Goal: Task Accomplishment & Management: Complete application form

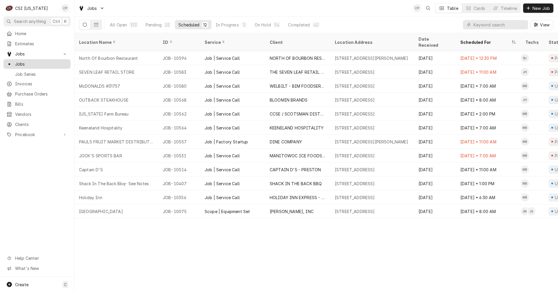
click at [31, 62] on span "Jobs" at bounding box center [41, 64] width 53 height 6
click at [483, 26] on input "Dynamic Content Wrapper" at bounding box center [500, 24] width 52 height 9
type input "dutch"
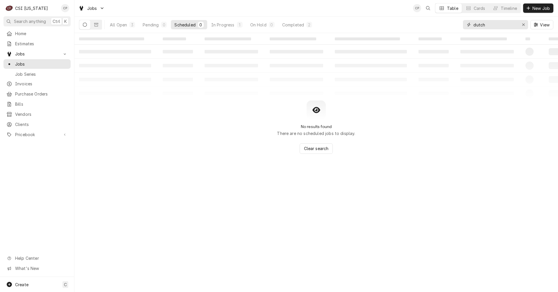
drag, startPoint x: 486, startPoint y: 25, endPoint x: 447, endPoint y: 24, distance: 39.5
click at [447, 24] on div "All Open 3 Pending 0 Scheduled 0 In Progress 1 On Hold 0 Completed 2 dutch View" at bounding box center [316, 25] width 474 height 16
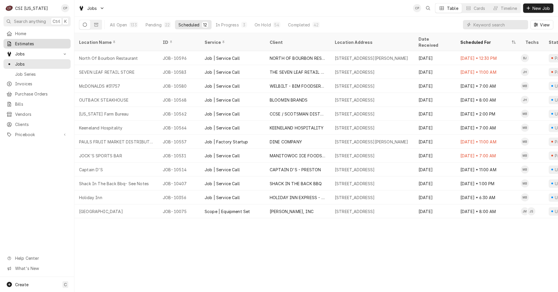
click at [25, 42] on span "Estimates" at bounding box center [41, 44] width 53 height 6
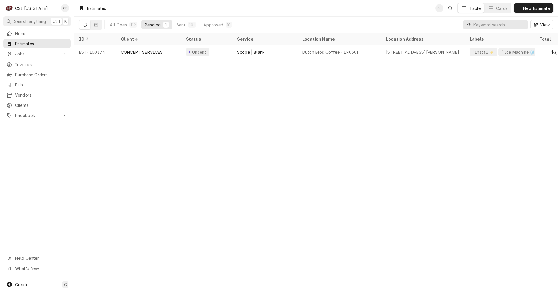
click at [490, 25] on input "Dynamic Content Wrapper" at bounding box center [500, 24] width 52 height 9
type input "dutch bro"
click at [180, 26] on div "Sent" at bounding box center [178, 25] width 9 height 6
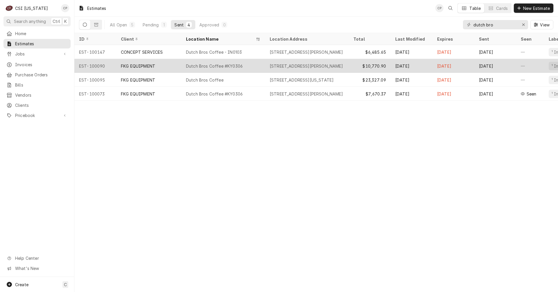
click at [213, 65] on div "Dutch Bros Coffee #KY0306" at bounding box center [214, 66] width 57 height 6
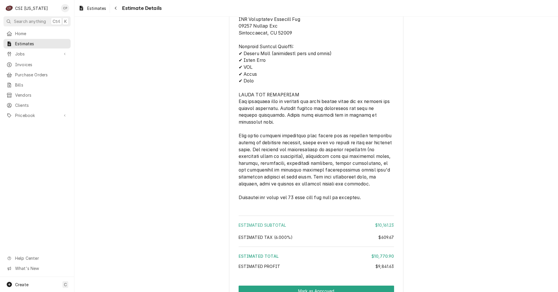
scroll to position [1638, 0]
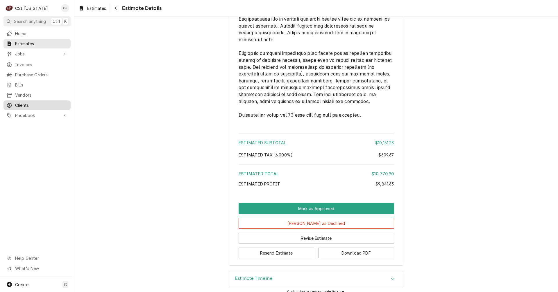
click at [30, 102] on span "Clients" at bounding box center [41, 105] width 53 height 6
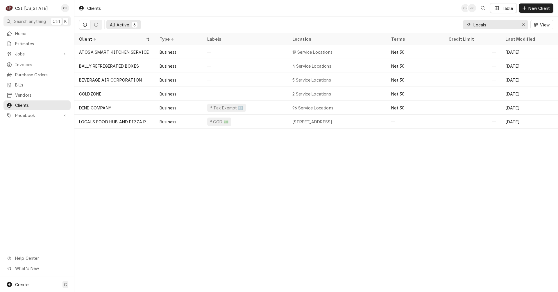
drag, startPoint x: 499, startPoint y: 25, endPoint x: 381, endPoint y: 26, distance: 118.9
click at [381, 26] on div "All Active 6 Locals View" at bounding box center [316, 25] width 474 height 16
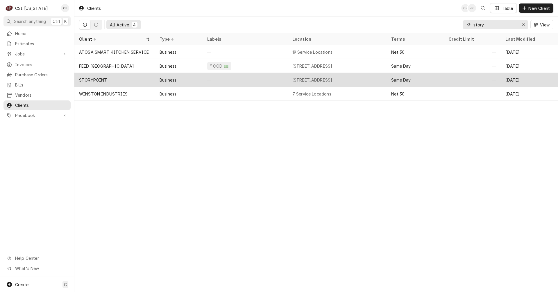
type input "story"
click at [100, 83] on div "STORYPOINT" at bounding box center [114, 80] width 81 height 14
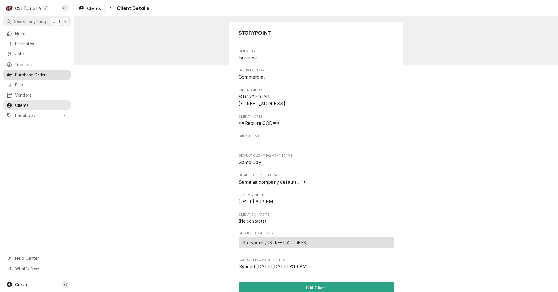
click at [29, 72] on span "Purchase Orders" at bounding box center [41, 75] width 53 height 6
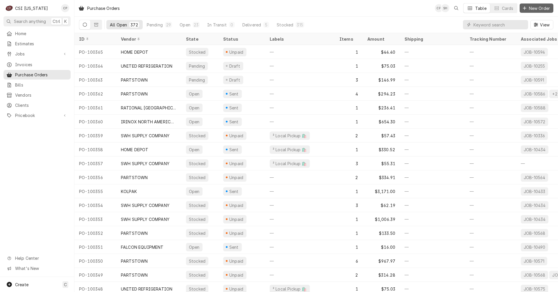
click at [542, 7] on span "New Order" at bounding box center [539, 8] width 23 height 6
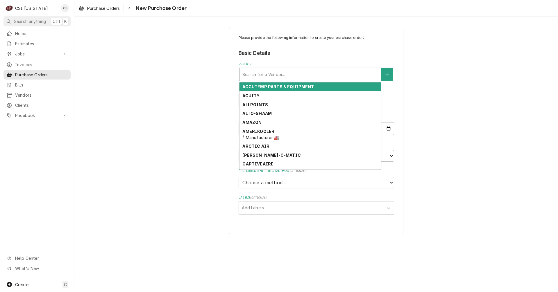
click at [295, 74] on div "Vendor" at bounding box center [309, 74] width 135 height 10
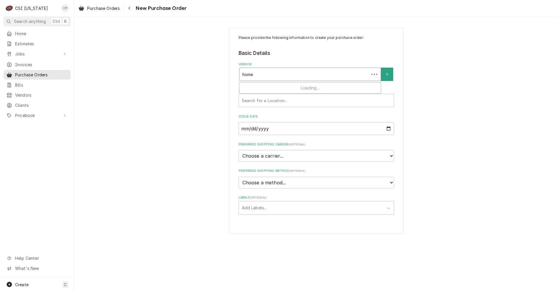
type input "home d"
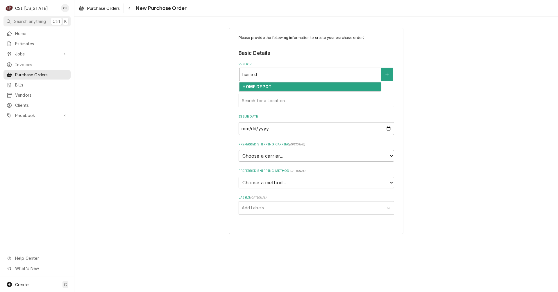
click at [290, 88] on div "HOME DEPOT" at bounding box center [310, 87] width 141 height 9
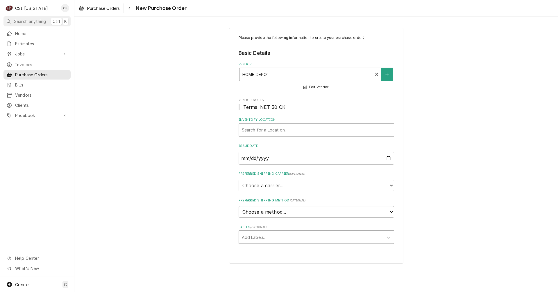
click at [265, 239] on div "Labels" at bounding box center [311, 237] width 139 height 10
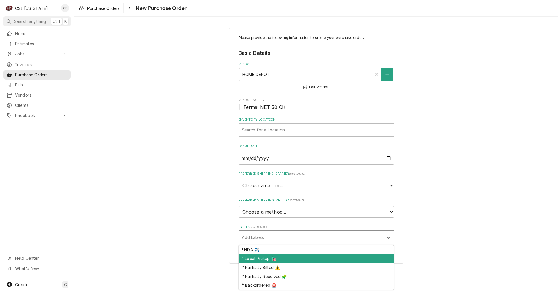
click at [259, 260] on div "² Local Pickup 🛍️" at bounding box center [316, 259] width 155 height 9
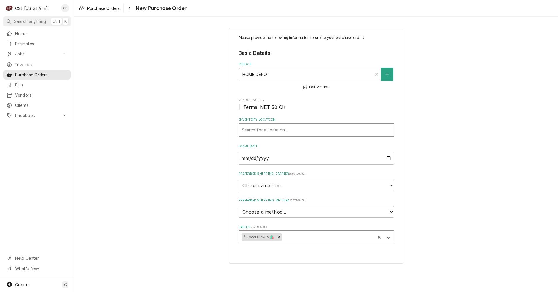
click at [274, 133] on div "Inventory Location" at bounding box center [316, 130] width 149 height 10
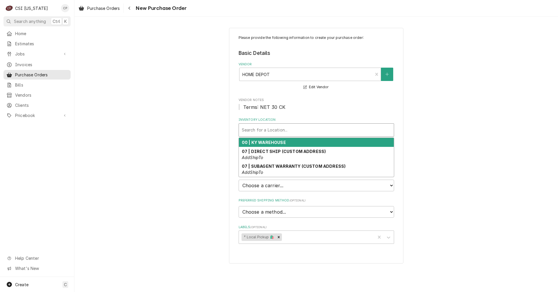
click at [267, 144] on strong "00 | KY WAREHOUSE" at bounding box center [264, 142] width 44 height 5
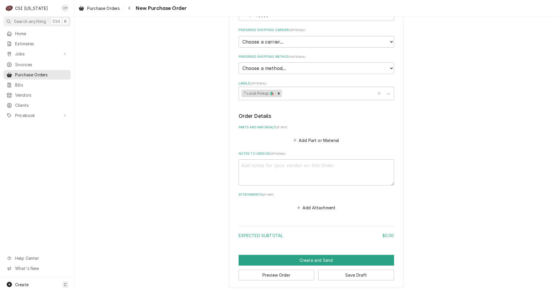
scroll to position [145, 0]
click at [315, 141] on button "Add Part or Material" at bounding box center [316, 139] width 48 height 8
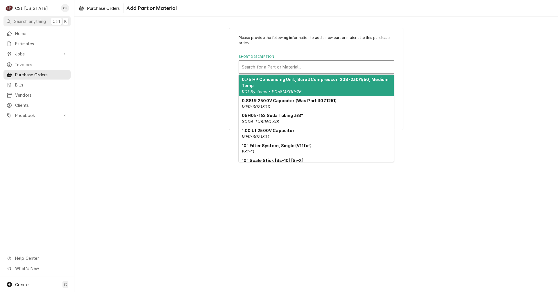
click at [285, 67] on div "Short Description" at bounding box center [316, 67] width 149 height 10
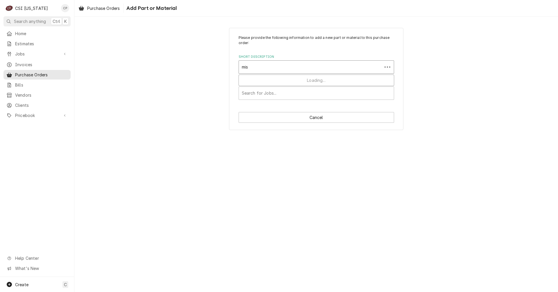
type input "misc"
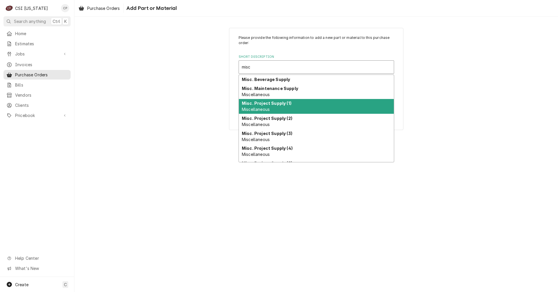
click at [274, 110] on div "Misc. Project Supply (1) Miscellaneous" at bounding box center [316, 106] width 155 height 15
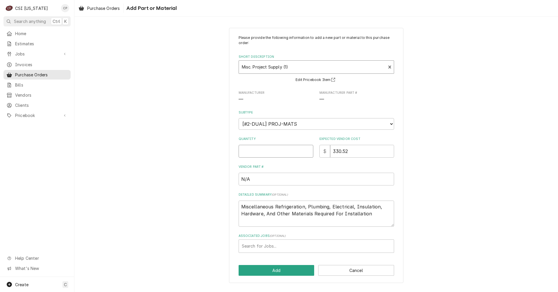
click at [271, 152] on input "Quantity" at bounding box center [276, 151] width 75 height 13
type textarea "x"
type input "1"
type textarea "x"
type input "0"
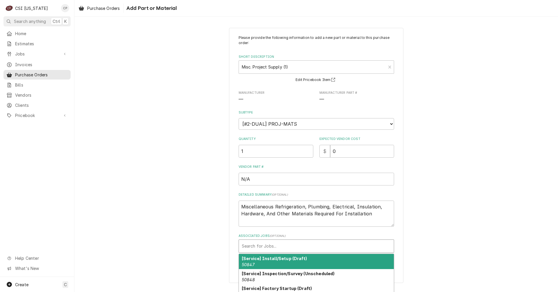
click at [280, 247] on div "Associated Jobs" at bounding box center [316, 246] width 149 height 10
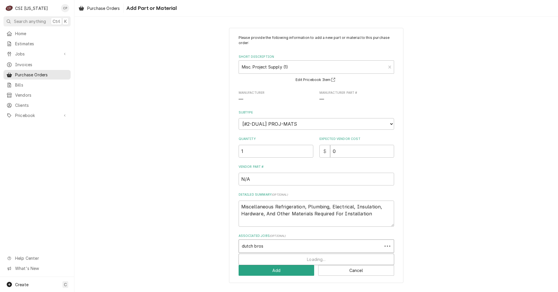
type input "dutch bros"
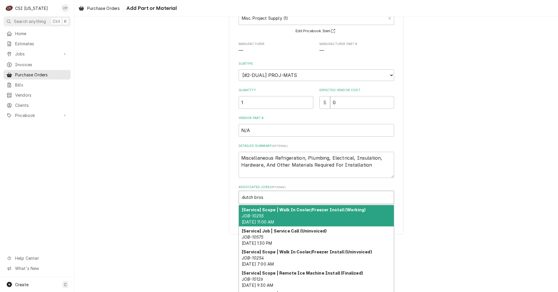
scroll to position [49, 0]
click at [274, 217] on div "[Service] Scope | Walk In Cooler/Freezer Install (Working) JOB-10255 Wed, Sep 1…" at bounding box center [316, 215] width 155 height 21
type textarea "x"
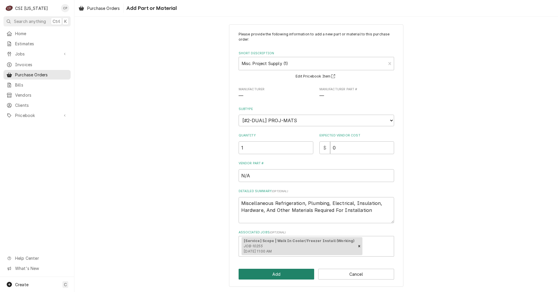
click at [289, 273] on button "Add" at bounding box center [277, 274] width 76 height 11
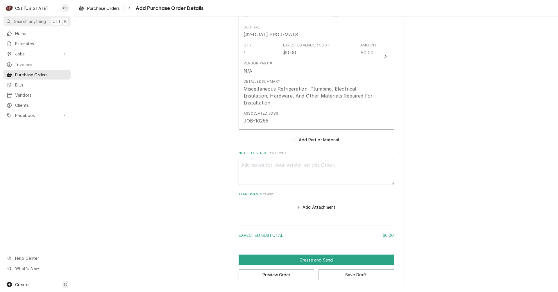
scroll to position [295, 0]
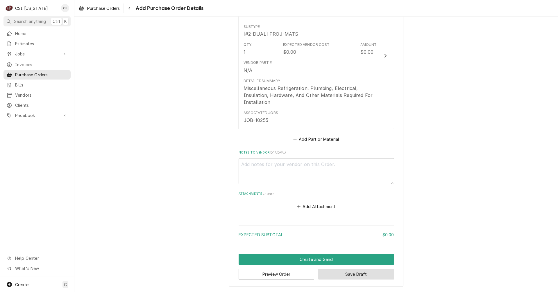
click at [352, 274] on button "Save Draft" at bounding box center [356, 274] width 76 height 11
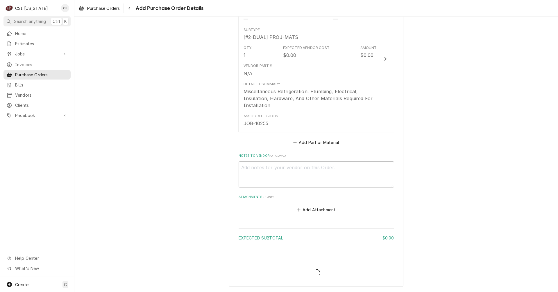
type textarea "x"
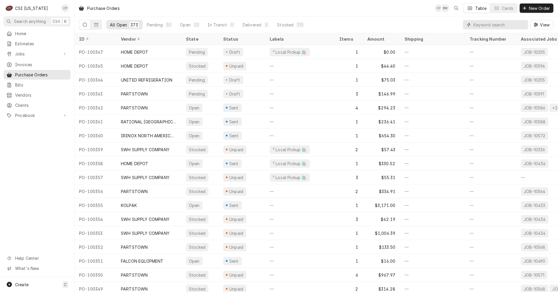
click at [500, 25] on input "Dynamic Content Wrapper" at bounding box center [500, 24] width 52 height 9
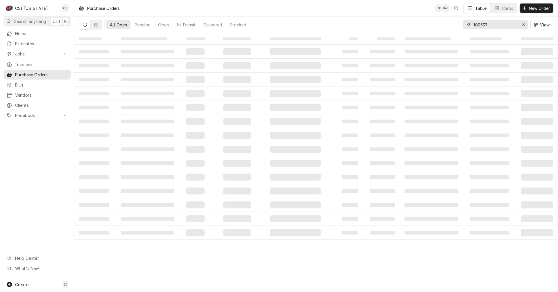
type input "100337"
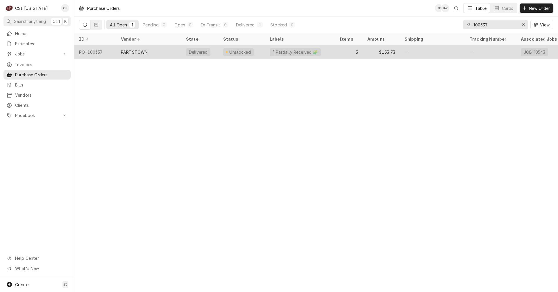
click at [257, 50] on div "Unstocked" at bounding box center [242, 52] width 47 height 14
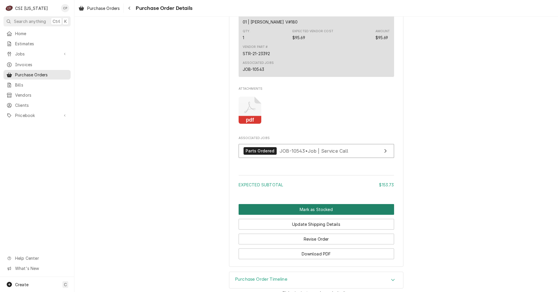
scroll to position [756, 0]
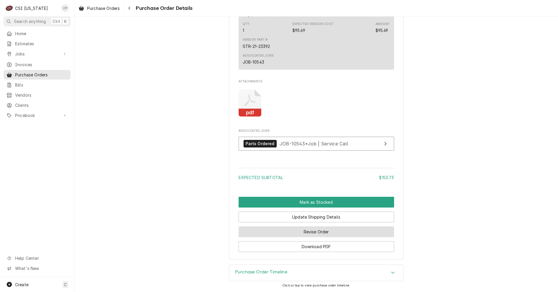
click at [293, 238] on button "Revise Order" at bounding box center [317, 232] width 156 height 11
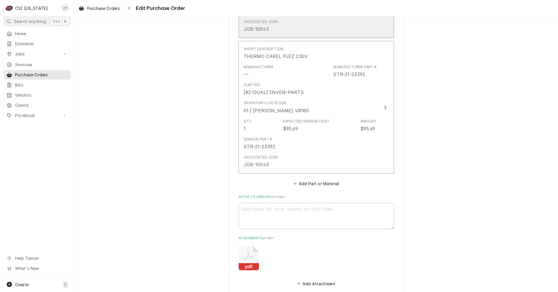
scroll to position [494, 0]
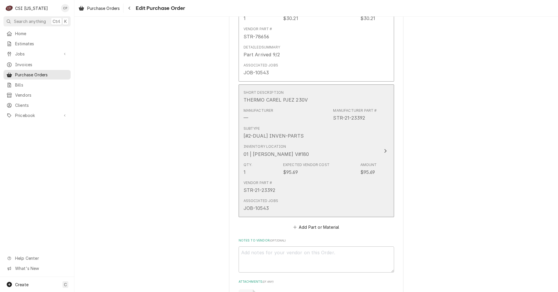
click at [384, 151] on icon "Update Line Item" at bounding box center [385, 151] width 3 height 5
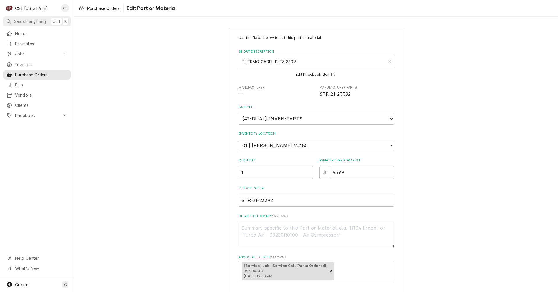
click at [276, 223] on textarea "Detailed Summary ( optional )" at bounding box center [317, 235] width 156 height 26
type textarea "x"
type textarea "p"
type textarea "x"
type textarea "pa"
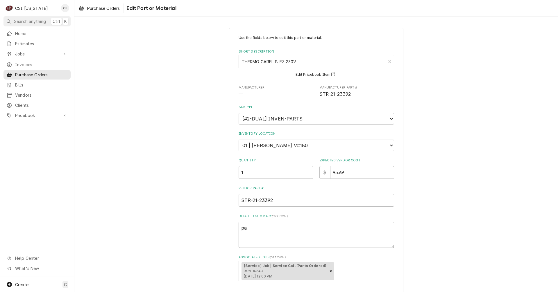
type textarea "x"
type textarea "par"
type textarea "x"
type textarea "part"
type textarea "x"
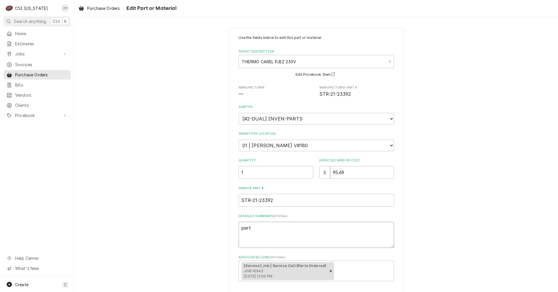
type textarea "part"
type textarea "x"
type textarea "part a"
type textarea "x"
type textarea "part ar"
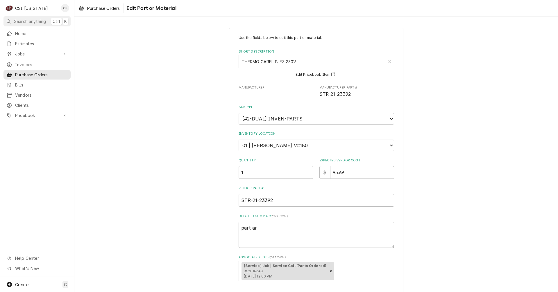
type textarea "x"
type textarea "part arr"
type textarea "x"
type textarea "part arri"
type textarea "x"
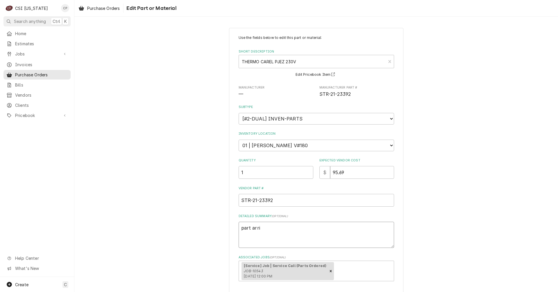
type textarea "part arriv"
type textarea "x"
type textarea "part arrive"
type textarea "x"
type textarea "part arrived"
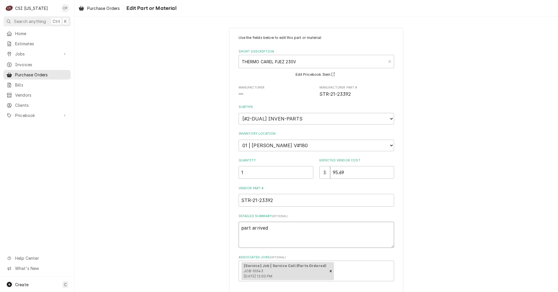
type textarea "x"
type textarea "part arrived"
type textarea "x"
type textarea "part arrived 9"
type textarea "x"
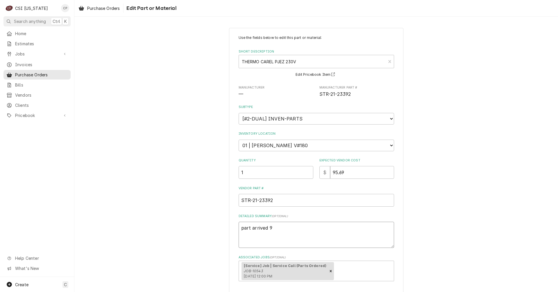
type textarea "part arrived 9/"
type textarea "x"
type textarea "part arrived 9/1"
type textarea "x"
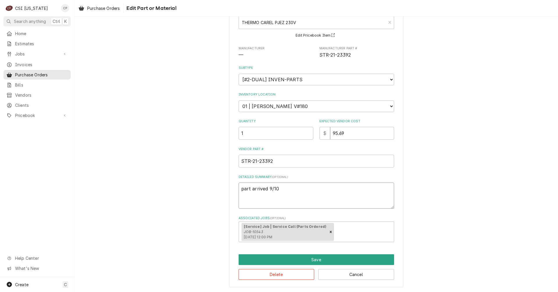
scroll to position [40, 0]
type textarea "part arrived 9/10"
click at [317, 261] on button "Save" at bounding box center [317, 259] width 156 height 11
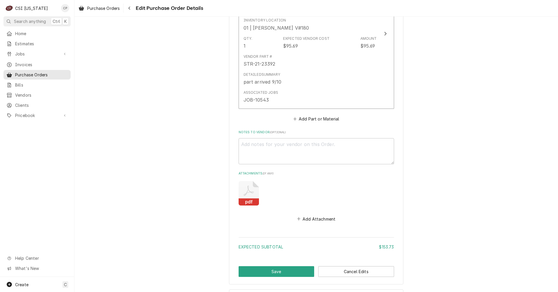
scroll to position [640, 0]
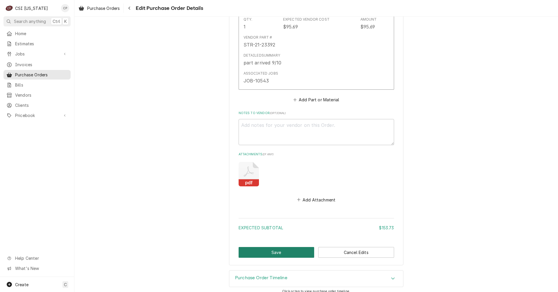
click at [295, 251] on button "Save" at bounding box center [277, 252] width 76 height 11
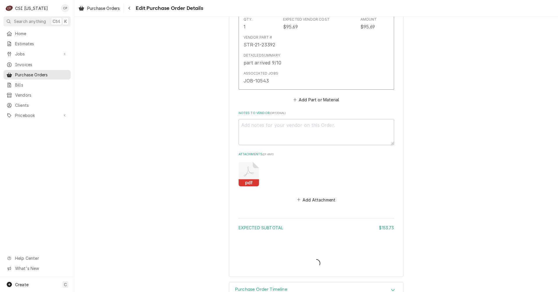
type textarea "x"
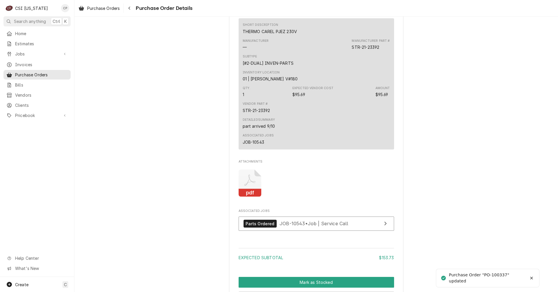
scroll to position [727, 0]
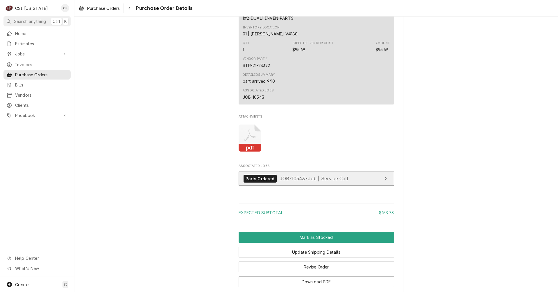
click at [363, 186] on link "Parts Ordered JOB-10543 • Job | Service Call" at bounding box center [317, 179] width 156 height 14
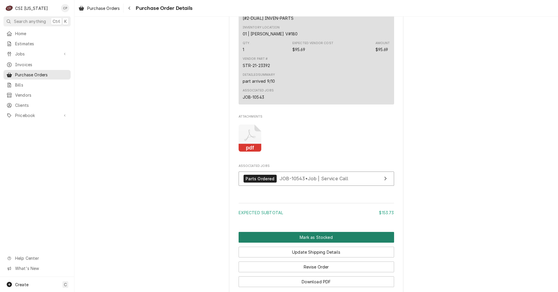
click at [327, 243] on button "Mark as Stocked" at bounding box center [317, 237] width 156 height 11
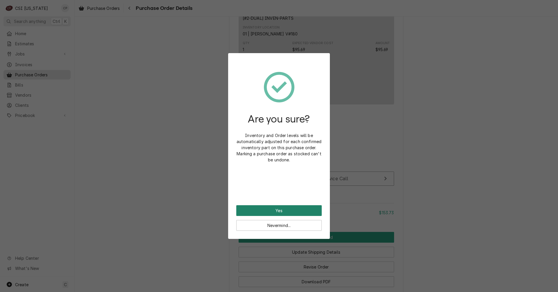
click at [278, 211] on button "Yes" at bounding box center [278, 211] width 85 height 11
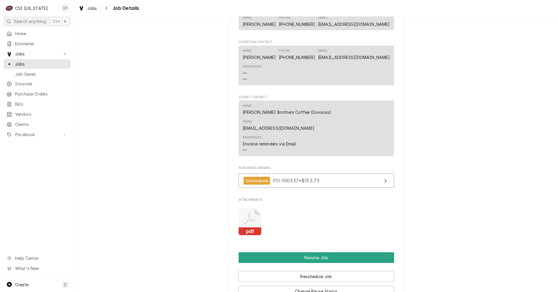
scroll to position [698, 0]
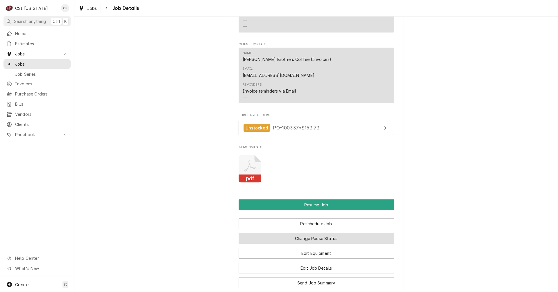
click at [282, 233] on button "Change Pause Status" at bounding box center [317, 238] width 156 height 11
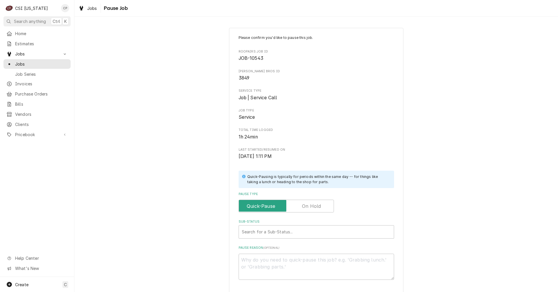
click at [312, 207] on label "Pause Type" at bounding box center [286, 206] width 95 height 13
click at [312, 207] on input "Pause Type" at bounding box center [286, 206] width 90 height 13
checkbox input "true"
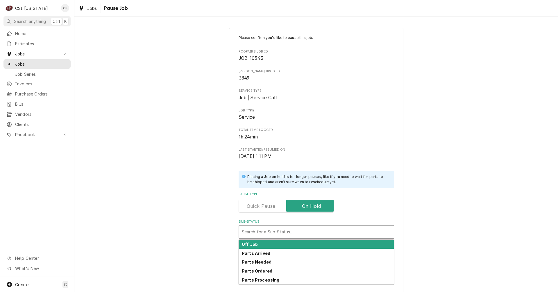
click at [267, 231] on div "Sub-Status" at bounding box center [316, 232] width 149 height 10
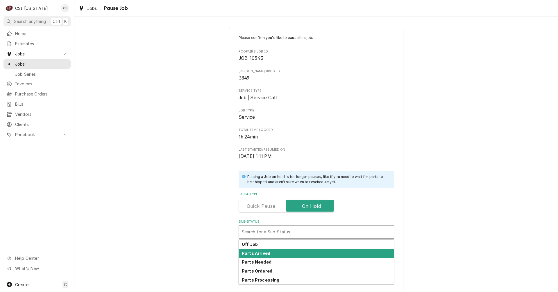
click at [262, 254] on strong "Parts Arrived" at bounding box center [256, 253] width 28 height 5
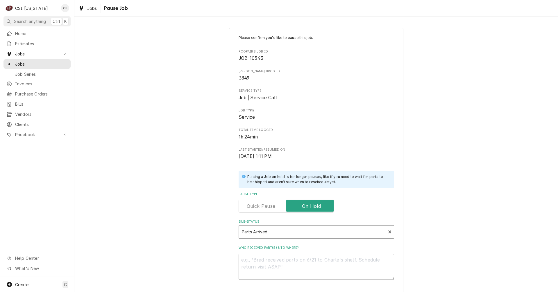
click at [262, 254] on textarea "Who received part(s) & to where?" at bounding box center [317, 267] width 156 height 26
type textarea "x"
type textarea "P"
type textarea "x"
type textarea "Pa"
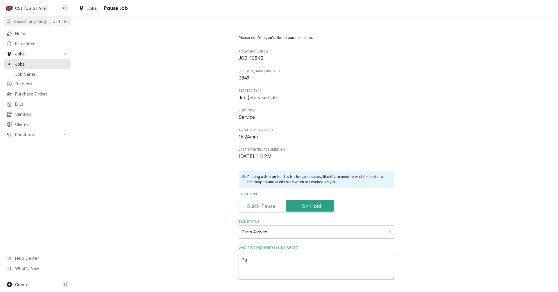
type textarea "x"
type textarea "Par"
type textarea "x"
type textarea "Pare"
type textarea "x"
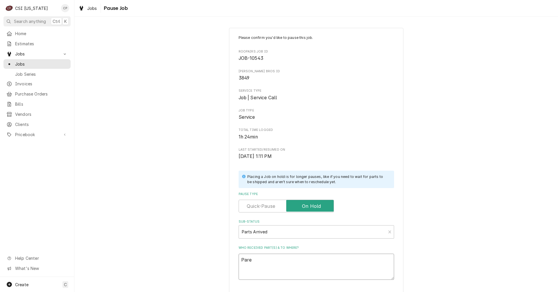
type textarea "[PERSON_NAME]"
type textarea "x"
type textarea "Pare"
type textarea "x"
type textarea "Par"
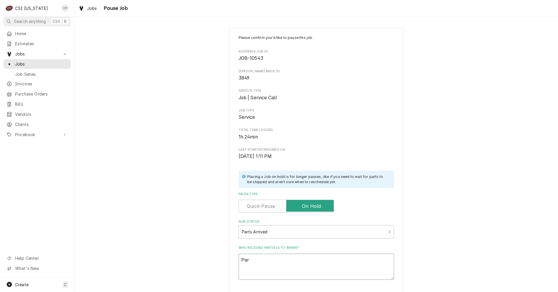
type textarea "x"
type textarea "Part"
type textarea "x"
type textarea "Parts"
type textarea "x"
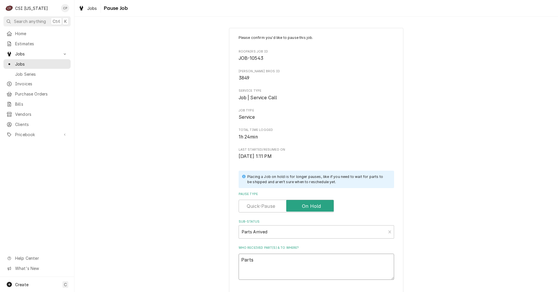
type textarea "Parts"
type textarea "x"
type textarea "Parts a"
type textarea "x"
type textarea "Parts ar"
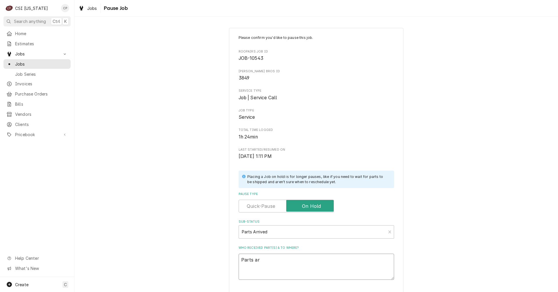
type textarea "x"
type textarea "Parts arr"
type textarea "x"
type textarea "Parts arri"
type textarea "x"
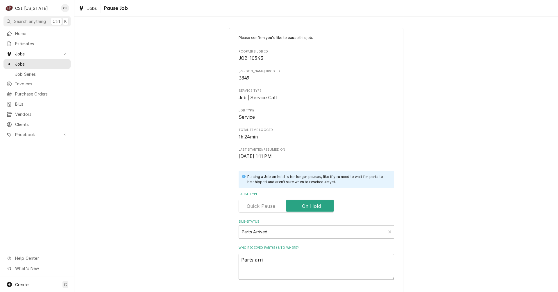
type textarea "Parts arriv"
type textarea "x"
type textarea "Parts arrive"
type textarea "x"
type textarea "Parts arrived"
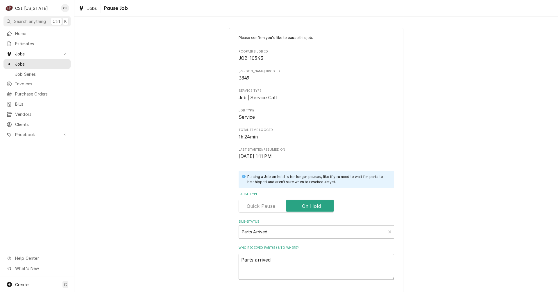
type textarea "x"
type textarea "Parts arrived"
type textarea "x"
type textarea "Parts arrived a"
type textarea "x"
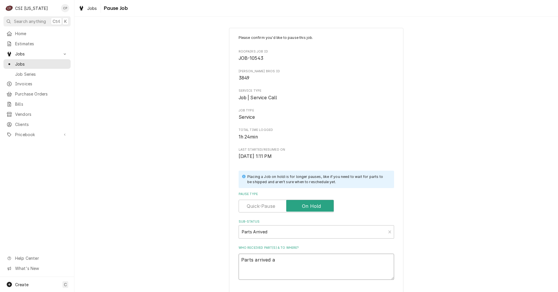
type textarea "Parts arrived an"
type textarea "x"
type textarea "Parts arrived and"
type textarea "x"
type textarea "Parts arrived and"
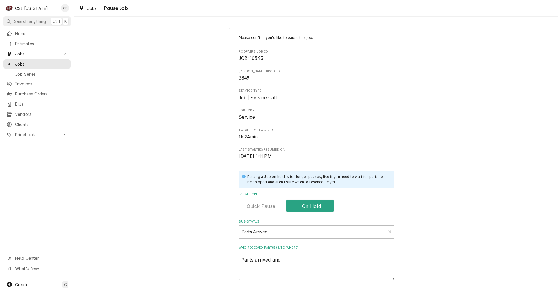
type textarea "x"
type textarea "Parts arrived and p"
type textarea "x"
type textarea "Parts arrived and pl"
type textarea "x"
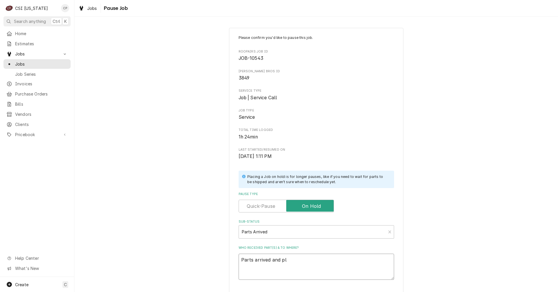
type textarea "Parts arrived and pla"
type textarea "x"
type textarea "Parts arrived and plac"
type textarea "x"
type textarea "Parts arrived and place"
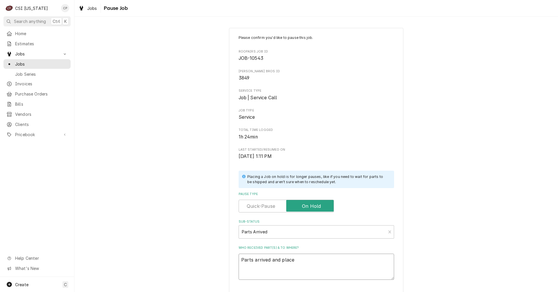
type textarea "x"
type textarea "Parts arrived and placed"
type textarea "x"
type textarea "Parts arrived and placed"
type textarea "x"
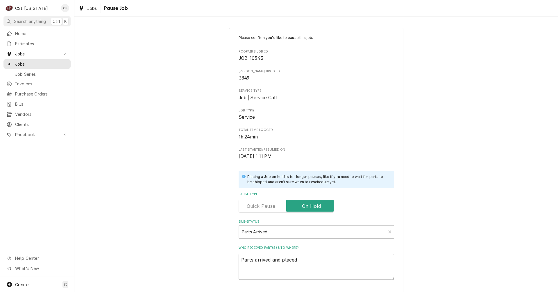
type textarea "Parts arrived and placed o"
type textarea "x"
type textarea "Parts arrived and placed on"
type textarea "x"
type textarea "Parts arrived and placed on"
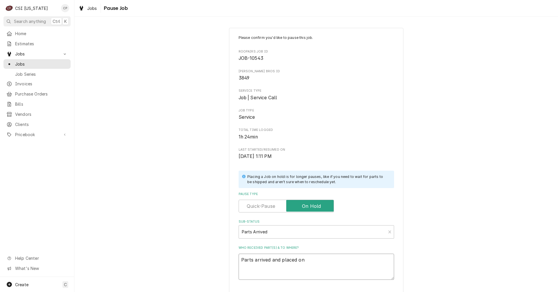
type textarea "x"
type textarea "Parts arrived and placed on H"
type textarea "x"
type textarea "Parts arrived and placed on He"
type textarea "x"
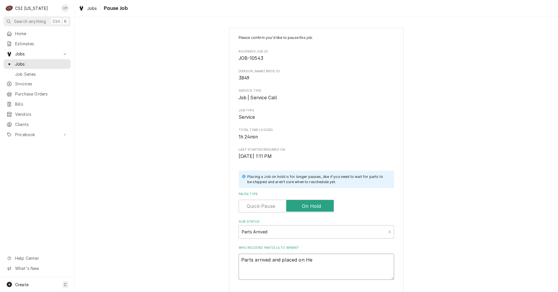
type textarea "Parts arrived and placed on Hef"
type textarea "x"
type textarea "Parts arrived and placed on Heff"
type textarea "x"
type textarea "Parts arrived and placed on Hef"
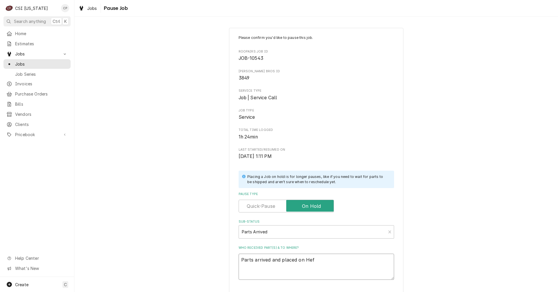
type textarea "x"
type textarea "Parts arrived and placed on He"
type textarea "x"
type textarea "Parts arrived and placed on H"
type textarea "x"
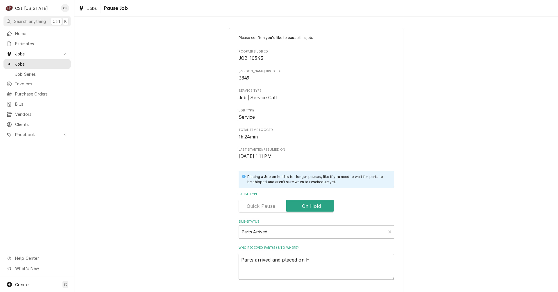
type textarea "Parts arrived and placed on"
type textarea "x"
type textarea "Parts arrived and placed on J"
type textarea "x"
type textarea "Parts arrived and placed on Je"
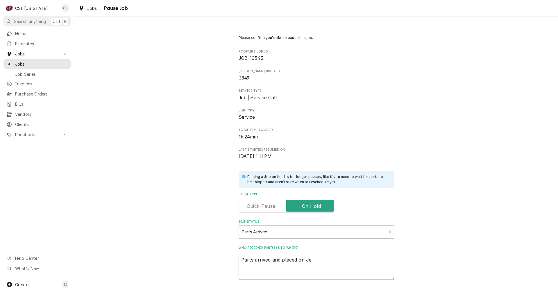
type textarea "x"
type textarea "Parts arrived and placed on Jef"
type textarea "x"
type textarea "Parts arrived and placed on Jeff"
type textarea "x"
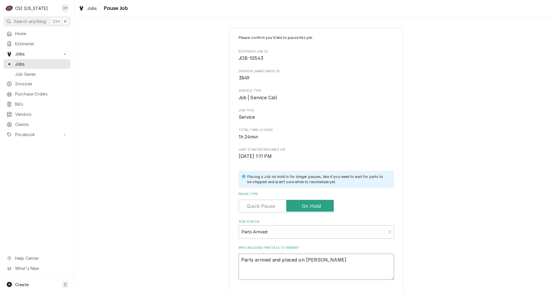
type textarea "Parts arrived and placed on Jeffs"
type textarea "x"
type textarea "Parts arrived and placed on Jeffs"
type textarea "x"
type textarea "Parts arrived and placed on Jeffs s"
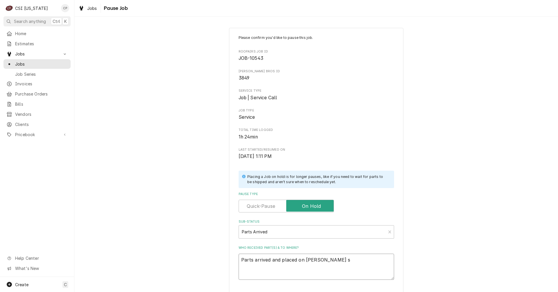
type textarea "x"
type textarea "Parts arrived and placed on Jeffs sh"
type textarea "x"
type textarea "Parts arrived and placed on Jeffs she"
type textarea "x"
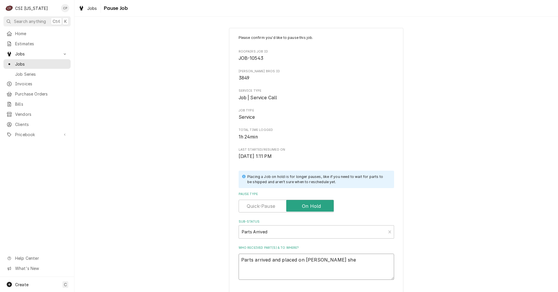
type textarea "Parts arrived and placed on Jeffs shel"
type textarea "x"
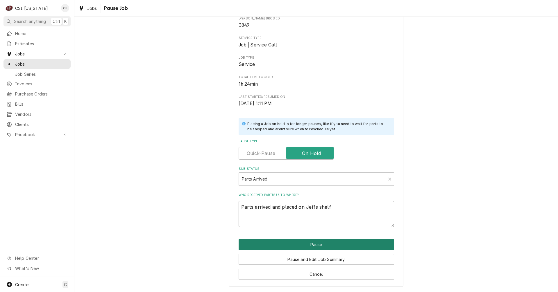
type textarea "Parts arrived and placed on Jeffs shelf"
click at [314, 246] on button "Pause" at bounding box center [317, 245] width 156 height 11
type textarea "x"
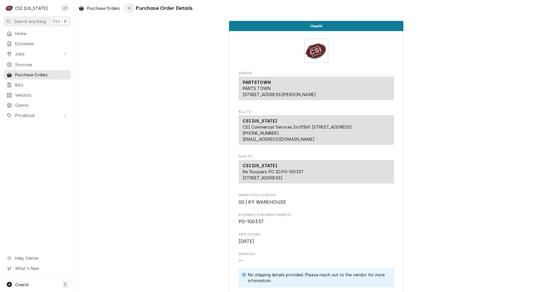
click at [132, 8] on div "Navigate back" at bounding box center [129, 8] width 6 height 6
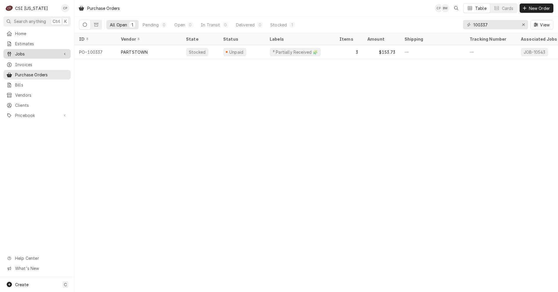
click at [23, 51] on span "Jobs" at bounding box center [37, 54] width 44 height 6
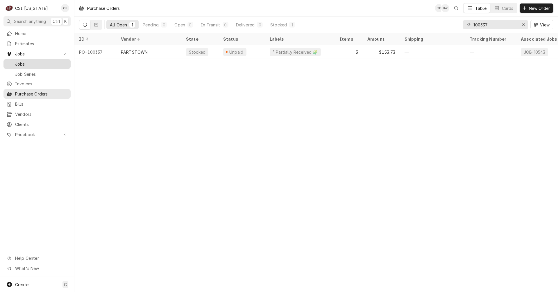
click at [22, 61] on span "Jobs" at bounding box center [41, 64] width 53 height 6
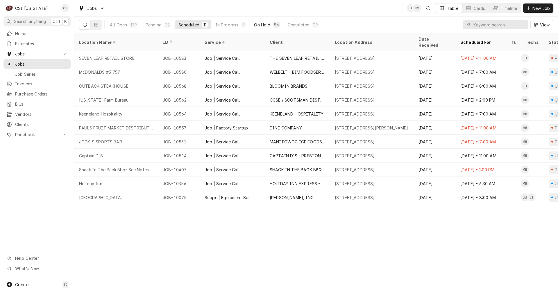
click at [263, 25] on div "On Hold" at bounding box center [262, 25] width 16 height 6
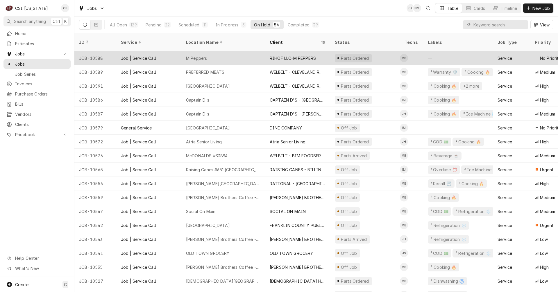
click at [288, 55] on div "RIHOF LLC-M PEPPERS" at bounding box center [293, 58] width 46 height 6
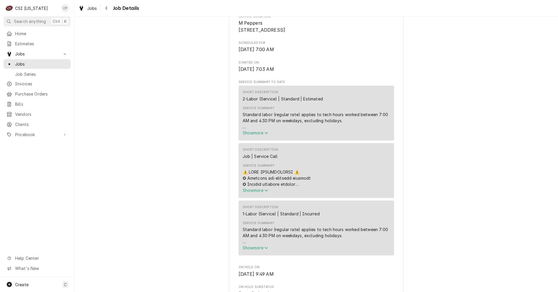
scroll to position [174, 0]
click at [107, 9] on icon "Navigate back" at bounding box center [106, 8] width 3 height 4
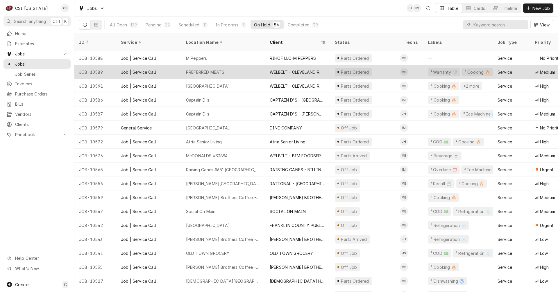
click at [294, 69] on div "WELBILT - CLEVELAND RANGE" at bounding box center [298, 72] width 56 height 6
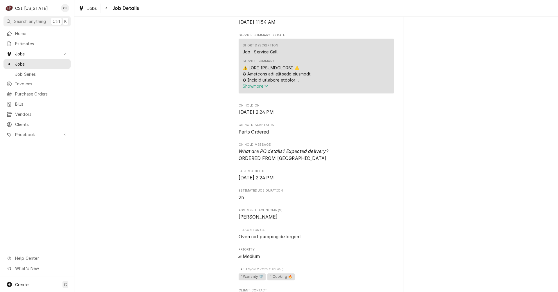
scroll to position [203, 0]
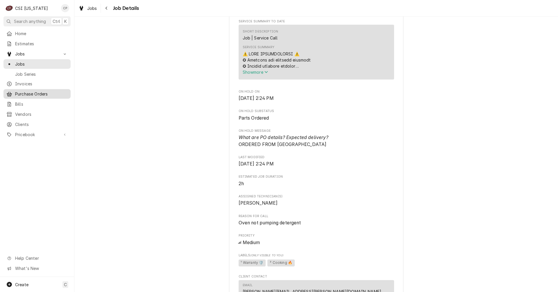
click at [28, 93] on span "Purchase Orders" at bounding box center [41, 94] width 53 height 6
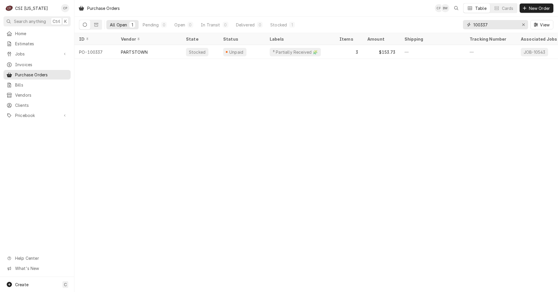
drag, startPoint x: 492, startPoint y: 26, endPoint x: 433, endPoint y: 26, distance: 59.0
click at [434, 26] on div "All Open 1 Pending 0 Open 0 In Transit 0 Delivered 0 Stocked 1 100337 View" at bounding box center [316, 25] width 474 height 16
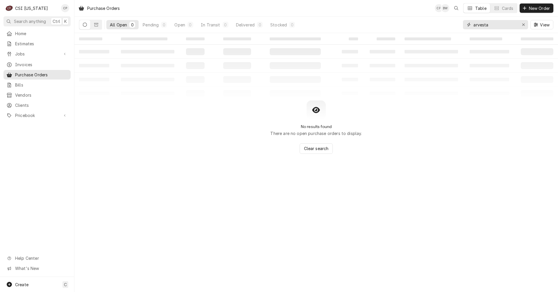
drag, startPoint x: 492, startPoint y: 25, endPoint x: 450, endPoint y: 25, distance: 41.9
click at [450, 25] on div "All Open 0 Pending 0 Open 0 In Transit 0 Delivered 0 Stocked 0 arvesta View" at bounding box center [316, 25] width 474 height 16
type input "a"
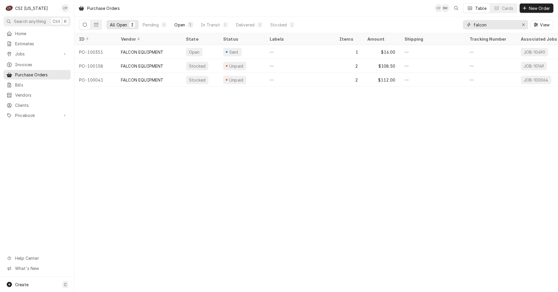
type input "falcon"
click at [182, 25] on div "Open" at bounding box center [179, 25] width 11 height 6
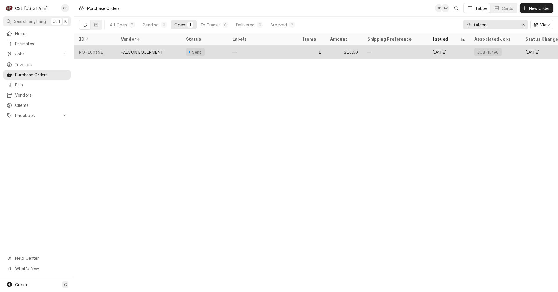
click at [165, 51] on div "FALCON EQUIPMENT" at bounding box center [148, 52] width 65 height 14
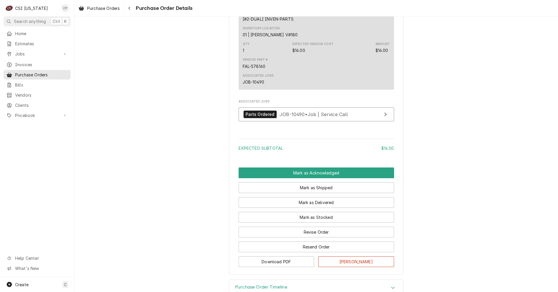
scroll to position [378, 0]
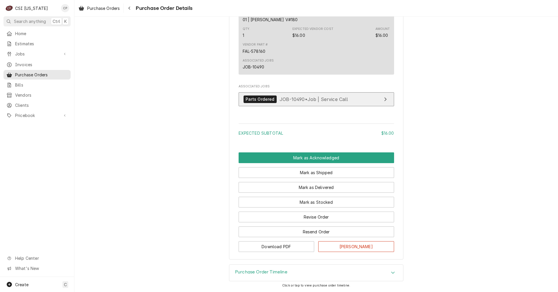
click at [359, 107] on link "Parts Ordered JOB-10490 • Job | Service Call" at bounding box center [317, 99] width 156 height 14
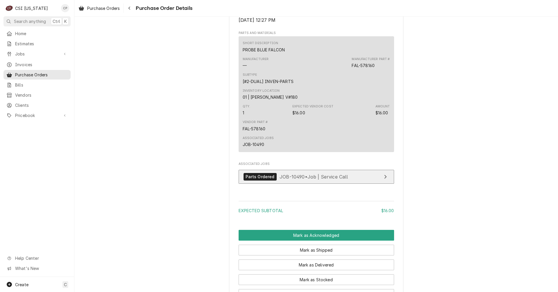
scroll to position [396, 0]
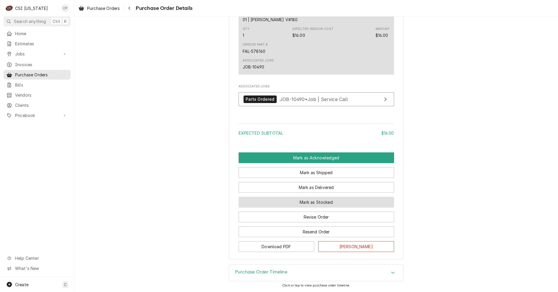
click at [317, 203] on button "Mark as Stocked" at bounding box center [317, 202] width 156 height 11
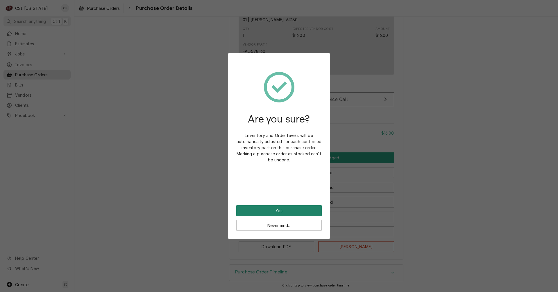
click at [306, 210] on button "Yes" at bounding box center [278, 211] width 85 height 11
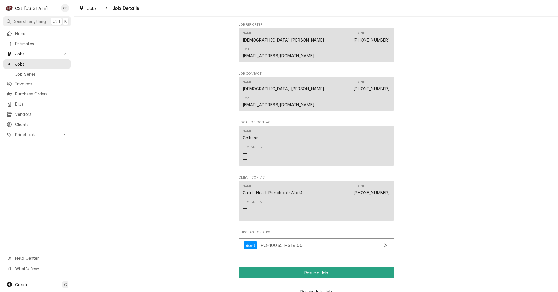
scroll to position [669, 0]
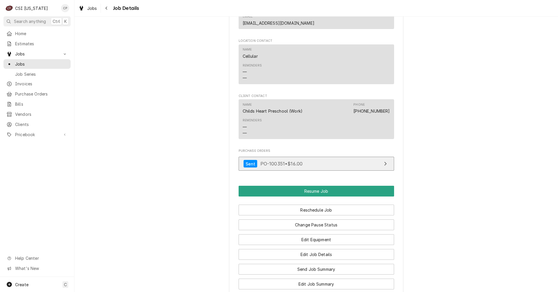
click at [341, 168] on link "Sent PO-100351 • $16.00" at bounding box center [317, 164] width 156 height 14
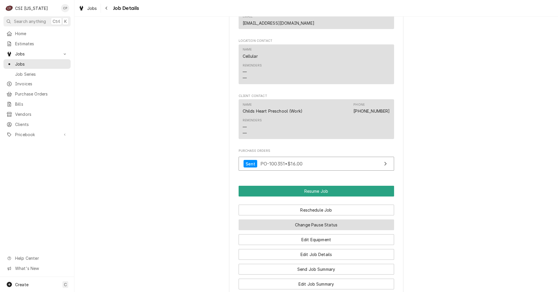
click at [321, 225] on button "Change Pause Status" at bounding box center [317, 225] width 156 height 11
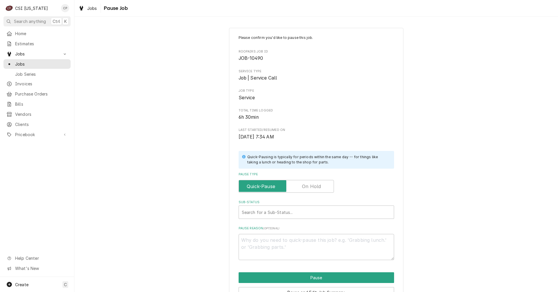
click at [303, 188] on label "Pause Type" at bounding box center [286, 186] width 95 height 13
click at [303, 188] on input "Pause Type" at bounding box center [286, 186] width 90 height 13
checkbox input "true"
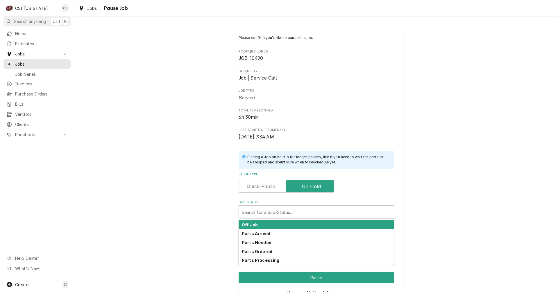
click at [270, 212] on div "Sub-Status" at bounding box center [316, 212] width 149 height 10
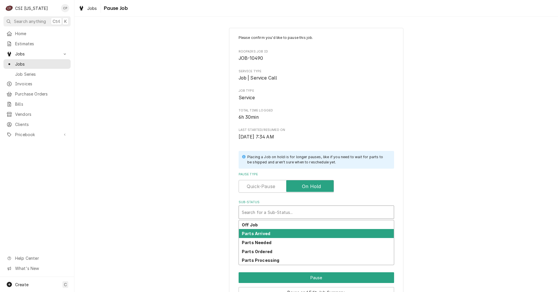
click at [265, 237] on div "Parts Arrived" at bounding box center [316, 233] width 155 height 9
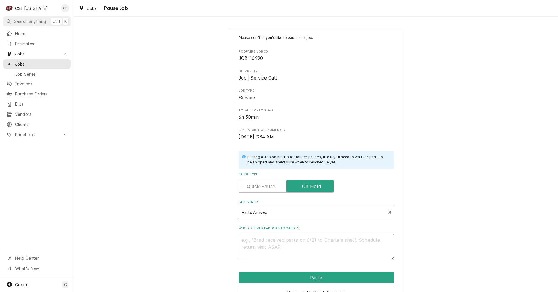
click at [253, 242] on textarea "Who received part(s) & to where?" at bounding box center [317, 247] width 156 height 26
type textarea "x"
type textarea "P"
type textarea "x"
type textarea "Pa"
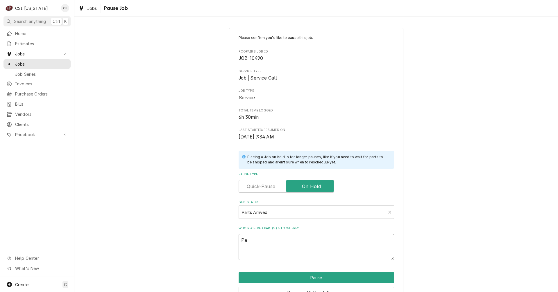
type textarea "x"
type textarea "Par"
type textarea "x"
type textarea "Part"
type textarea "x"
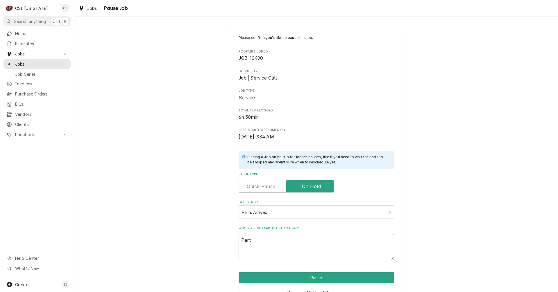
type textarea "Parta"
type textarea "x"
type textarea "Part"
type textarea "x"
type textarea "Part"
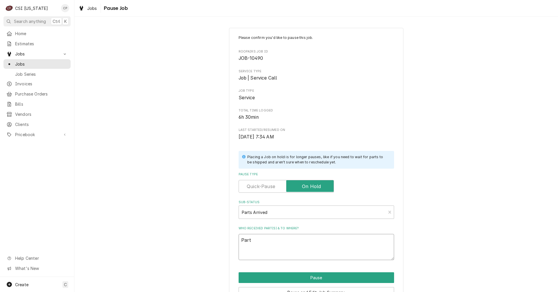
type textarea "x"
type textarea "Part a"
type textarea "x"
type textarea "Part ar"
type textarea "x"
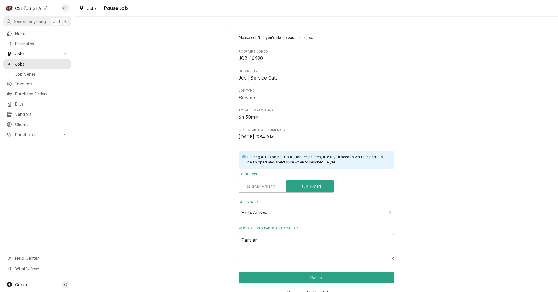
type textarea "Part arr"
type textarea "x"
type textarea "Part arri"
type textarea "x"
type textarea "Part arriv"
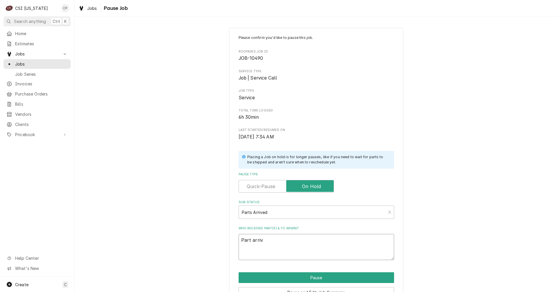
type textarea "x"
type textarea "Part arrive"
type textarea "x"
type textarea "Part arrived"
type textarea "x"
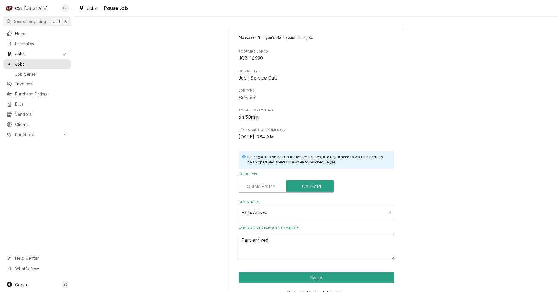
type textarea "Part arrived"
type textarea "x"
type textarea "Part arrived a"
type textarea "x"
type textarea "Part arrived an"
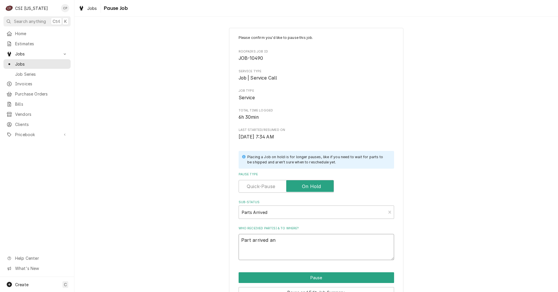
type textarea "x"
type textarea "Part arrived and"
type textarea "x"
type textarea "Part arrived and"
type textarea "x"
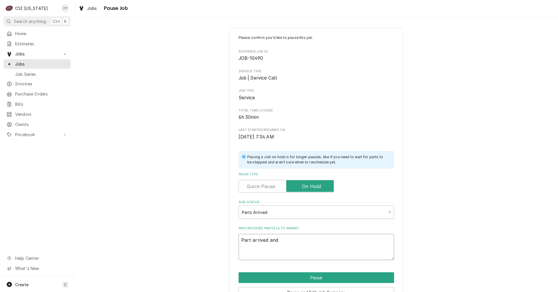
type textarea "Part arrived and p"
type textarea "x"
type textarea "Part arrived and pl"
type textarea "x"
type textarea "Part arrived and pl;"
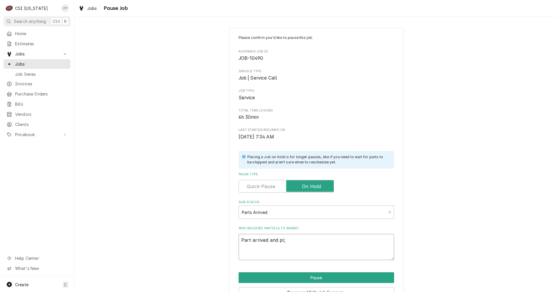
type textarea "x"
type textarea "Part arrived and pl;a"
type textarea "x"
type textarea "Part arrived and pl;ac"
type textarea "x"
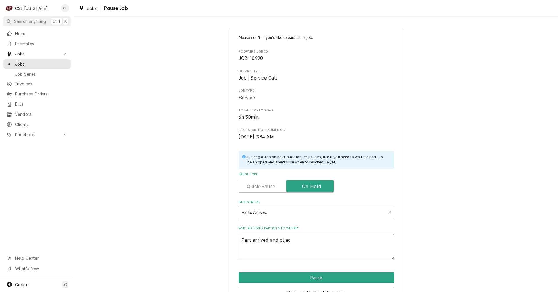
type textarea "Part arrived and pl;a"
type textarea "x"
type textarea "Part arrived and pl;"
type textarea "x"
type textarea "Part arrived and pl"
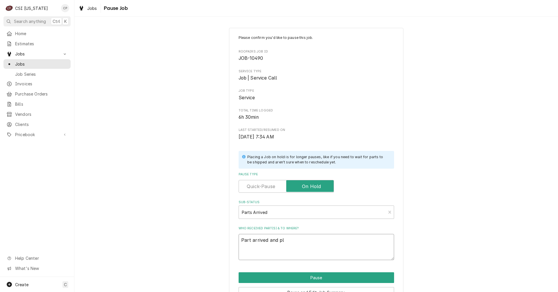
type textarea "x"
type textarea "Part arrived and pla"
type textarea "x"
type textarea "Part arrived and plac"
type textarea "x"
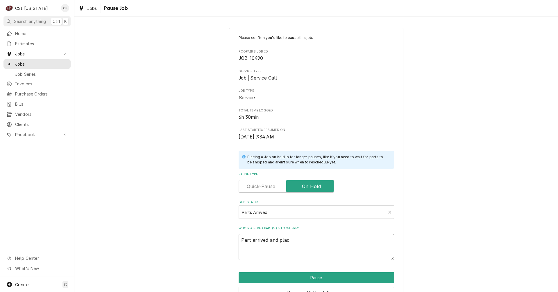
type textarea "Part arrived and place"
type textarea "x"
type textarea "Part arrived and placed"
type textarea "x"
type textarea "Part arrived and placed"
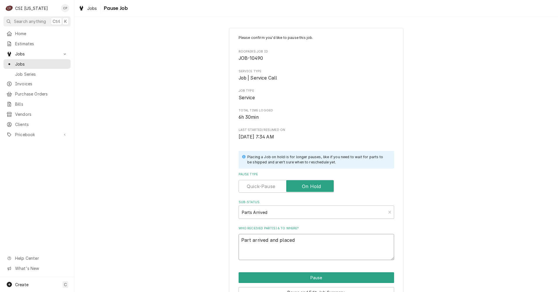
type textarea "x"
type textarea "Part arrived and placed o"
type textarea "x"
type textarea "Part arrived and placed on"
type textarea "x"
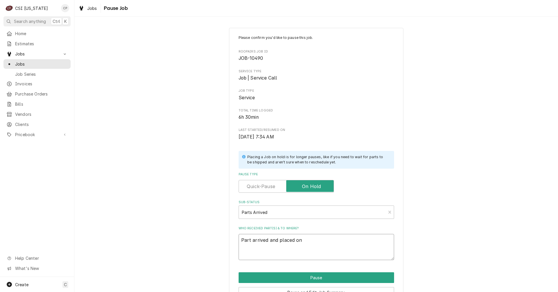
type textarea "Part arrived and placed on"
type textarea "x"
type textarea "Part arrived and placed on J"
type textarea "x"
type textarea "Part arrived and placed on Je"
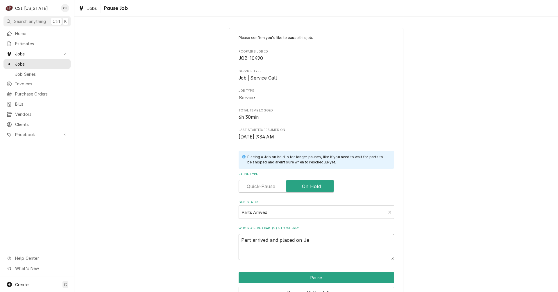
type textarea "x"
type textarea "Part arrived and placed on Jef"
type textarea "x"
type textarea "Part arrived and placed on Jeff"
type textarea "x"
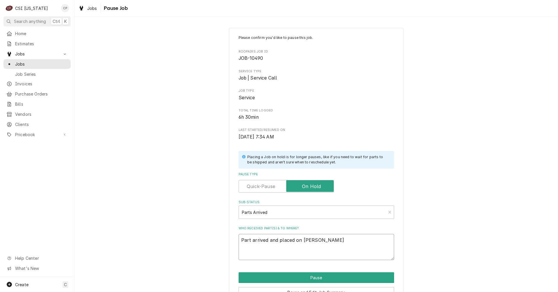
type textarea "Part arrived and placed on Jeffs"
type textarea "x"
type textarea "Part arrived and placed on Jeffs"
type textarea "x"
type textarea "Part arrived and placed on Jeffs s"
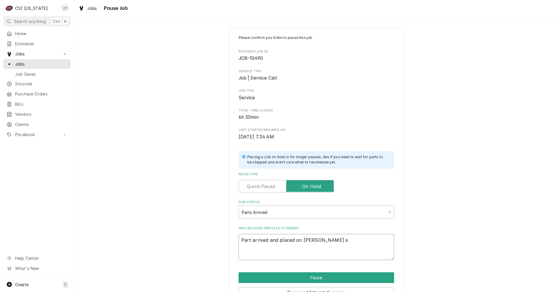
type textarea "x"
type textarea "Part arrived and placed on Jeffs sh"
type textarea "x"
type textarea "Part arrived and placed on Jeffs she"
type textarea "x"
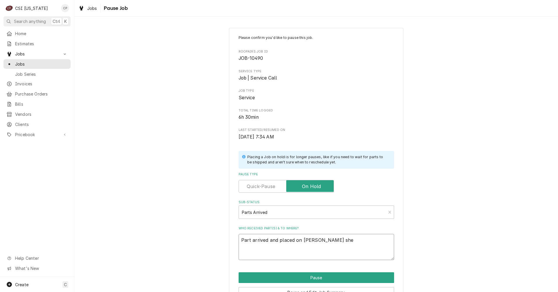
type textarea "Part arrived and placed on Jeffs shel"
type textarea "x"
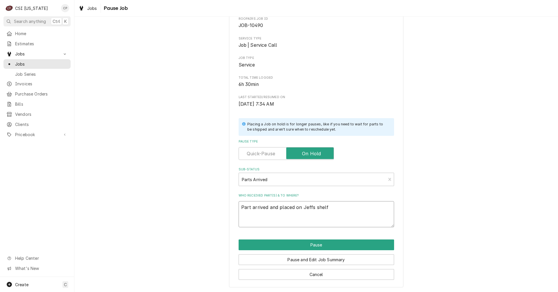
scroll to position [33, 0]
type textarea "Part arrived and placed on Jeffs shelf"
click at [313, 246] on button "Pause" at bounding box center [317, 245] width 156 height 11
type textarea "x"
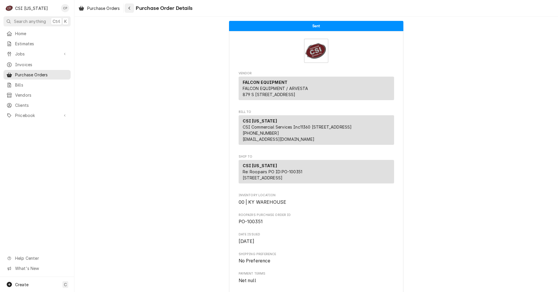
click at [130, 9] on icon "Navigate back" at bounding box center [129, 8] width 2 height 3
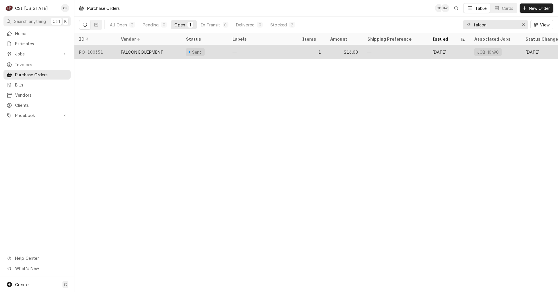
click at [147, 54] on div "FALCON EQUIPMENT" at bounding box center [148, 52] width 65 height 14
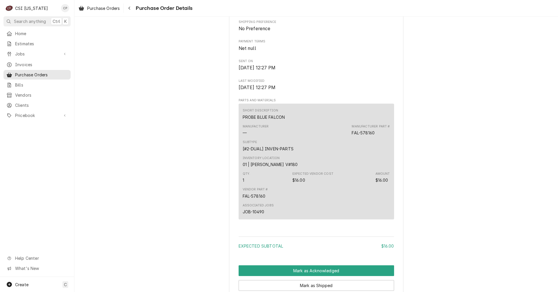
scroll to position [364, 0]
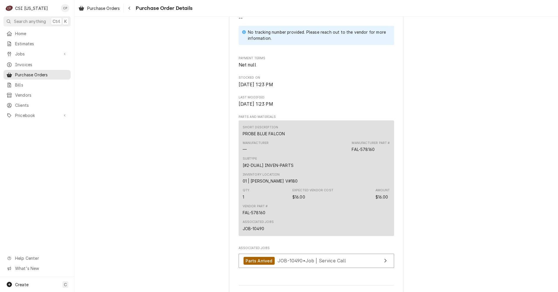
scroll to position [291, 0]
drag, startPoint x: 311, startPoint y: 213, endPoint x: 275, endPoint y: 177, distance: 50.8
drag, startPoint x: 275, startPoint y: 177, endPoint x: 132, endPoint y: 10, distance: 219.6
click at [132, 10] on div "Navigate back" at bounding box center [129, 8] width 6 height 6
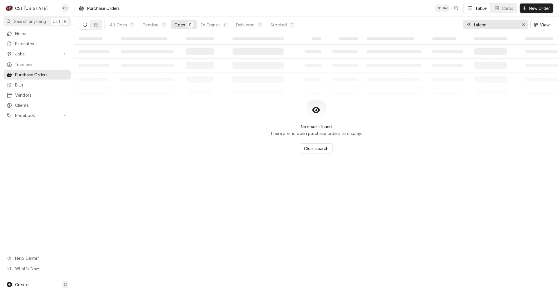
drag, startPoint x: 499, startPoint y: 23, endPoint x: 446, endPoint y: 29, distance: 52.9
click at [446, 29] on div "All Open 3 Pending 0 Open 0 In Transit 0 Delivered 0 Stocked 3 falcon View" at bounding box center [316, 25] width 474 height 16
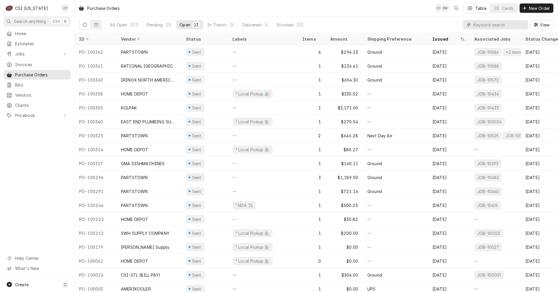
click at [511, 25] on input "Dynamic Content Wrapper" at bounding box center [500, 24] width 52 height 9
type input "100362"
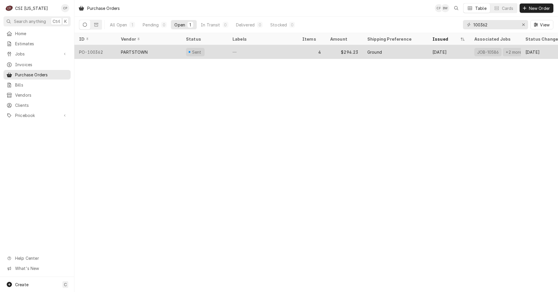
click at [240, 54] on div "—" at bounding box center [263, 52] width 70 height 14
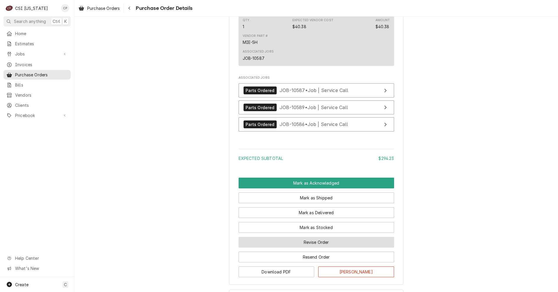
scroll to position [756, 0]
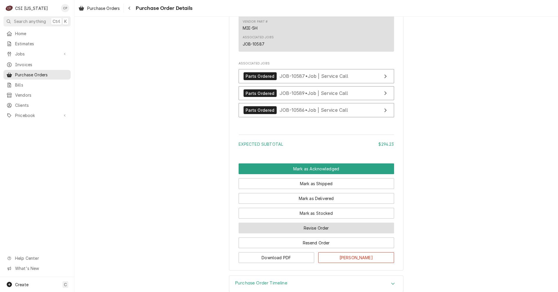
click at [317, 234] on button "Revise Order" at bounding box center [317, 228] width 156 height 11
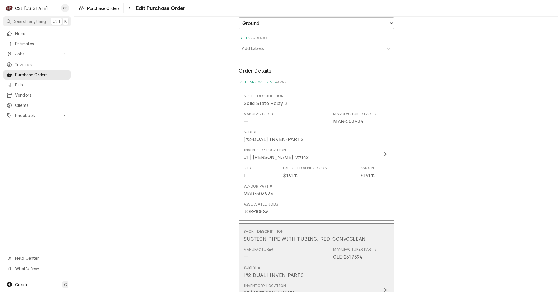
scroll to position [174, 0]
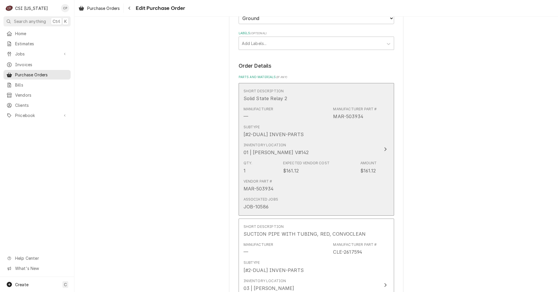
click at [384, 149] on icon "Update Line Item" at bounding box center [385, 149] width 3 height 5
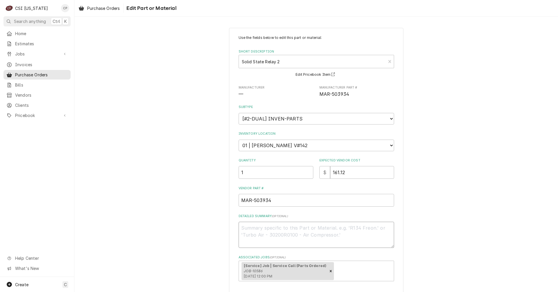
click at [280, 229] on textarea "Detailed Summary ( optional )" at bounding box center [317, 235] width 156 height 26
type textarea "x"
type textarea "p"
type textarea "x"
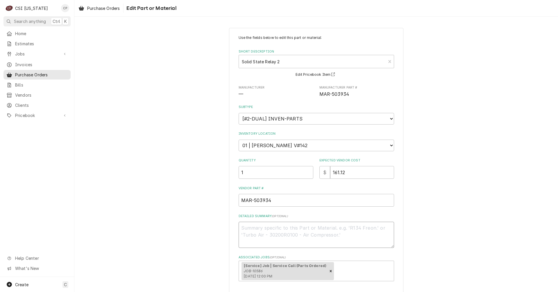
type textarea "P"
type textarea "x"
type textarea "Pa"
type textarea "x"
type textarea "Par"
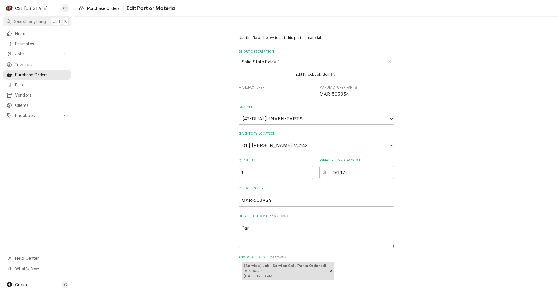
type textarea "x"
type textarea "Pare"
type textarea "x"
type textarea "Par"
type textarea "x"
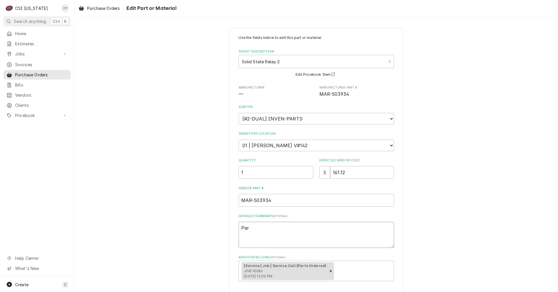
type textarea "Part"
type textarea "x"
type textarea "Part"
type textarea "x"
type textarea "Part r"
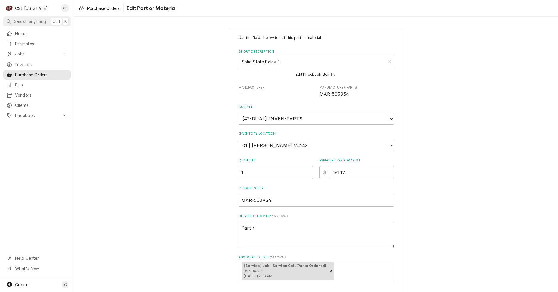
type textarea "x"
type textarea "Part re"
type textarea "x"
type textarea "Part rec"
type textarea "x"
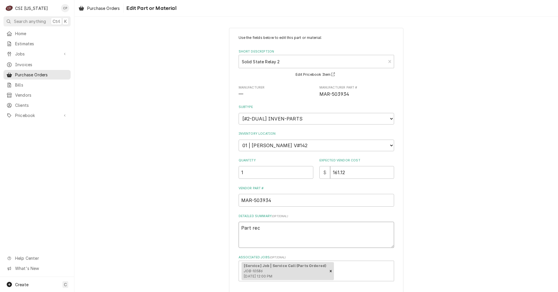
type textarea "Part rece"
type textarea "x"
type textarea "Part recei"
type textarea "x"
type textarea "Part receiv"
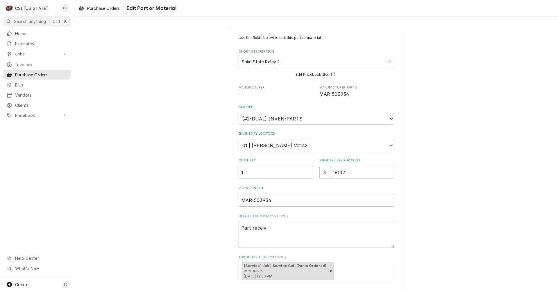
type textarea "x"
type textarea "Part receive"
type textarea "x"
type textarea "Part received"
type textarea "x"
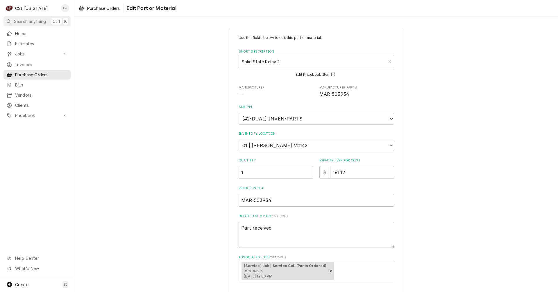
type textarea "Part received"
type textarea "x"
type textarea "Part received 9"
type textarea "x"
type textarea "Part received 9/"
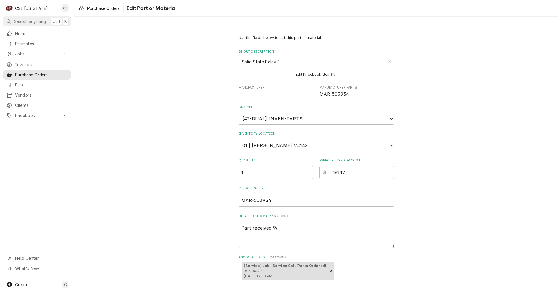
type textarea "x"
type textarea "Part received 9/1"
type textarea "x"
type textarea "Part received 9/10"
type textarea "x"
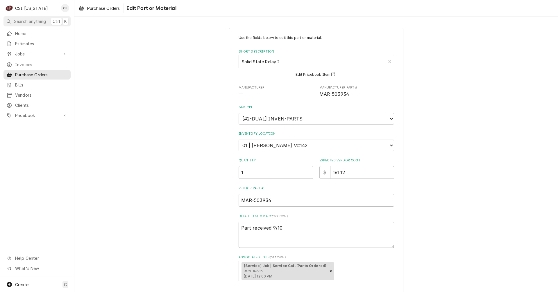
type textarea "Part received 9/10"
type textarea "x"
type textarea "Part received 9/10 -"
type textarea "x"
type textarea "Part received 9/10 -"
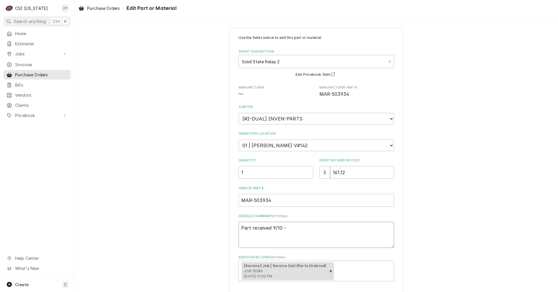
type textarea "x"
type textarea "Part received 9/10 - B"
type textarea "x"
type textarea "Part received 9/10 - BJ"
type textarea "x"
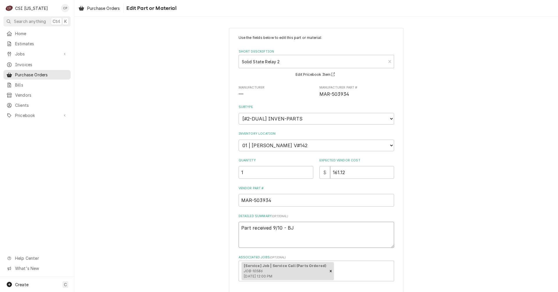
type textarea "Part received 9/10 - BJ"
type textarea "x"
type textarea "Part received 9/10 - BJ s"
type textarea "x"
type textarea "Part received 9/10 - BJ sh"
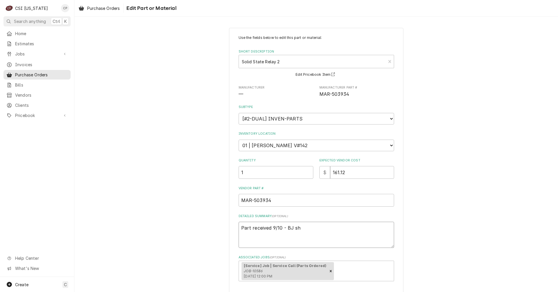
type textarea "x"
type textarea "Part received 9/10 - BJ she"
type textarea "x"
type textarea "Part received 9/10 - BJ shel"
type textarea "x"
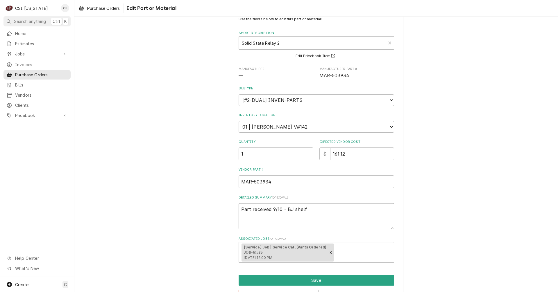
scroll to position [40, 0]
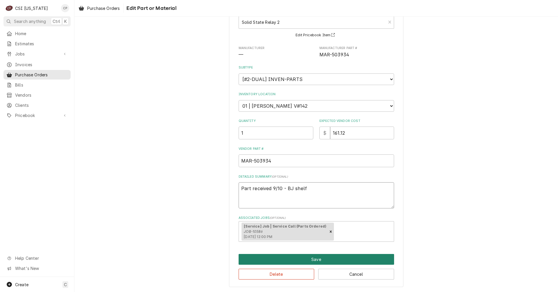
type textarea "Part received 9/10 - BJ shelf"
click at [313, 257] on button "Save" at bounding box center [317, 259] width 156 height 11
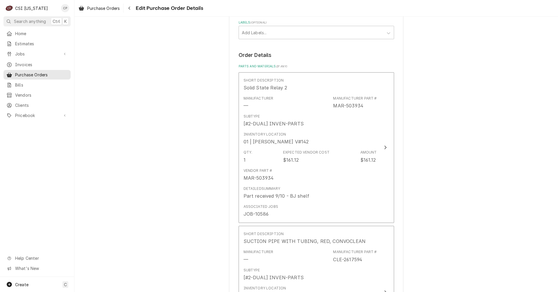
scroll to position [263, 0]
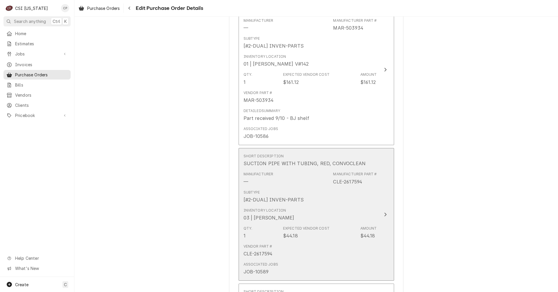
click at [386, 214] on div "Update Line Item" at bounding box center [386, 214] width 8 height 7
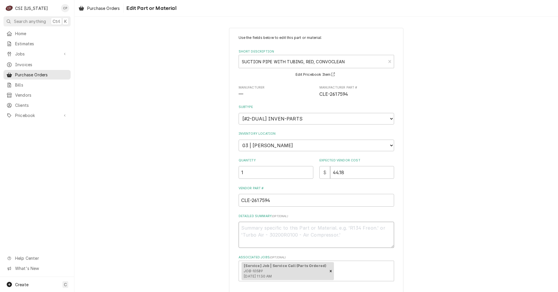
click at [264, 228] on textarea "Detailed Summary ( optional )" at bounding box center [317, 235] width 156 height 26
type textarea "x"
type textarea "P"
type textarea "x"
type textarea "Pa"
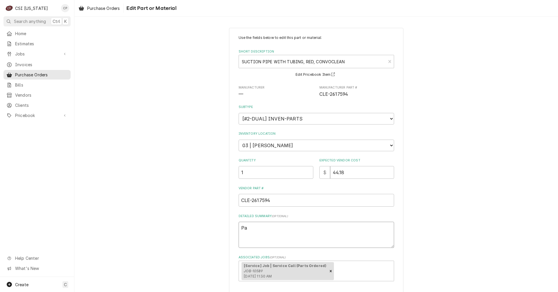
type textarea "x"
type textarea "Par"
type textarea "x"
type textarea "Part"
type textarea "x"
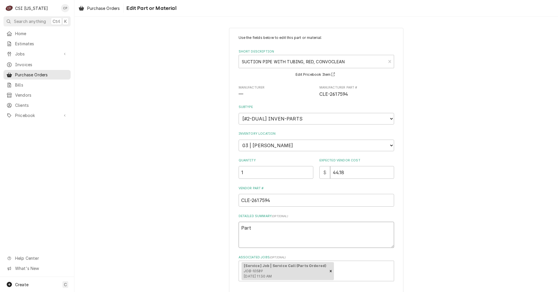
type textarea "Parts"
type textarea "x"
type textarea "Part"
type textarea "x"
type textarea "Part"
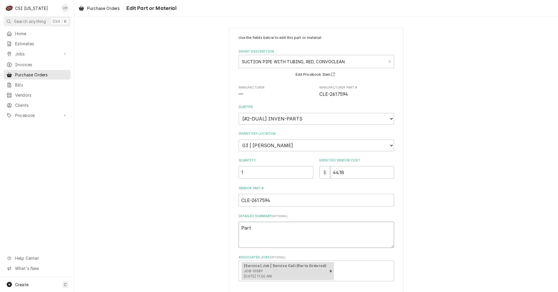
type textarea "x"
type textarea "Part r"
type textarea "x"
type textarea "Part re"
type textarea "x"
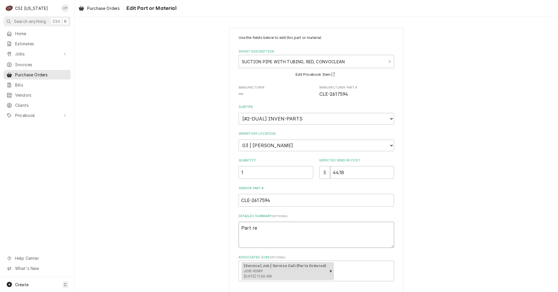
type textarea "Part rec"
type textarea "x"
type textarea "Part rece"
type textarea "x"
type textarea "Part recei"
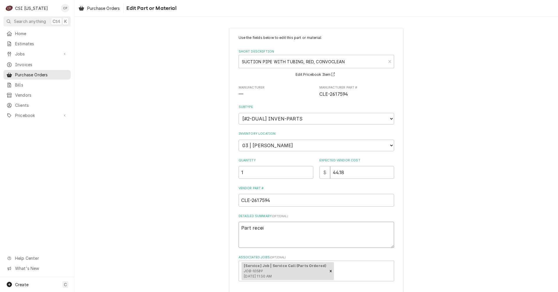
type textarea "x"
type textarea "Part receiv"
type textarea "x"
type textarea "Part receive"
type textarea "x"
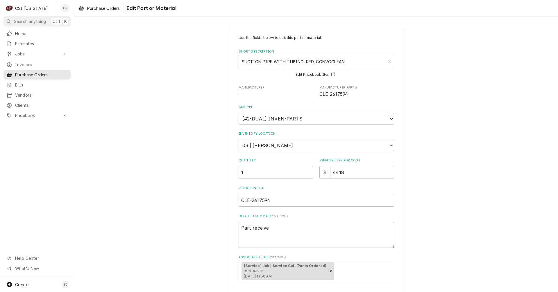
type textarea "Part received"
type textarea "x"
type textarea "Part received"
type textarea "x"
type textarea "Part received 9"
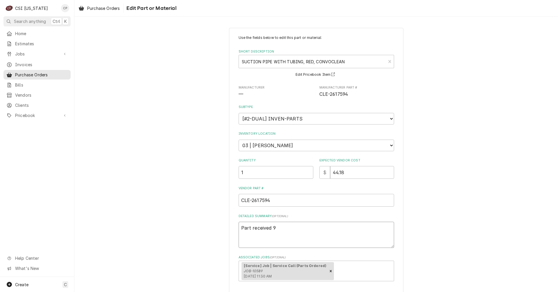
type textarea "x"
type textarea "Part received 9/"
type textarea "x"
type textarea "Part received 9/1"
type textarea "x"
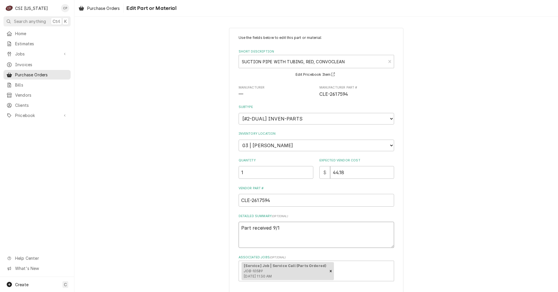
type textarea "Part received 9/10"
type textarea "x"
type textarea "Part received 9/10"
type textarea "x"
type textarea "Part received 9/10 -"
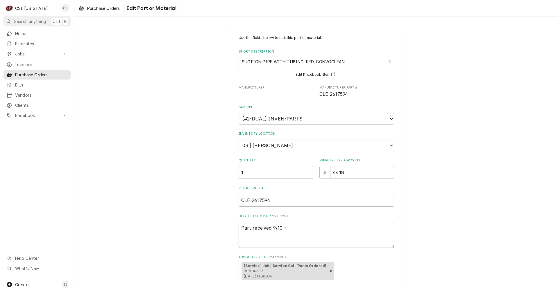
type textarea "x"
type textarea "Part received 9/10 -"
type textarea "x"
type textarea "Part received 9/10 - M"
type textarea "x"
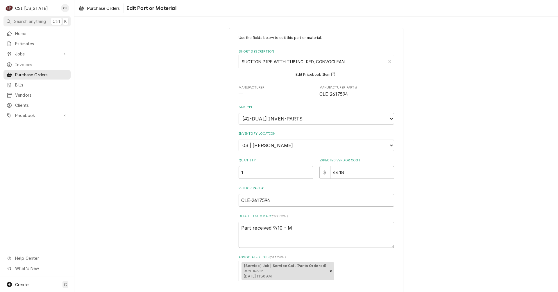
type textarea "Part received 9/10 - MB"
type textarea "x"
type textarea "Part received 9/10 - MB"
type textarea "x"
type textarea "Part received 9/10 - MB s"
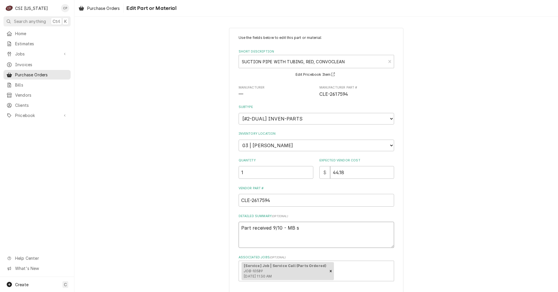
type textarea "x"
type textarea "Part received 9/10 - MB sh"
type textarea "x"
type textarea "Part received 9/10 - MB she"
type textarea "x"
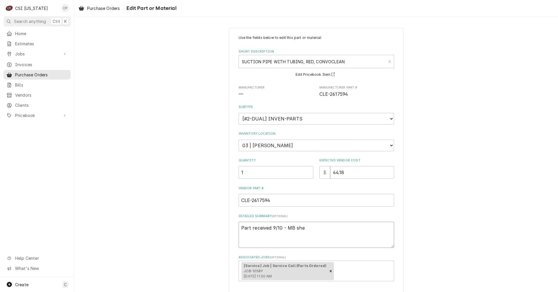
type textarea "Part received 9/10 - MB shel"
type textarea "x"
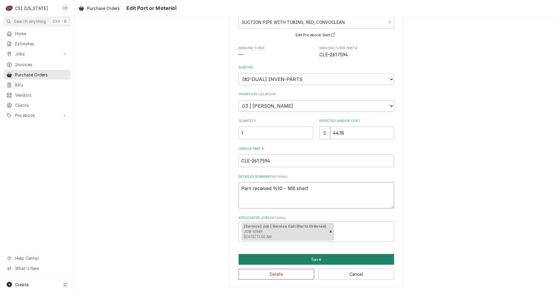
type textarea "Part received 9/10 - MB shelf"
click at [315, 260] on button "Save" at bounding box center [317, 259] width 156 height 11
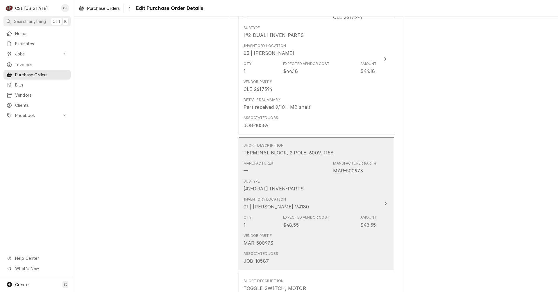
scroll to position [431, 0]
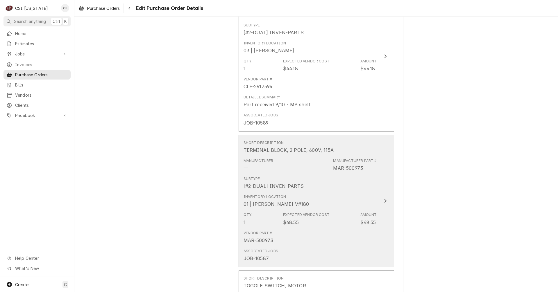
click at [384, 200] on icon "Update Line Item" at bounding box center [385, 201] width 2 height 4
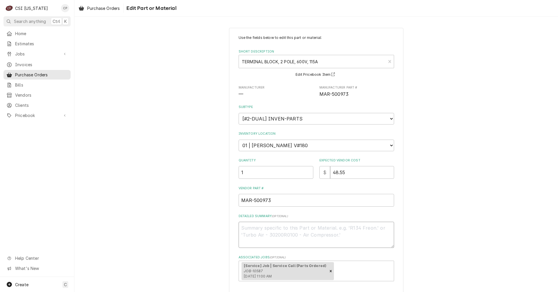
click at [266, 230] on textarea "Detailed Summary ( optional )" at bounding box center [317, 235] width 156 height 26
type textarea "x"
type textarea "P"
type textarea "x"
type textarea "Pa"
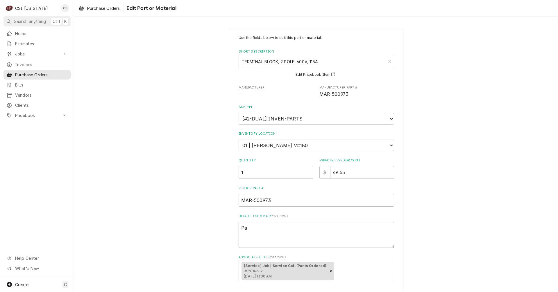
type textarea "x"
type textarea "Par"
type textarea "x"
type textarea "Pars"
type textarea "x"
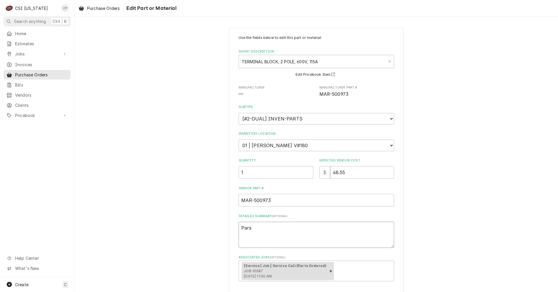
type textarea "Par"
type textarea "x"
type textarea "Part"
type textarea "x"
type textarea "Parts"
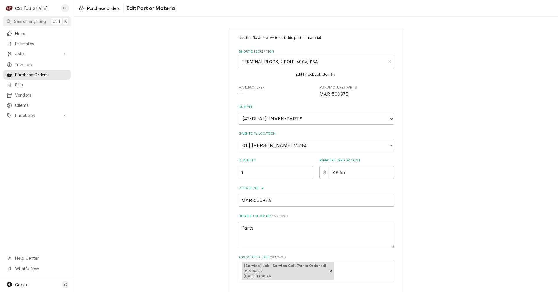
type textarea "x"
type textarea "Part"
type textarea "x"
type textarea "Part"
type textarea "x"
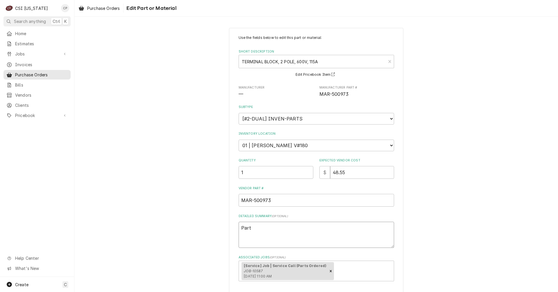
type textarea "Part a"
type textarea "x"
type textarea "Part ar"
type textarea "x"
type textarea "Part arr"
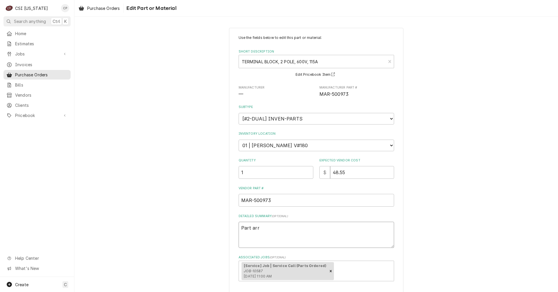
type textarea "x"
type textarea "Part arri"
type textarea "x"
type textarea "Part arriv"
type textarea "x"
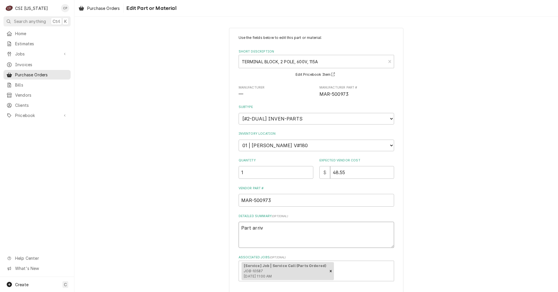
type textarea "Part arrive"
type textarea "x"
type textarea "Part arrived"
type textarea "x"
type textarea "Part arrived"
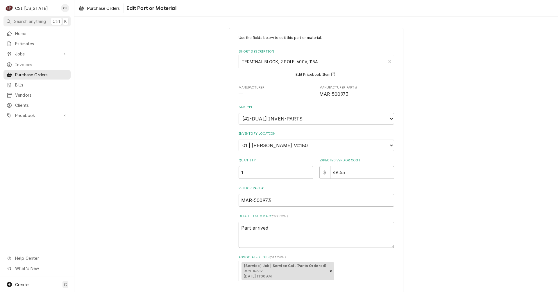
type textarea "x"
type textarea "Part arrived 9"
type textarea "x"
type textarea "Part arrived 9/"
type textarea "x"
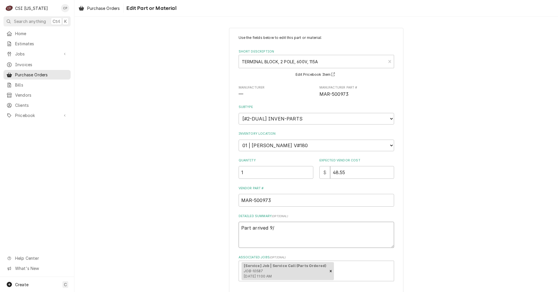
type textarea "Part arrived 9/1"
type textarea "x"
type textarea "Part arrived 9/10"
type textarea "x"
type textarea "Part arrived 9/10"
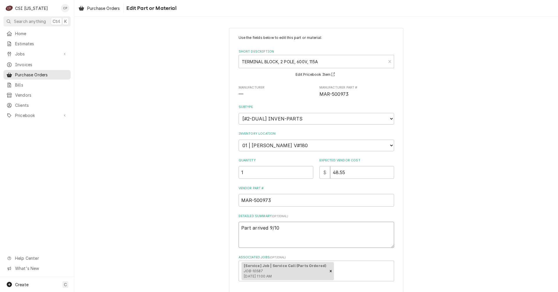
type textarea "x"
type textarea "Part arrived 9/10"
type textarea "x"
type textarea "Part arrived 9/10"
type textarea "x"
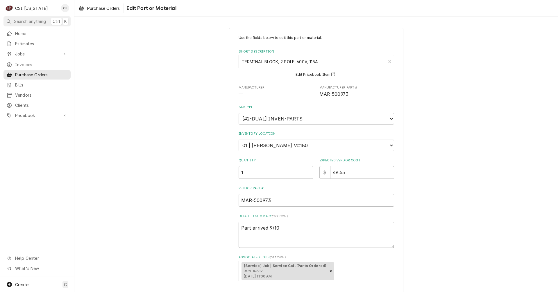
type textarea "Part arrived 9/10 -"
type textarea "x"
type textarea "Part arrived 9/10 -"
type textarea "x"
type textarea "Part arrived 9/10 - J"
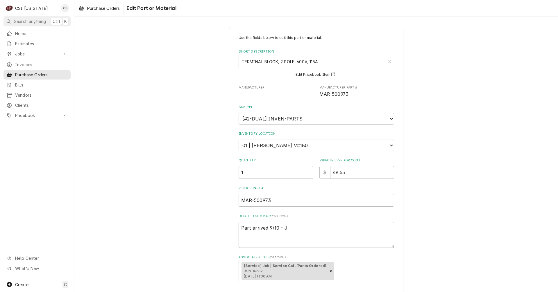
type textarea "x"
type textarea "Part arrived 9/10 - JH"
type textarea "x"
type textarea "Part arrived 9/10 - JH"
type textarea "x"
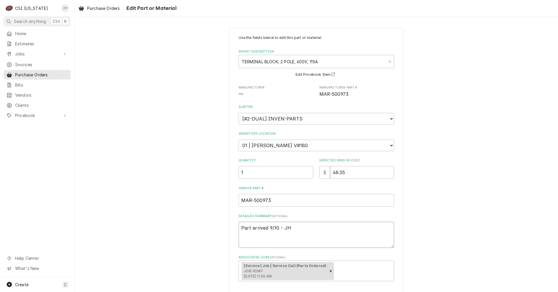
type textarea "Part arrived 9/10 - JH s"
type textarea "x"
type textarea "Part arrived 9/10 - JH sh"
type textarea "x"
type textarea "Part arrived 9/10 - JH she"
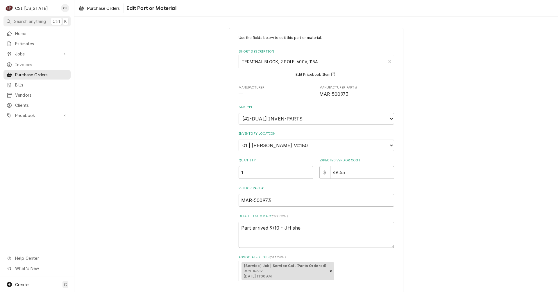
type textarea "x"
type textarea "Part arrived 9/10 - JH shel"
type textarea "x"
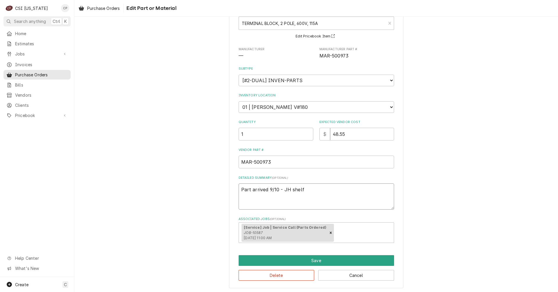
scroll to position [40, 0]
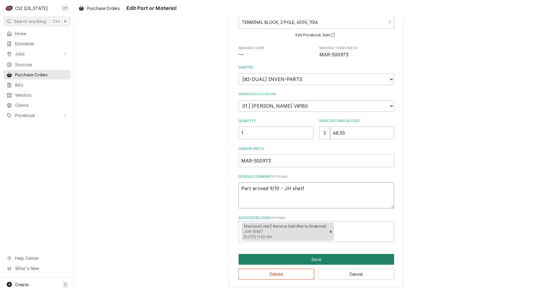
type textarea "Part arrived 9/10 - JH shelf"
click at [322, 260] on button "Save" at bounding box center [317, 259] width 156 height 11
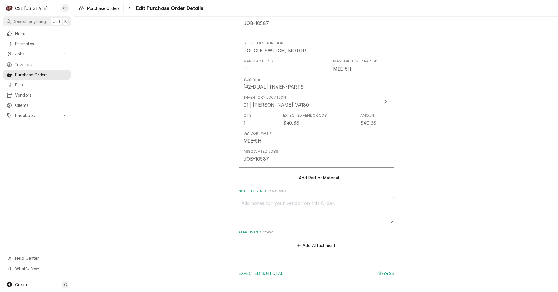
scroll to position [735, 0]
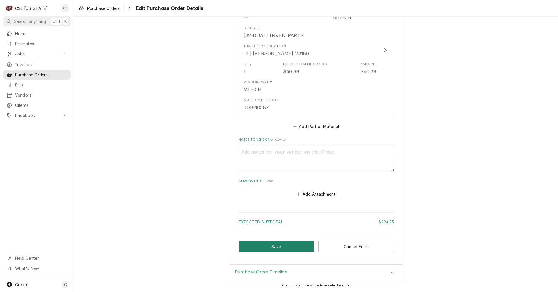
click at [287, 245] on button "Save" at bounding box center [277, 247] width 76 height 11
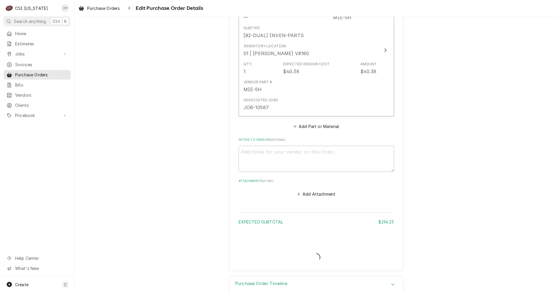
type textarea "x"
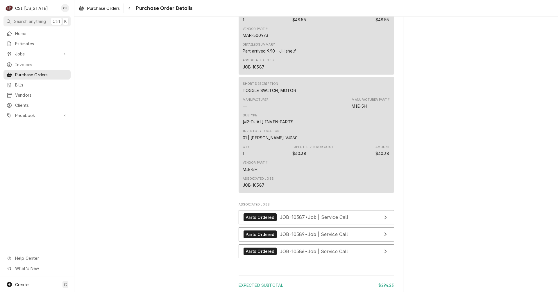
scroll to position [727, 0]
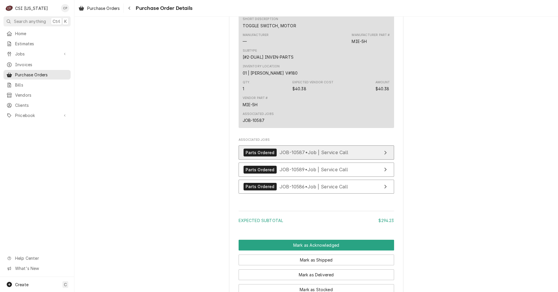
click at [364, 160] on link "Parts Ordered JOB-10587 • Job | Service Call" at bounding box center [317, 153] width 156 height 14
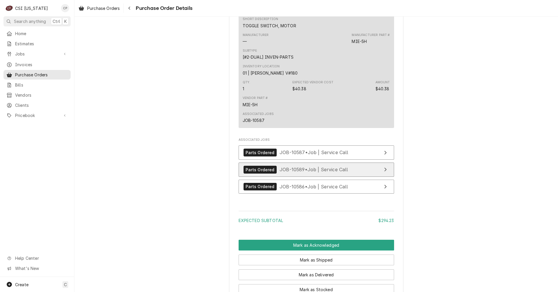
click at [361, 177] on link "Parts Ordered JOB-10589 • Job | Service Call" at bounding box center [317, 170] width 156 height 14
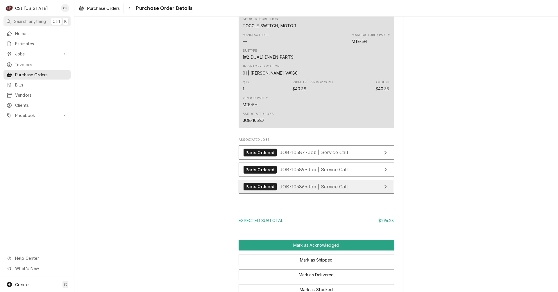
click at [347, 194] on link "Parts Ordered JOB-10586 • Job | Service Call" at bounding box center [317, 187] width 156 height 14
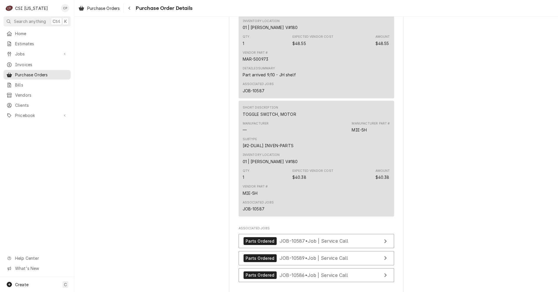
scroll to position [756, 0]
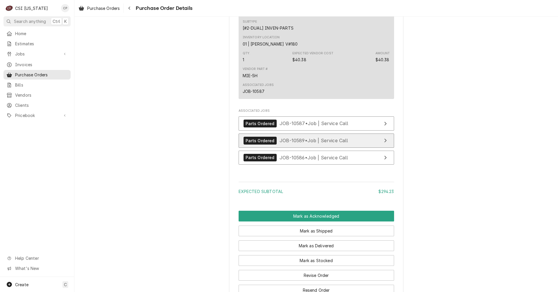
click at [367, 148] on link "Parts Ordered JOB-10589 • Job | Service Call" at bounding box center [317, 141] width 156 height 14
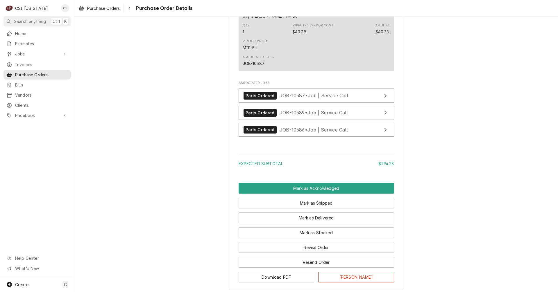
scroll to position [814, 0]
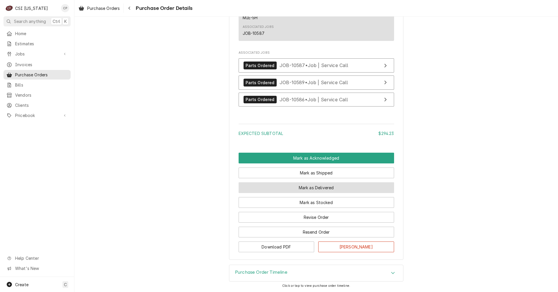
click at [336, 193] on button "Mark as Delivered" at bounding box center [317, 188] width 156 height 11
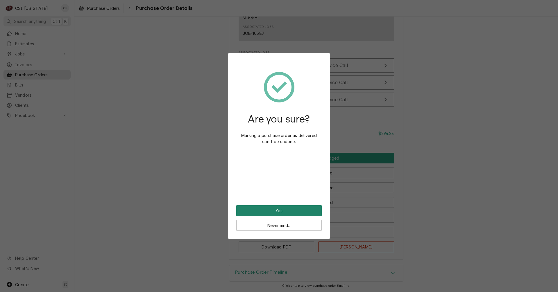
click at [312, 211] on button "Yes" at bounding box center [278, 211] width 85 height 11
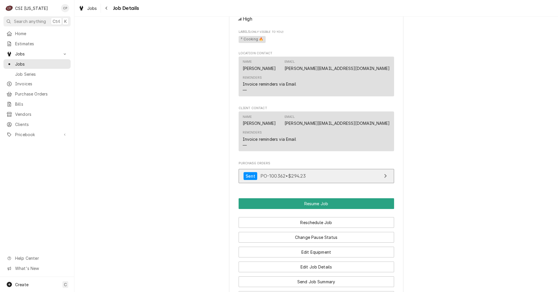
scroll to position [494, 0]
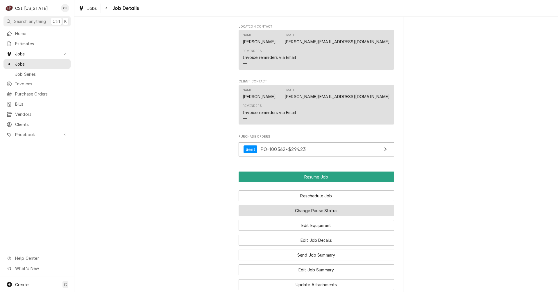
click at [324, 215] on button "Change Pause Status" at bounding box center [317, 211] width 156 height 11
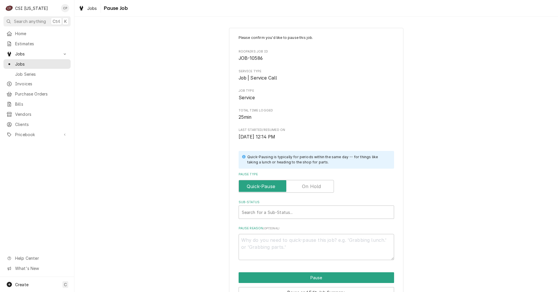
click at [304, 185] on label "Pause Type" at bounding box center [286, 186] width 95 height 13
click at [304, 185] on input "Pause Type" at bounding box center [286, 186] width 90 height 13
checkbox input "true"
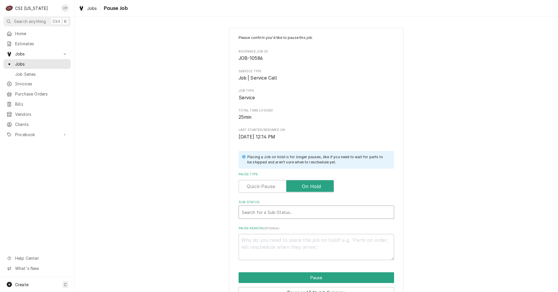
click at [275, 212] on div "Sub-Status" at bounding box center [316, 212] width 149 height 10
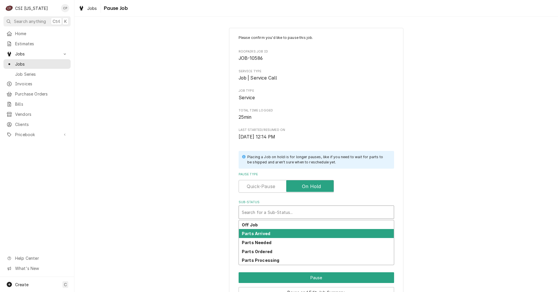
click at [265, 232] on strong "Parts Arrived" at bounding box center [256, 233] width 28 height 5
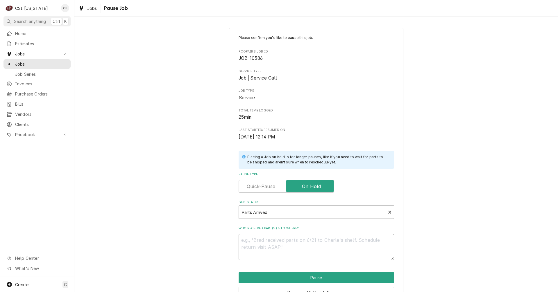
click at [269, 241] on textarea "Who received part(s) & to where?" at bounding box center [317, 247] width 156 height 26
type textarea "x"
type textarea "P"
type textarea "x"
type textarea "Pa"
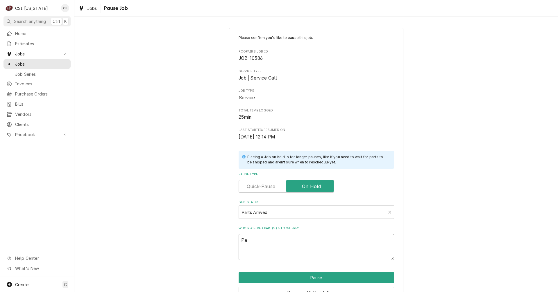
type textarea "x"
type textarea "Par"
type textarea "x"
type textarea "Part"
type textarea "x"
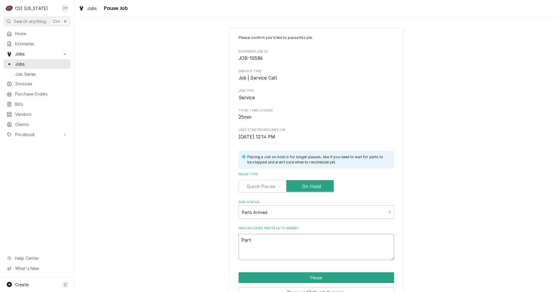
type textarea "Part"
type textarea "x"
type textarea "Part r"
type textarea "x"
type textarea "Part re"
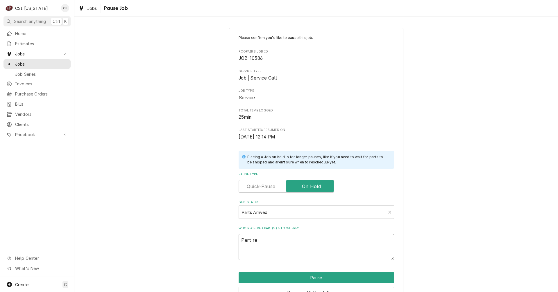
type textarea "x"
type textarea "Part rec"
type textarea "x"
type textarea "Part rece"
type textarea "x"
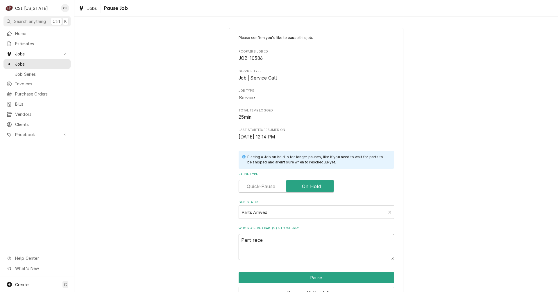
type textarea "Part recei"
type textarea "x"
type textarea "Part receiv"
type textarea "x"
type textarea "Part receive"
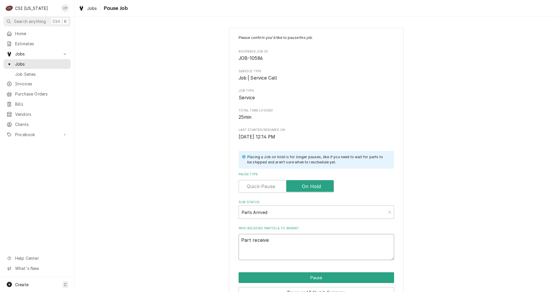
type textarea "x"
type textarea "Part received"
type textarea "x"
type textarea "Part received"
type textarea "x"
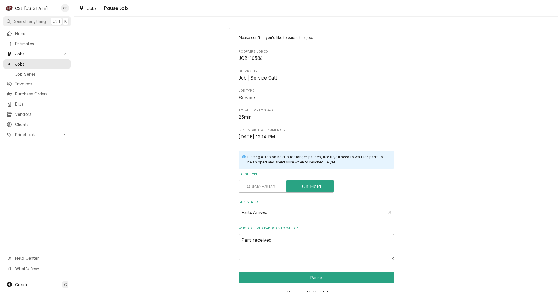
type textarea "Part received a"
type textarea "x"
type textarea "Part received an"
type textarea "x"
type textarea "Part received and"
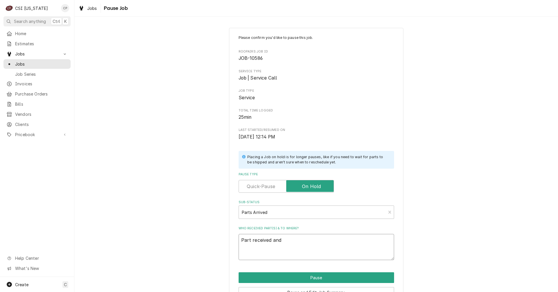
type textarea "x"
type textarea "Part received and"
type textarea "x"
type textarea "Part received and p"
type textarea "x"
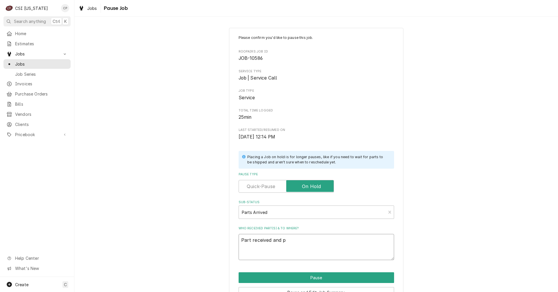
type textarea "Part received and pl"
type textarea "x"
type textarea "Part received and pla"
type textarea "x"
type textarea "Part received and plac"
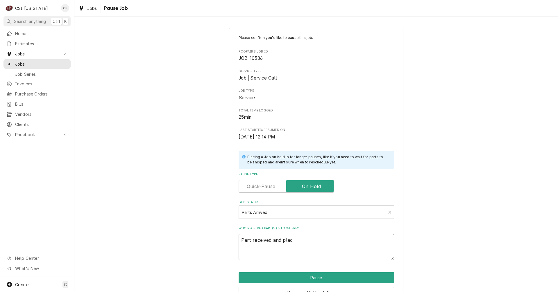
type textarea "x"
type textarea "Part received and place"
type textarea "x"
type textarea "Part received and placed"
type textarea "x"
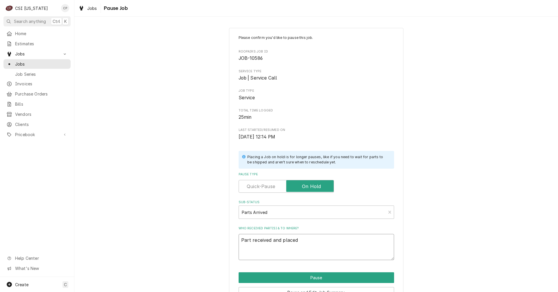
type textarea "Part received and placed"
type textarea "x"
type textarea "Part received and placed o"
type textarea "x"
type textarea "Part received and placed on"
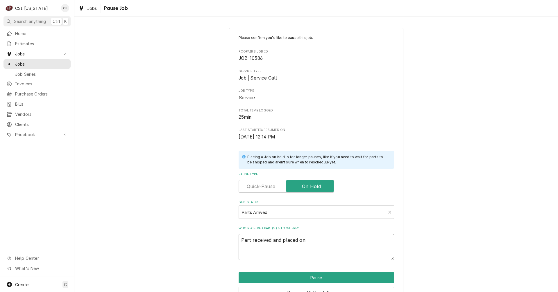
type textarea "x"
type textarea "Part received and placed on"
type textarea "x"
type textarea "Part received and placed on B"
type textarea "x"
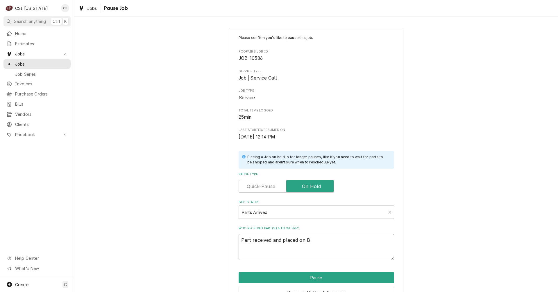
type textarea "Part received and placed on Br"
type textarea "x"
type textarea "Part received and placed on Bry"
type textarea "x"
type textarea "Part received and placed on Brya"
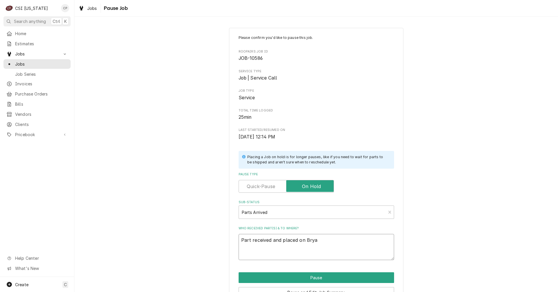
type textarea "x"
type textarea "Part received and placed on [PERSON_NAME]"
type textarea "x"
type textarea "Part received and placed on [PERSON_NAME]"
type textarea "x"
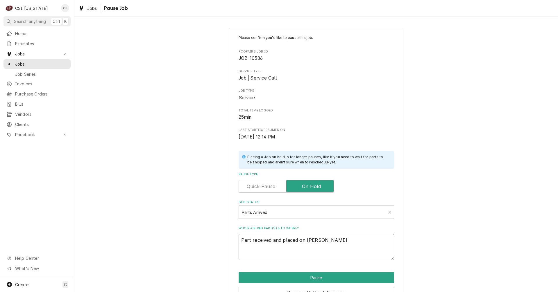
type textarea "Part received and placed on [PERSON_NAME]"
type textarea "x"
type textarea "Part received and placed on [PERSON_NAME]"
type textarea "x"
type textarea "Part received and placed on [PERSON_NAME] s"
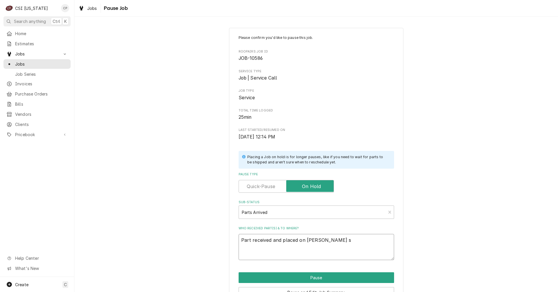
type textarea "x"
type textarea "Part received and placed on Bryants sh"
type textarea "x"
type textarea "Part received and placed on [PERSON_NAME] shl"
type textarea "x"
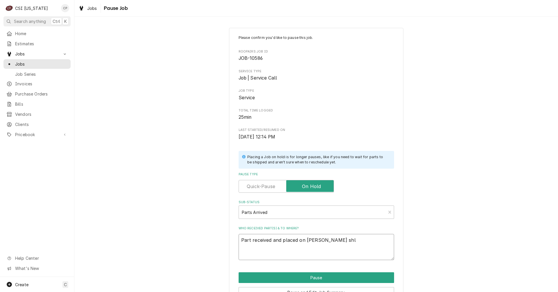
type textarea "Part received and placed on [PERSON_NAME] shle"
type textarea "x"
type textarea "Part received and placed on [PERSON_NAME] shl"
type textarea "x"
type textarea "Part received and placed on Bryants sh"
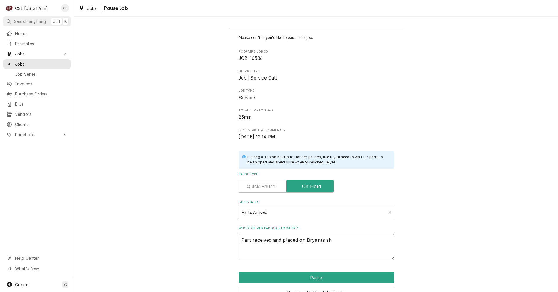
type textarea "x"
type textarea "Part received and placed on [PERSON_NAME] she"
type textarea "x"
type textarea "Part received and placed on [PERSON_NAME] shel"
type textarea "x"
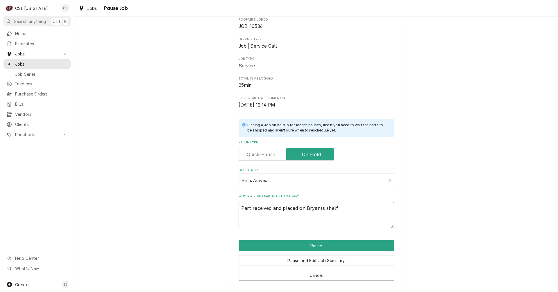
scroll to position [33, 0]
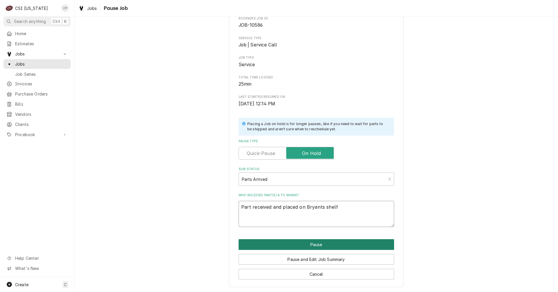
type textarea "Part received and placed on Bryants shelf"
click at [323, 243] on button "Pause" at bounding box center [317, 245] width 156 height 11
type textarea "x"
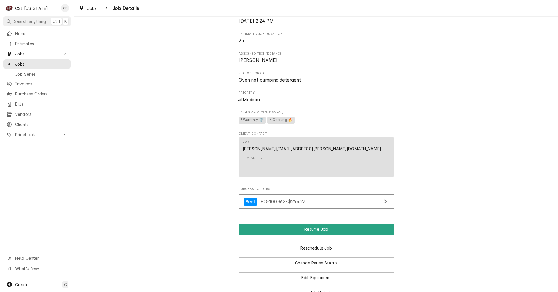
scroll to position [436, 0]
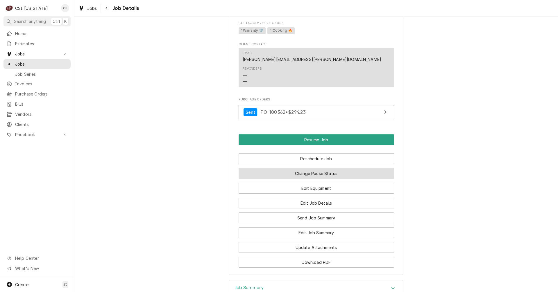
click at [304, 179] on button "Change Pause Status" at bounding box center [317, 173] width 156 height 11
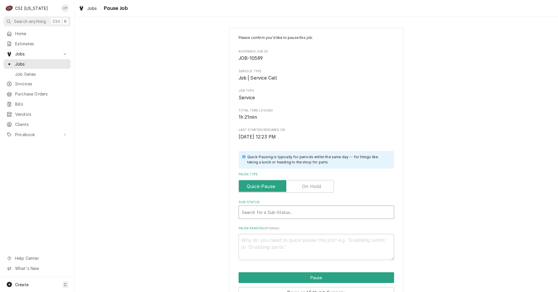
type textarea "x"
click at [282, 214] on div "Sub-Status" at bounding box center [316, 212] width 149 height 10
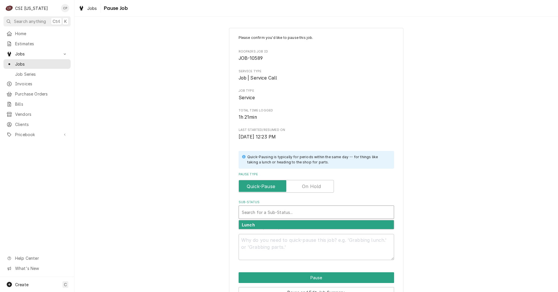
click at [317, 188] on label "Pause Type" at bounding box center [286, 186] width 95 height 13
click at [317, 188] on input "Pause Type" at bounding box center [286, 186] width 90 height 13
checkbox input "true"
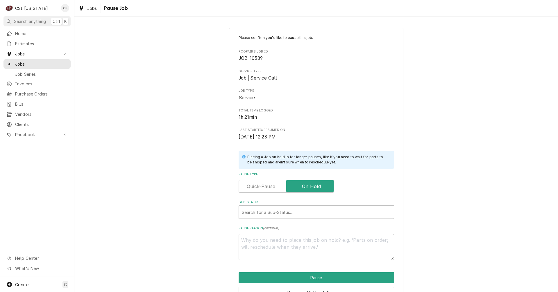
click at [267, 215] on div "Sub-Status" at bounding box center [316, 212] width 149 height 10
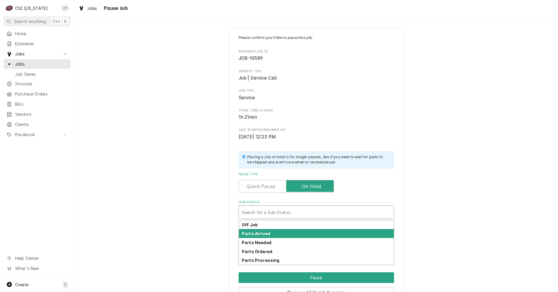
click at [261, 232] on strong "Parts Arrived" at bounding box center [256, 233] width 28 height 5
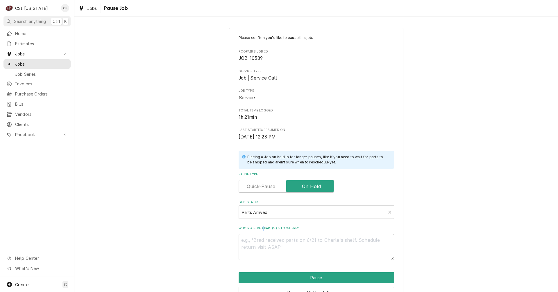
click at [261, 232] on div "Who received part(s) & to where?" at bounding box center [317, 243] width 156 height 34
click at [263, 240] on textarea "Who received part(s) & to where?" at bounding box center [317, 247] width 156 height 26
type textarea "x"
type textarea "P"
type textarea "x"
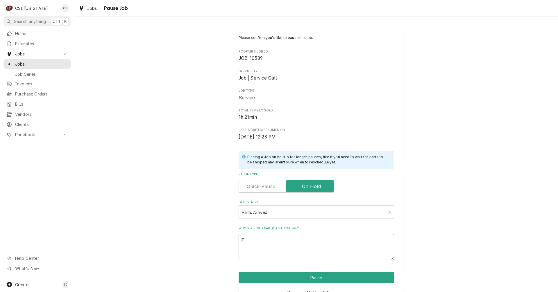
type textarea "Pa"
type textarea "x"
type textarea "Par"
type textarea "x"
type textarea "Part"
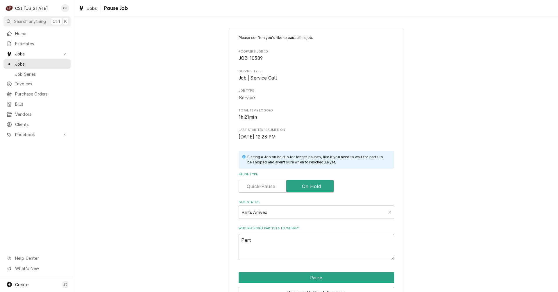
type textarea "x"
type textarea "Parts"
type textarea "x"
type textarea "Parts"
type textarea "x"
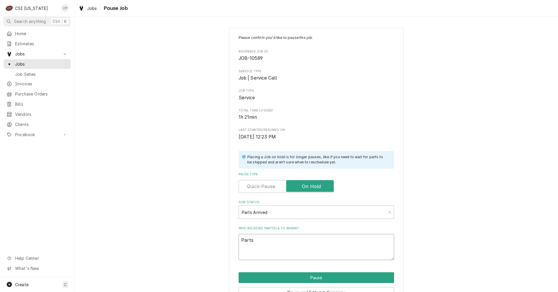
type textarea "Parts"
type textarea "x"
type textarea "Part"
type textarea "x"
type textarea "Part"
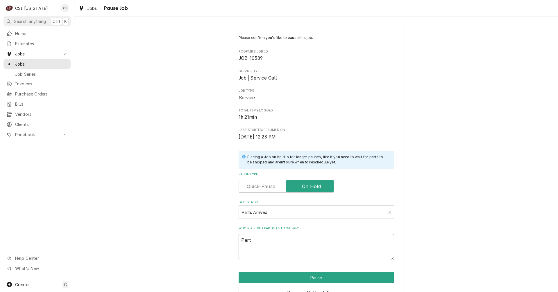
type textarea "x"
type textarea "Part r"
type textarea "x"
type textarea "Part re"
type textarea "x"
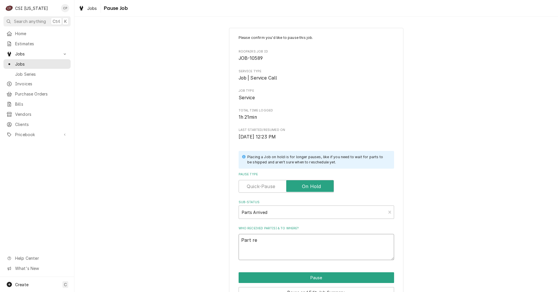
type textarea "Part rev"
type textarea "x"
type textarea "Part re"
type textarea "x"
type textarea "Part rec"
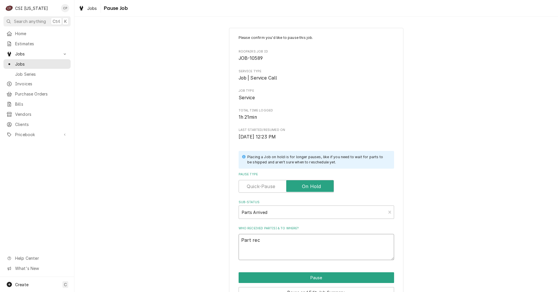
type textarea "x"
type textarea "Part rece"
type textarea "x"
type textarea "Part recei"
type textarea "x"
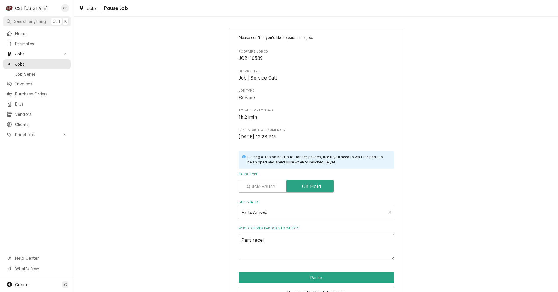
type textarea "Part receiv"
type textarea "x"
type textarea "Part receive"
type textarea "x"
type textarea "Part received"
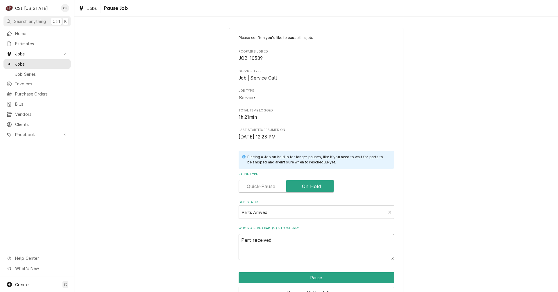
type textarea "x"
type textarea "Part received"
type textarea "x"
type textarea "Part received a"
type textarea "x"
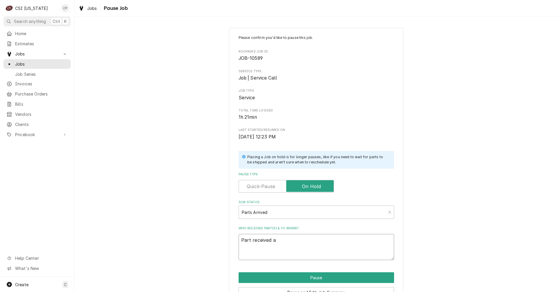
type textarea "Part received an"
type textarea "x"
type textarea "Part received and"
type textarea "x"
type textarea "Part received and"
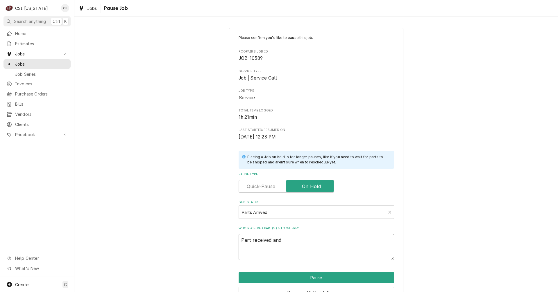
type textarea "x"
type textarea "Part received and p"
type textarea "x"
type textarea "Part received and pl"
type textarea "x"
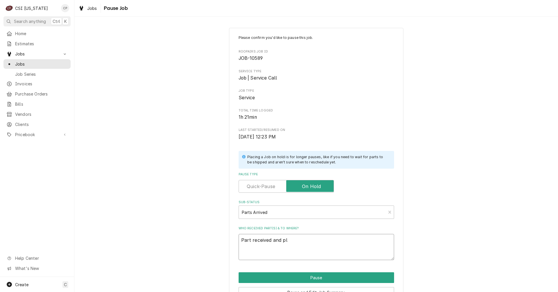
type textarea "Part received and pla"
type textarea "x"
type textarea "Part received and plac"
type textarea "x"
type textarea "Part received and place"
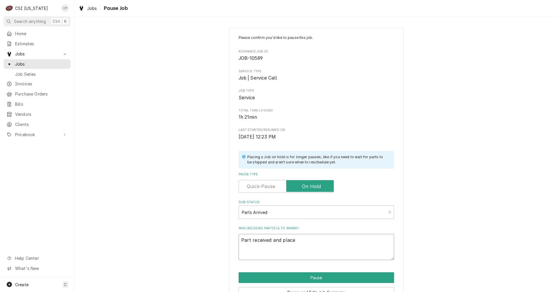
type textarea "x"
type textarea "Part received and placed"
type textarea "x"
type textarea "Part received and placed"
type textarea "x"
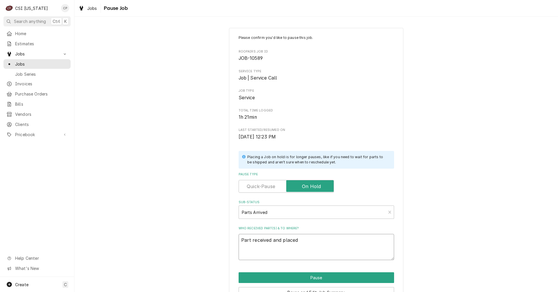
type textarea "Part received and placed o"
type textarea "x"
type textarea "Part received and placed on"
type textarea "x"
type textarea "Part received and placed on"
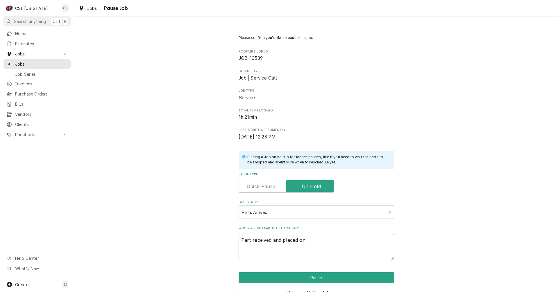
type textarea "x"
type textarea "Part received and placed on M"
type textarea "x"
type textarea "Part received and placed on Ma"
type textarea "x"
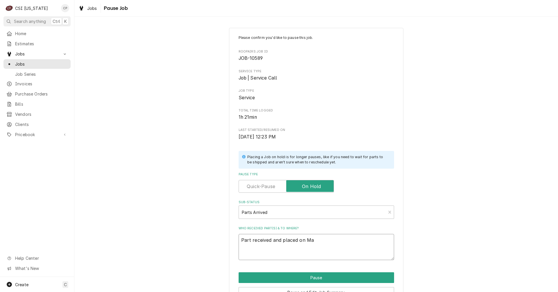
type textarea "Part received and placed on Mat"
type textarea "x"
type textarea "Part received and placed on Matt"
type textarea "x"
type textarea "Part received and placed on Matts"
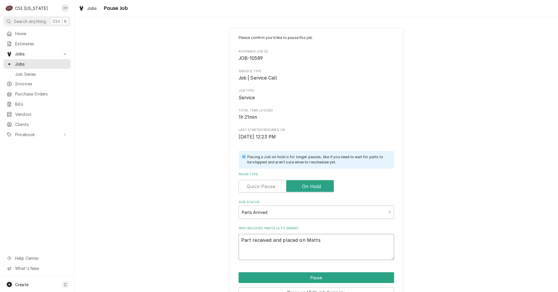
type textarea "x"
type textarea "Part received and placed on Matts"
type textarea "x"
type textarea "Part received and placed on Matts s"
type textarea "x"
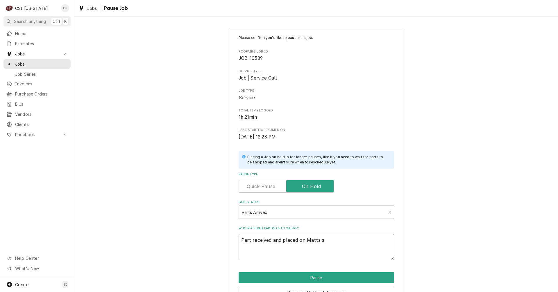
type textarea "Part received and placed on Matts sh"
type textarea "x"
type textarea "Part received and placed on Matts she"
type textarea "x"
type textarea "Part received and placed on Matts shel"
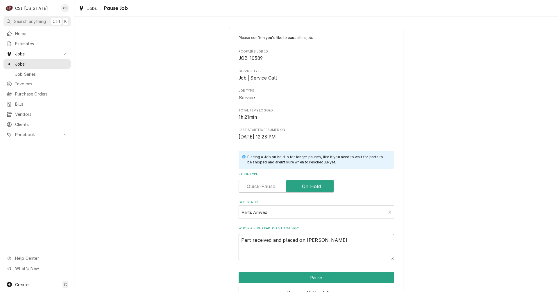
type textarea "x"
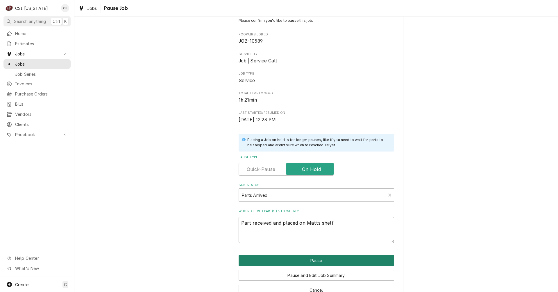
scroll to position [33, 0]
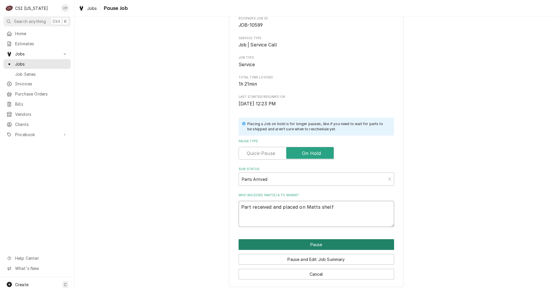
type textarea "Part received and placed on Matts shelf"
click at [321, 245] on button "Pause" at bounding box center [317, 245] width 156 height 11
type textarea "x"
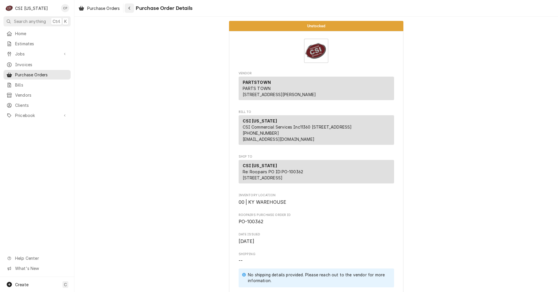
click at [131, 10] on div "Navigate back" at bounding box center [129, 8] width 6 height 6
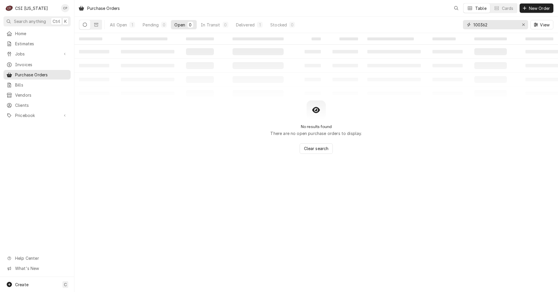
drag, startPoint x: 493, startPoint y: 25, endPoint x: 395, endPoint y: 27, distance: 98.0
click at [395, 27] on div "All Open 1 Pending 0 Open 0 In Transit 0 Delivered 1 Stocked 0 100362 View" at bounding box center [316, 25] width 474 height 16
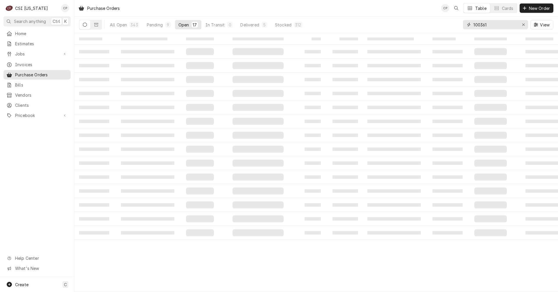
type input "100361"
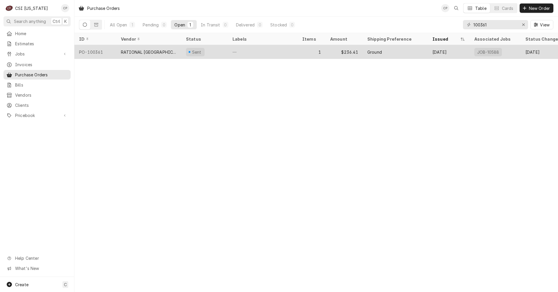
click at [341, 51] on div "$236.41" at bounding box center [344, 52] width 37 height 14
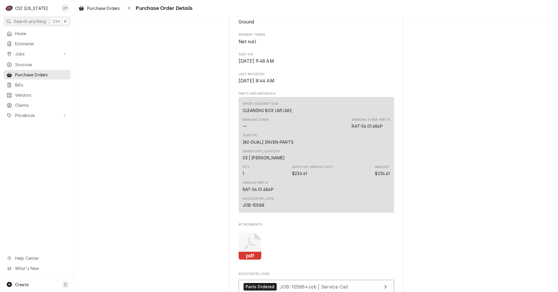
scroll to position [291, 0]
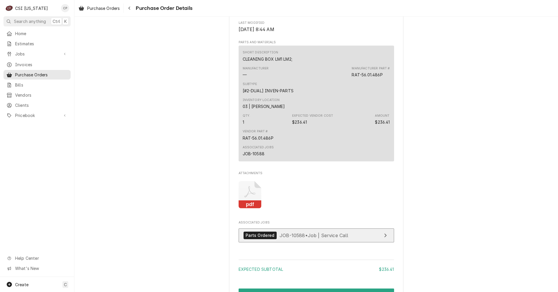
click at [358, 243] on link "Parts Ordered JOB-10588 • Job | Service Call" at bounding box center [317, 236] width 156 height 14
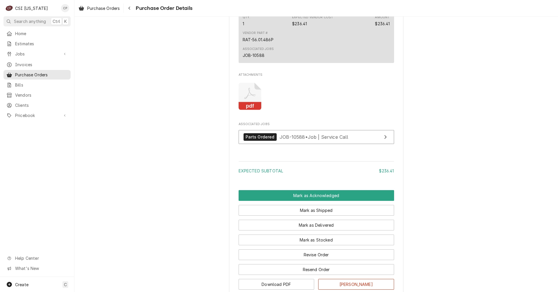
scroll to position [407, 0]
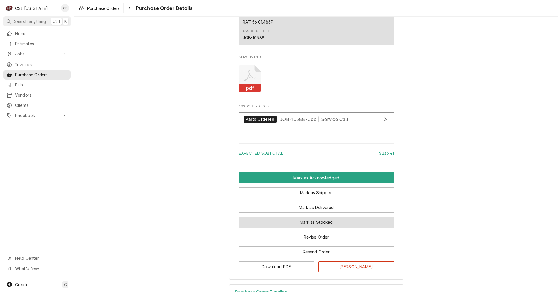
click at [332, 228] on button "Mark as Stocked" at bounding box center [317, 222] width 156 height 11
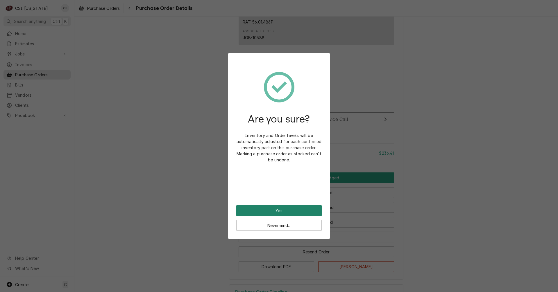
click at [277, 212] on button "Yes" at bounding box center [278, 211] width 85 height 11
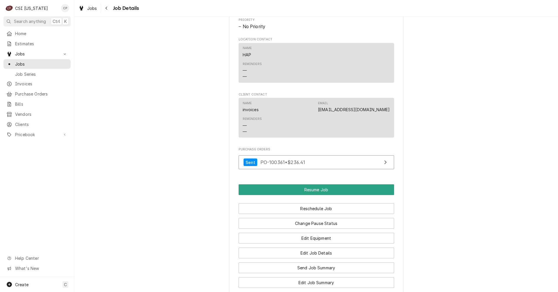
scroll to position [581, 0]
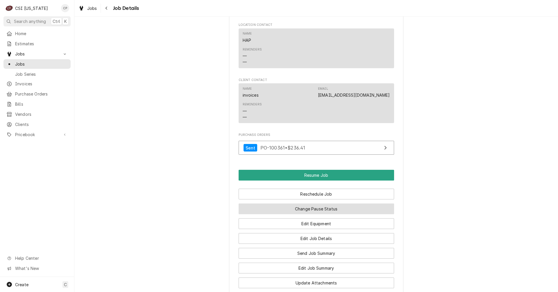
click at [332, 215] on button "Change Pause Status" at bounding box center [317, 209] width 156 height 11
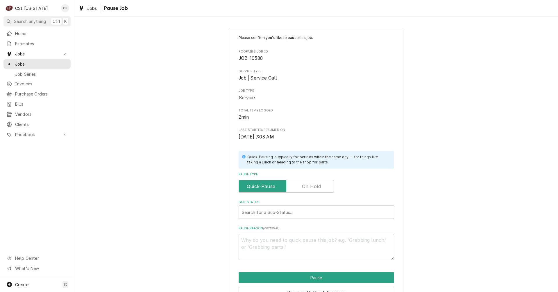
click at [312, 188] on label "Pause Type" at bounding box center [286, 186] width 95 height 13
click at [312, 188] on input "Pause Type" at bounding box center [286, 186] width 90 height 13
checkbox input "true"
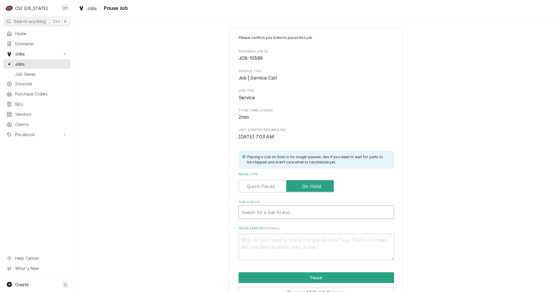
click at [273, 215] on div "Sub-Status" at bounding box center [316, 212] width 149 height 10
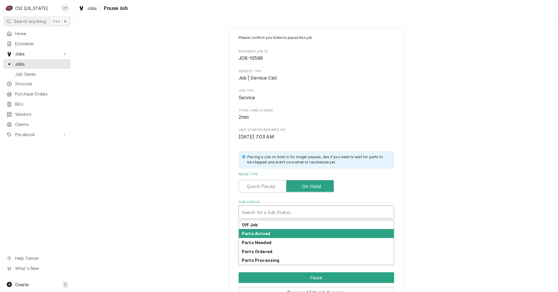
click at [258, 233] on strong "Parts Arrived" at bounding box center [256, 233] width 28 height 5
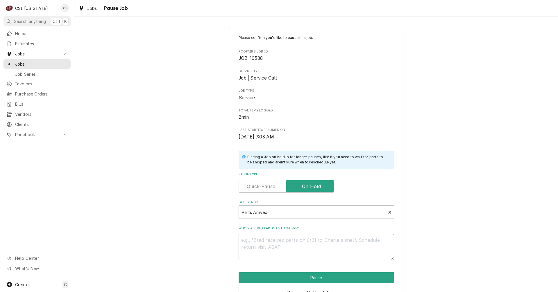
click at [262, 243] on textarea "Who received part(s) & to where?" at bounding box center [317, 247] width 156 height 26
type textarea "x"
type textarea "P"
type textarea "x"
type textarea "Pa"
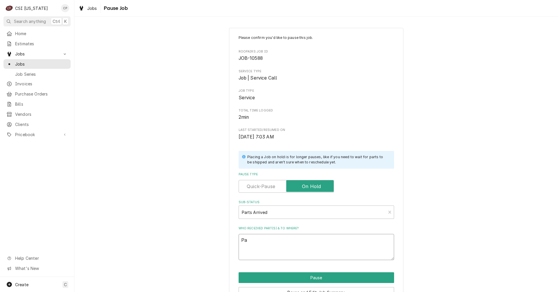
type textarea "x"
type textarea "Par"
type textarea "x"
type textarea "Part"
type textarea "x"
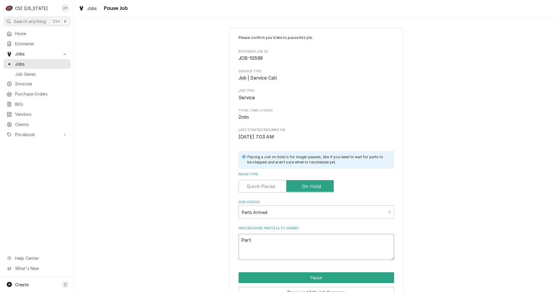
type textarea "Part"
type textarea "x"
type textarea "Part r"
type textarea "x"
type textarea "Part re"
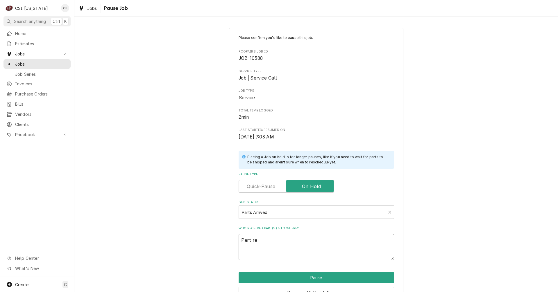
type textarea "x"
type textarea "Part rec"
type textarea "x"
type textarea "Part rece"
type textarea "x"
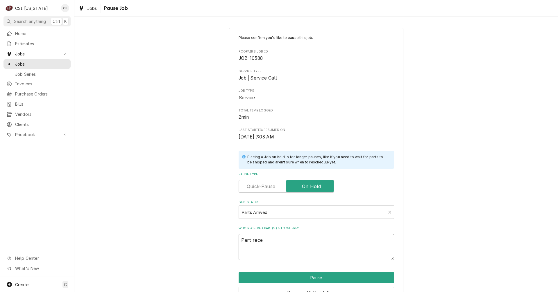
type textarea "Part recei"
type textarea "x"
type textarea "Part receiv"
type textarea "x"
type textarea "Part receive"
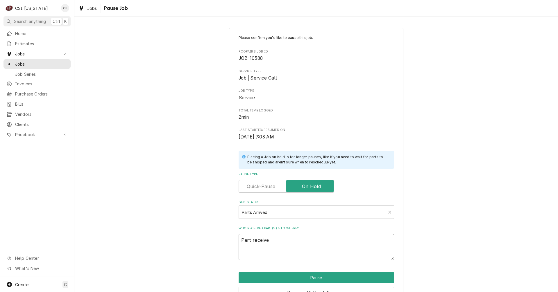
type textarea "x"
type textarea "Part received"
type textarea "x"
type textarea "Part received"
type textarea "x"
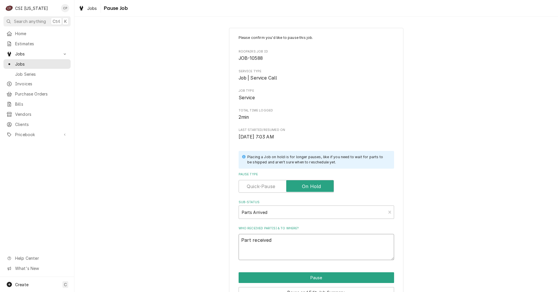
type textarea "Part received a"
type textarea "x"
type textarea "Part received an"
type textarea "x"
type textarea "Part received and"
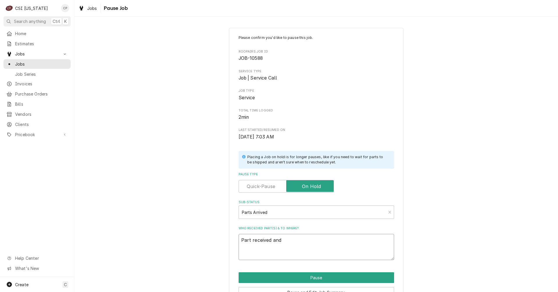
type textarea "x"
type textarea "Part received and"
type textarea "x"
type textarea "Part received and p"
type textarea "x"
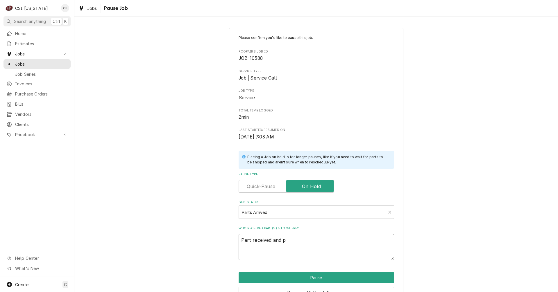
type textarea "Part received and pl"
type textarea "x"
type textarea "Part received and pla"
type textarea "x"
type textarea "Part received and plac"
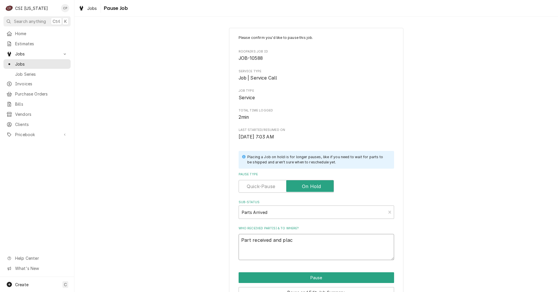
type textarea "x"
type textarea "Part received and place"
type textarea "x"
type textarea "Part received and placed"
type textarea "x"
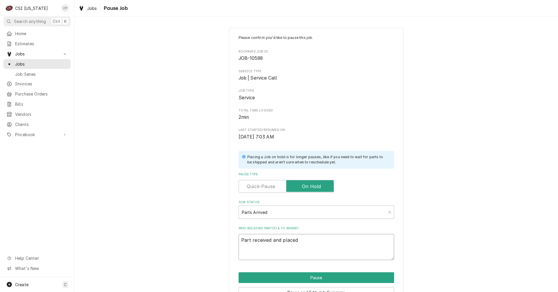
type textarea "Part received and placed"
type textarea "x"
type textarea "Part received and placed o"
type textarea "x"
type textarea "Part received and placed on"
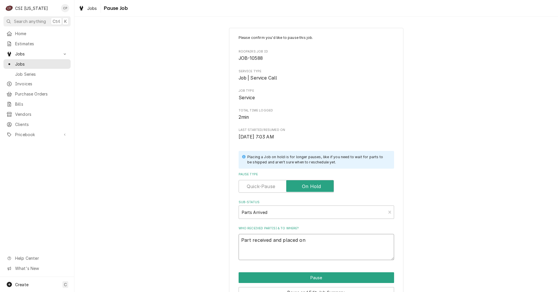
type textarea "x"
type textarea "Part received and placed on"
type textarea "x"
type textarea "Part received and placed on M"
type textarea "x"
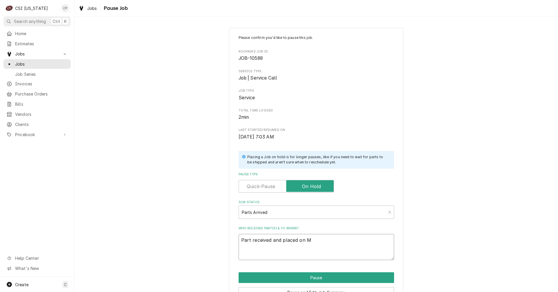
type textarea "Part received and placed on Ma"
type textarea "x"
type textarea "Part received and placed on Mat"
type textarea "x"
type textarea "Part received and placed on Matt"
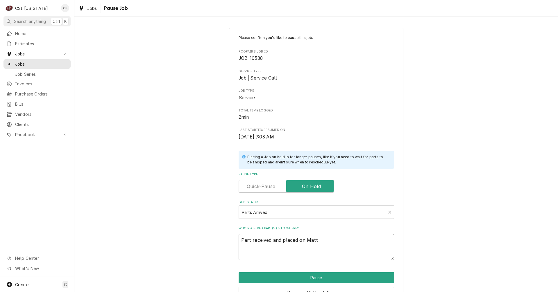
type textarea "x"
type textarea "Part received and placed on Matts"
type textarea "x"
type textarea "Part received and placed on Matts"
type textarea "x"
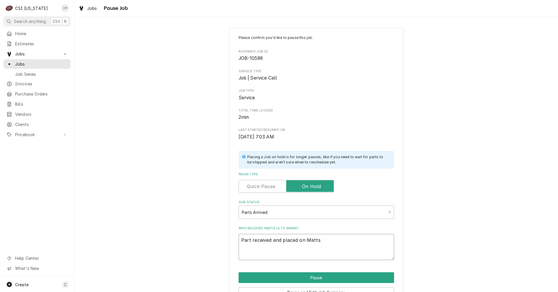
type textarea "Part received and placed on Matts s"
type textarea "x"
type textarea "Part received and placed on Matts sh"
type textarea "x"
type textarea "Part received and placed on Matts she"
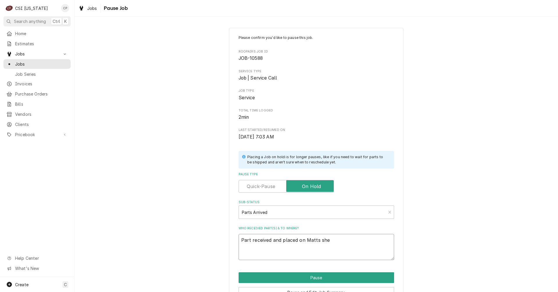
type textarea "x"
type textarea "Part received and placed on Matts shel"
type textarea "x"
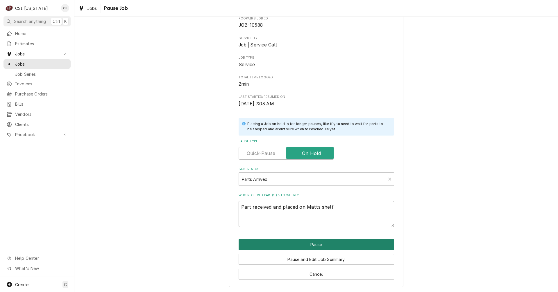
type textarea "Part received and placed on Matts shelf"
click at [311, 244] on button "Pause" at bounding box center [317, 245] width 156 height 11
type textarea "x"
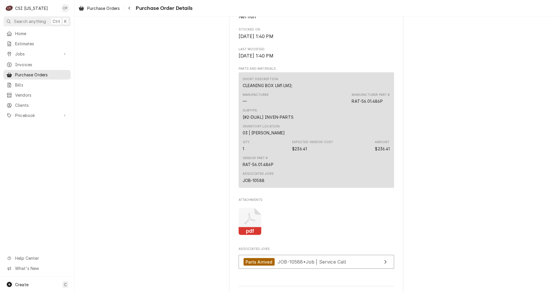
scroll to position [465, 0]
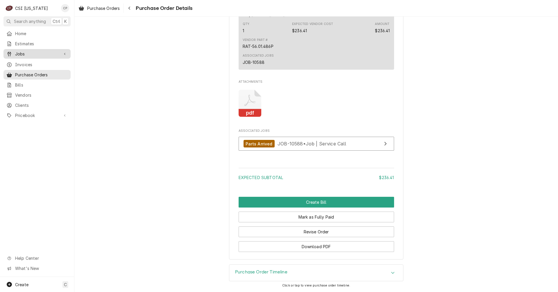
click at [28, 52] on span "Jobs" at bounding box center [37, 54] width 44 height 6
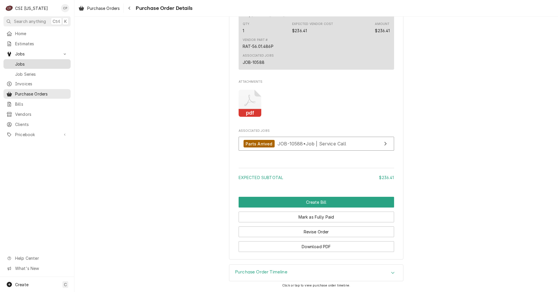
click at [28, 62] on span "Jobs" at bounding box center [41, 64] width 53 height 6
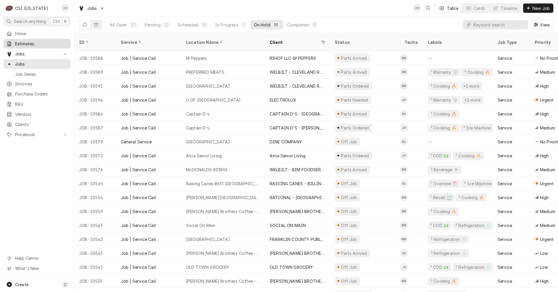
click at [24, 44] on span "Estimates" at bounding box center [41, 44] width 53 height 6
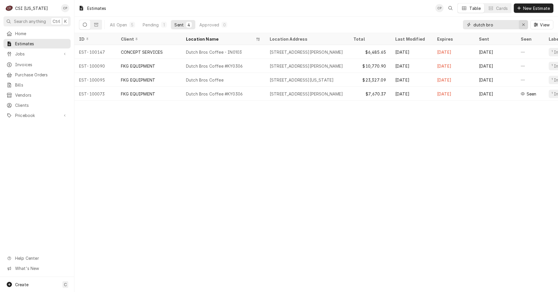
click at [523, 25] on icon "Erase input" at bounding box center [523, 25] width 2 height 2
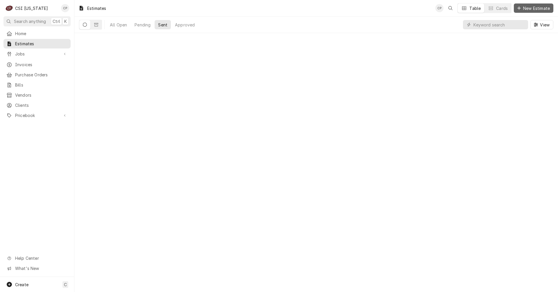
click at [535, 8] on span "New Estimate" at bounding box center [536, 8] width 29 height 6
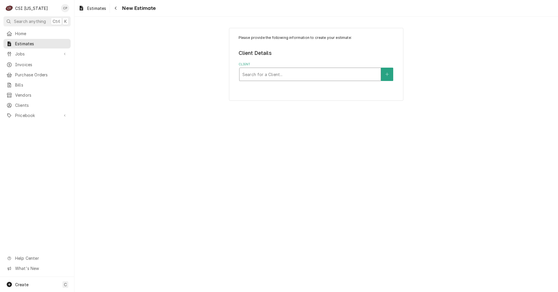
click at [338, 75] on div "Client" at bounding box center [309, 74] width 135 height 10
type input "staff"
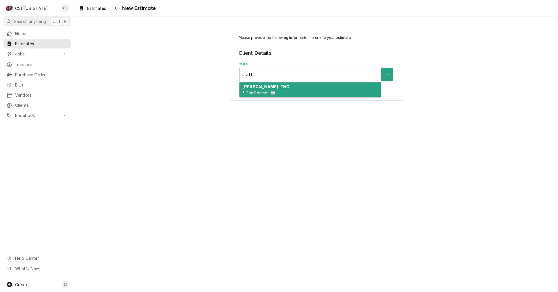
click at [305, 93] on div "STAFFORD-SMITH, INC ³ Tax Exempt 🆓" at bounding box center [310, 90] width 141 height 15
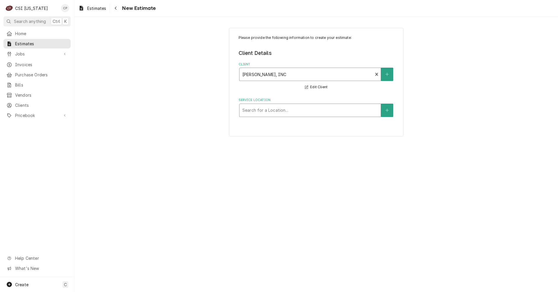
click at [301, 114] on div "Service Location" at bounding box center [309, 110] width 135 height 10
click at [387, 111] on icon "Create New Location" at bounding box center [386, 110] width 3 height 4
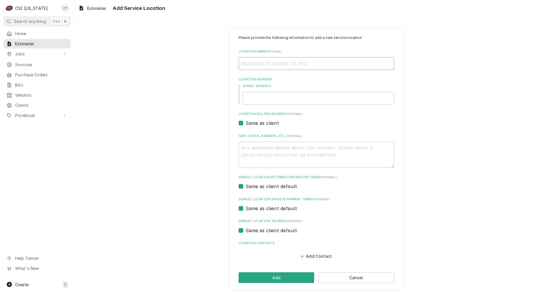
click at [282, 65] on input "Location Name ( optional )" at bounding box center [317, 63] width 156 height 13
type textarea "x"
type input "M"
type textarea "x"
type input "Ma"
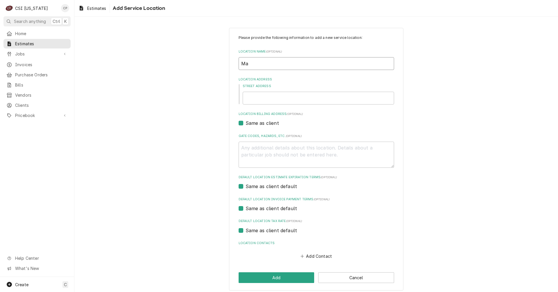
type textarea "x"
type input "Mar"
type textarea "x"
type input "Marq"
type textarea "x"
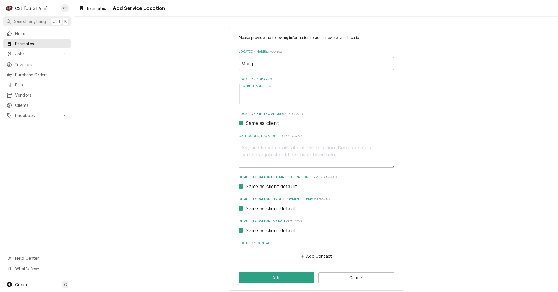
type input "Marqu"
type textarea "x"
type input "Marque"
type textarea "x"
type input "Marquet"
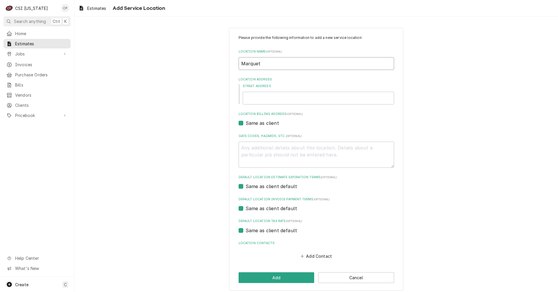
type textarea "x"
type input "Marquett"
type textarea "x"
type input "Marquette"
type textarea "x"
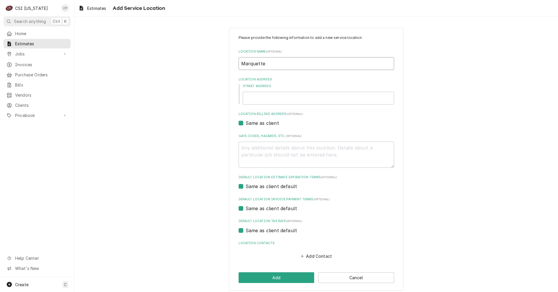
type input "Marquette"
type textarea "x"
type input "Marquette R"
type textarea "x"
type input "Marquette Re"
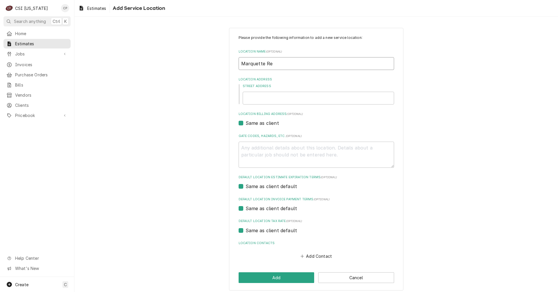
type textarea "x"
type input "Marquette Ret"
type textarea "x"
type input "Marquette Reti"
type textarea "x"
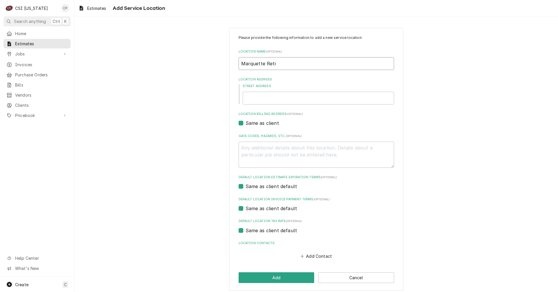
type input "Marquette Retir"
type textarea "x"
type input "Marquette Retire"
type textarea "x"
type input "Marquette Retirem"
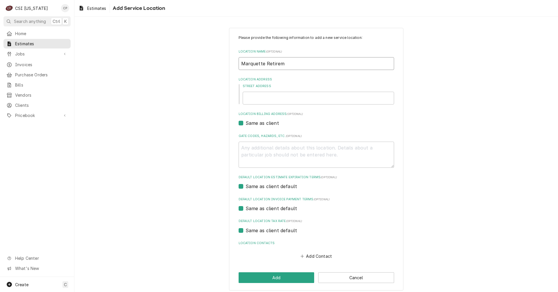
type textarea "x"
type input "Marquette Retireme"
type textarea "x"
type input "Marquette Retiremen"
type textarea "x"
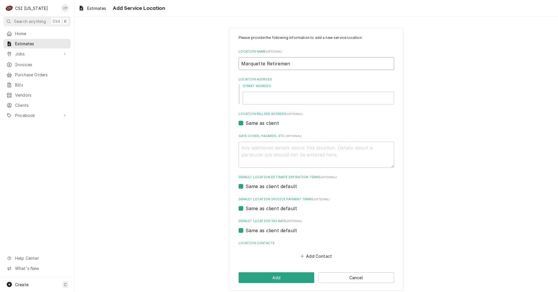
type input "Marquette Retirement"
type textarea "x"
type input "Marquette Retirement"
type textarea "x"
type input "Marquette Retirement T"
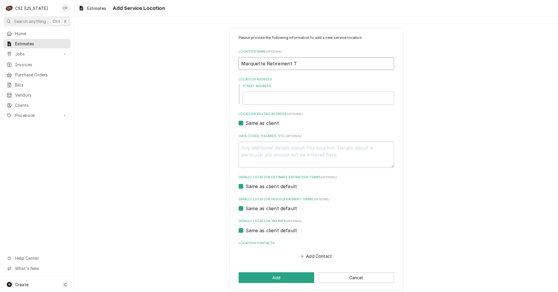
type textarea "x"
type input "Marquette Retirement Te"
type textarea "x"
type input "Marquette Retirement Ter"
type textarea "x"
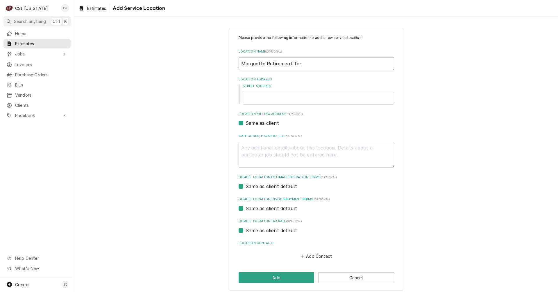
type input "Marquette Retirement Terr"
type textarea "x"
type input "Marquette Retirement Terra"
type textarea "x"
type input "Marquette Retirement Terrac"
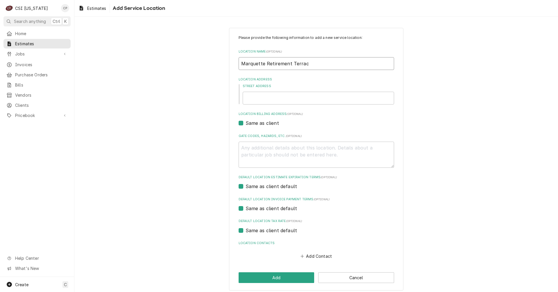
type textarea "x"
type input "Marquette Retirement Terrace"
type textarea "x"
type input "Marquette Retirement Terrace"
type textarea "x"
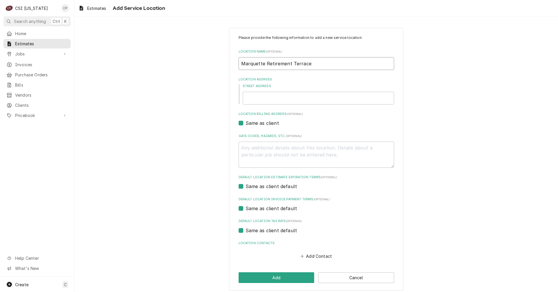
type input "Marquette Retirement Terrace I"
type textarea "x"
type input "Marquette Retirement Terrace II"
type textarea "x"
type input "Marquette Retirement Terrace II"
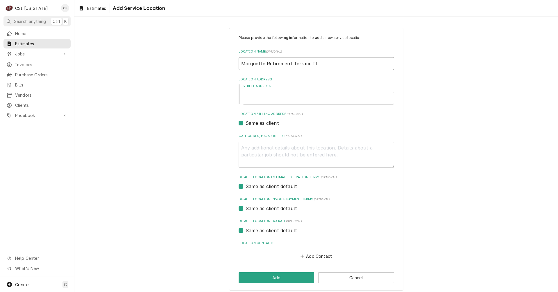
type textarea "x"
type input "Marquette Retirement Terrace II I"
type textarea "x"
type input "Marquette Retirement Terrace II IN"
type textarea "x"
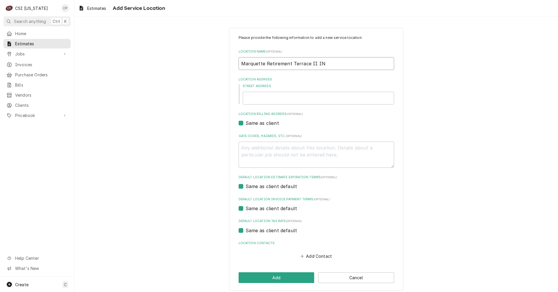
type input "Marquette Retirement Terrace II INd"
type textarea "x"
type input "Marquette Retirement Terrace II IN"
type textarea "x"
type input "Marquette Retirement Terrace II I"
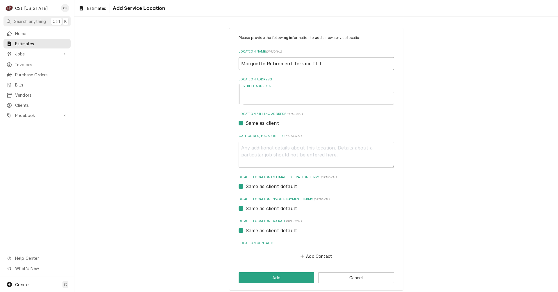
type textarea "x"
type input "Marquette Retirement Terrace II In"
type textarea "x"
type input "Marquette Retirement Terrace II Ind"
type textarea "x"
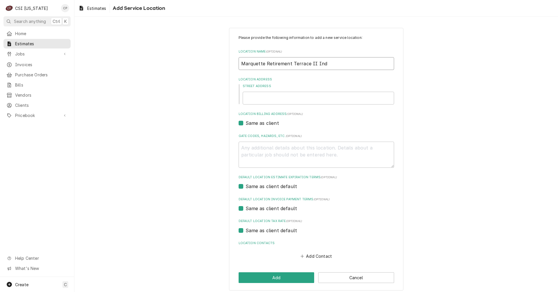
type input "Marquette Retirement Terrace II Inde"
type textarea "x"
type input "Marquette Retirement Terrace II Indep"
type textarea "x"
type input "Marquette Retirement Terrace II Indepe"
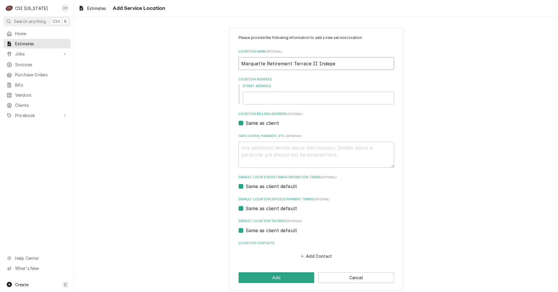
type textarea "x"
type input "Marquette Retirement Terrace II Indepen"
type textarea "x"
type input "Marquette Retirement Terrace II Independ"
type textarea "x"
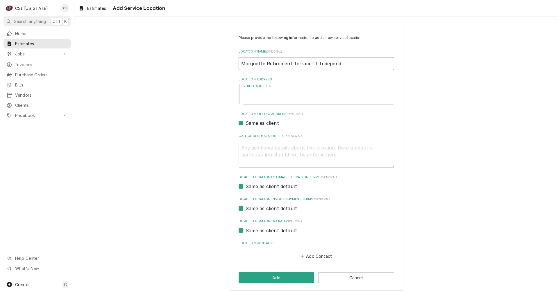
type input "Marquette Retirement Terrace II Independe"
type textarea "x"
type input "Marquette Retirement Terrace II Independen"
type textarea "x"
type input "Marquette Retirement Terrace II Independent"
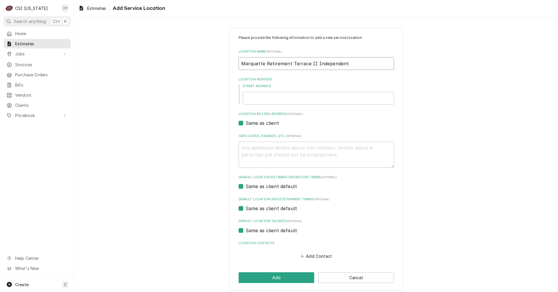
type textarea "x"
type input "Marquette Retirement Terrace II Independent"
type textarea "x"
type input "Marquette Retirement Terrace II Independent L"
type textarea "x"
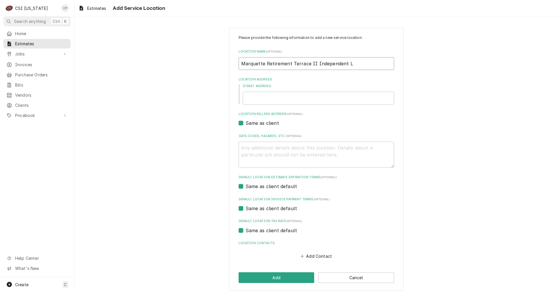
type input "Marquette Retirement Terrace II Independent Li"
type textarea "x"
type input "Marquette Retirement Terrace II Independent Liv"
type textarea "x"
type input "Marquette Retirement Terrace II Independent Livi"
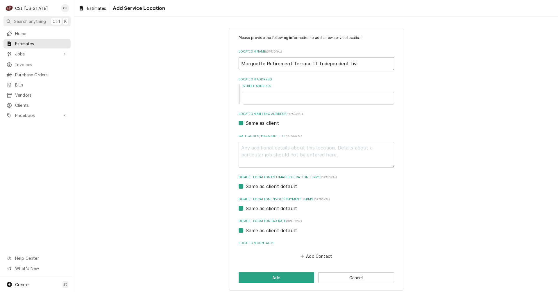
type textarea "x"
type input "Marquette Retirement Terrace II Independent Livin"
type textarea "x"
type input "Marquette Retirement Terrace II Independent Living"
type textarea "x"
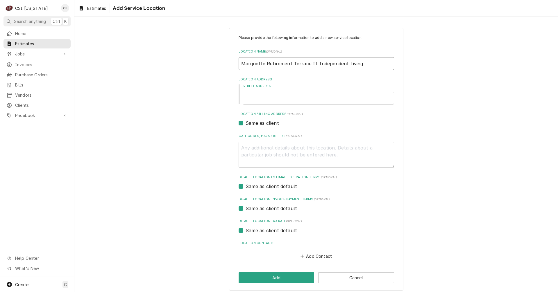
type input "Marquette Retirement Terrace II Independent Living"
click at [284, 100] on input "Street Address" at bounding box center [318, 98] width 151 height 13
click at [298, 99] on input "Street Address" at bounding box center [318, 98] width 151 height 13
type textarea "x"
type input "8"
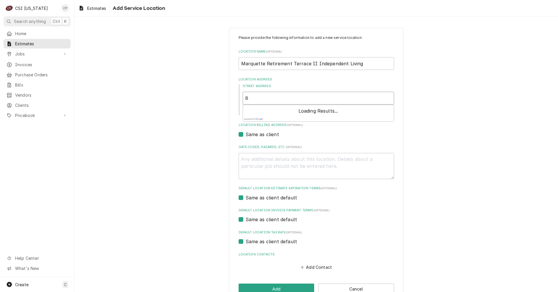
type textarea "x"
type input "81"
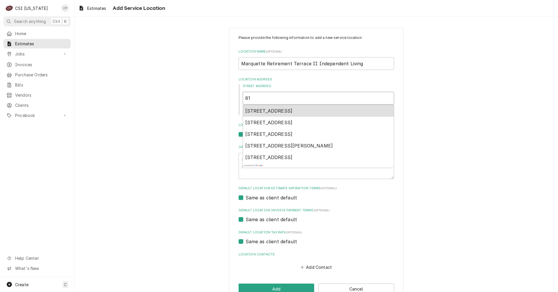
type textarea "x"
type input "814"
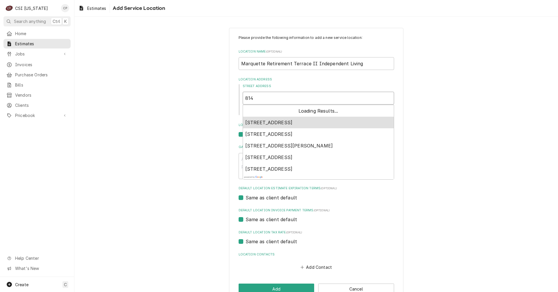
type textarea "x"
type input "8140"
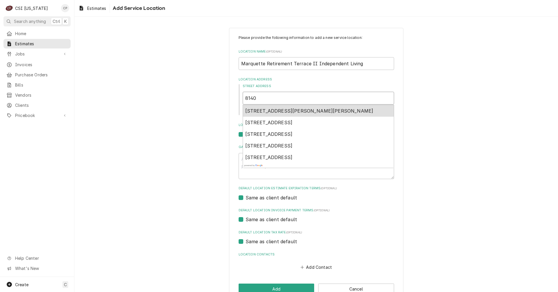
type textarea "x"
type input "8140"
type textarea "x"
type input "8140 T"
type textarea "x"
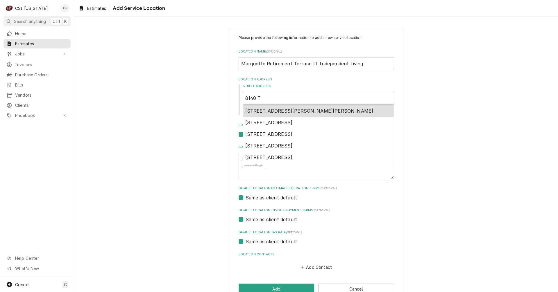
type input "8140 To"
type textarea "x"
type input "8140 Tow"
type textarea "x"
type input "8140 Town"
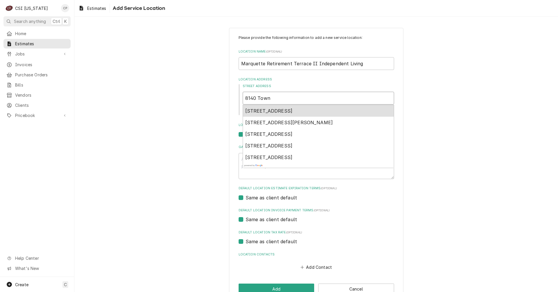
type textarea "x"
type input "8140 Towns"
type textarea "x"
type input "8140 Townsh"
type textarea "x"
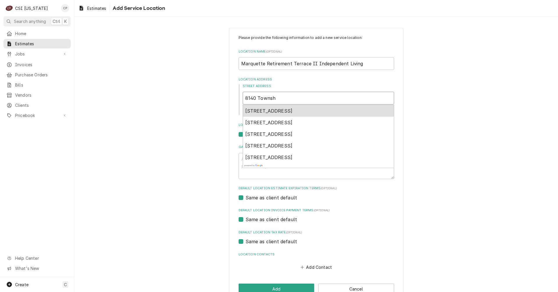
type input "8140 Townshi"
type textarea "x"
type input "8140 Township"
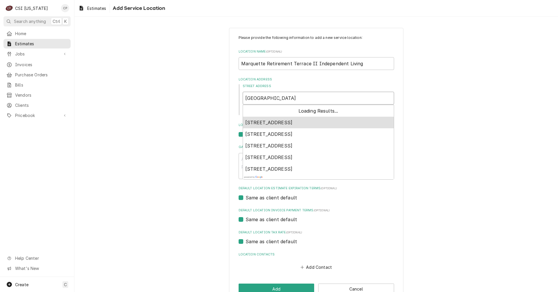
type textarea "x"
type input "8140 Townshipo"
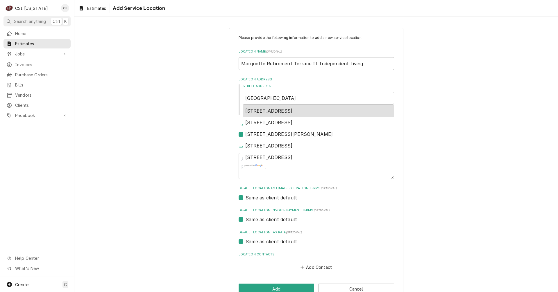
type textarea "x"
type input "8140 Township"
type textarea "x"
type input "8140 Township"
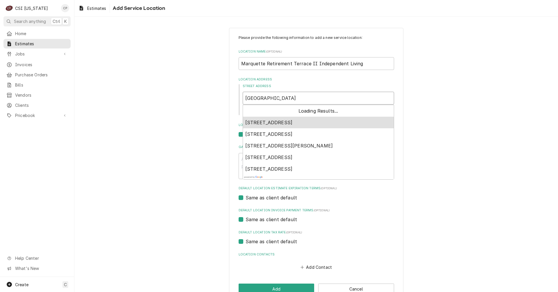
type textarea "x"
type input "8140 Township L"
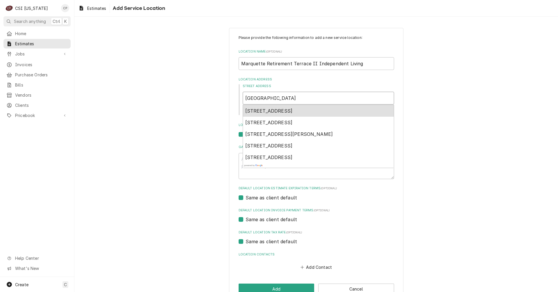
type textarea "x"
type input "8140 Township Li"
type textarea "x"
type input "8140 Township Lin"
type textarea "x"
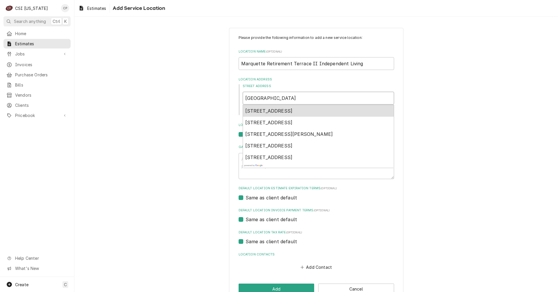
type input "8140 Township Line"
click at [293, 110] on span "8140 Township Line Road, Indianapolis, IN, USA" at bounding box center [268, 111] width 47 height 6
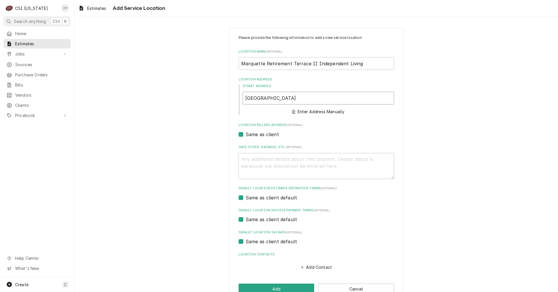
type textarea "x"
type input "8140 Township Line Rd"
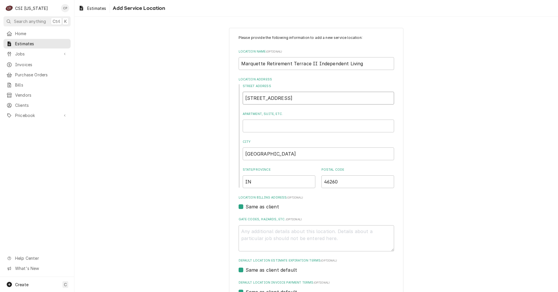
type textarea "x"
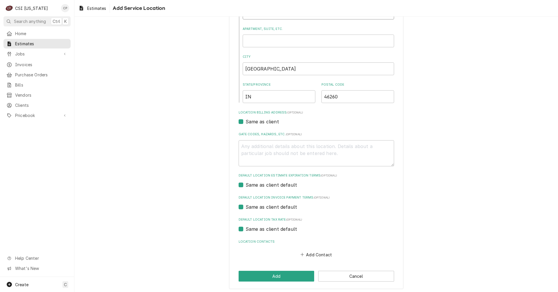
scroll to position [87, 0]
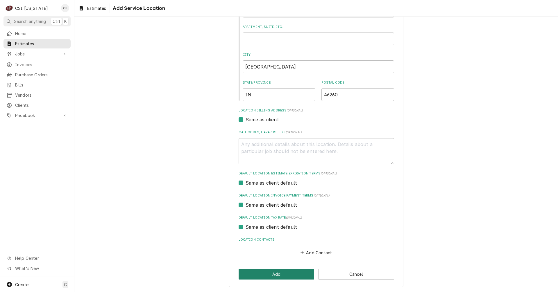
type input "8140 Township Line Rd"
click at [274, 274] on button "Add" at bounding box center [277, 274] width 76 height 11
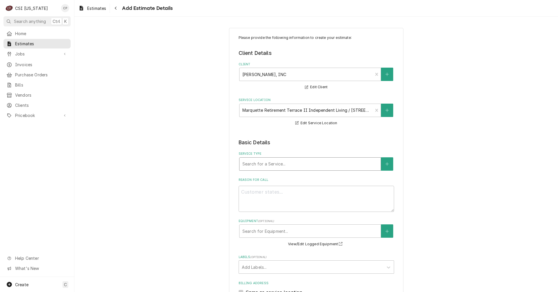
click at [257, 163] on div "Service Type" at bounding box center [309, 164] width 135 height 10
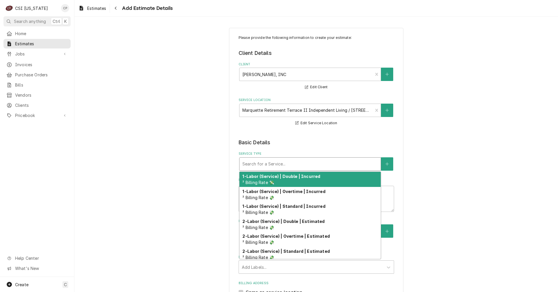
type textarea "x"
type input "s"
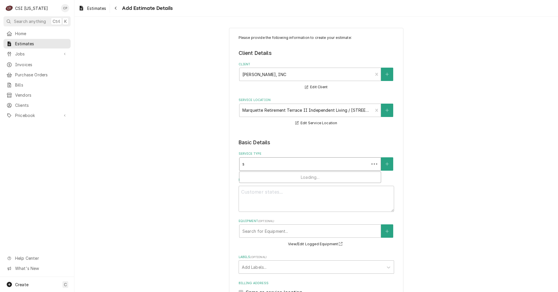
type textarea "x"
type input "se"
type textarea "x"
type input "set"
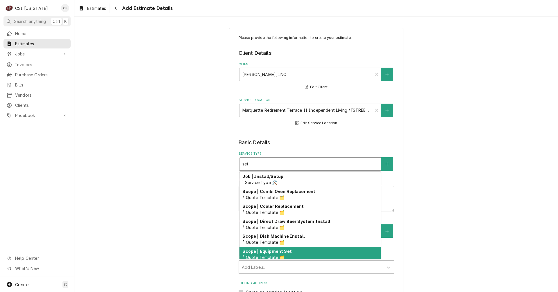
click at [273, 251] on strong "Scope | Equipment Set" at bounding box center [266, 251] width 49 height 5
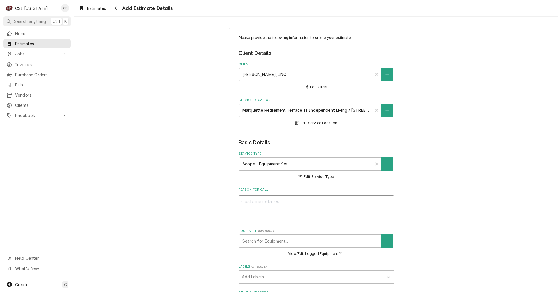
click at [265, 203] on textarea "Reason For Call" at bounding box center [317, 209] width 156 height 26
type textarea "x"
type textarea "T"
type textarea "x"
type textarea "To"
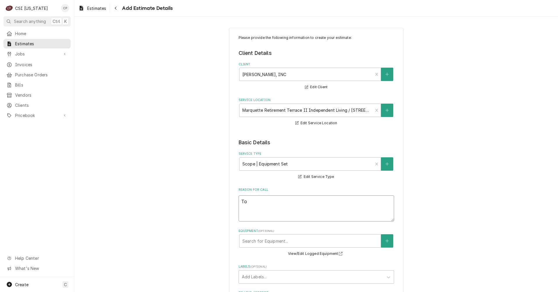
type textarea "x"
type textarea "To"
type textarea "x"
type textarea "To s"
type textarea "x"
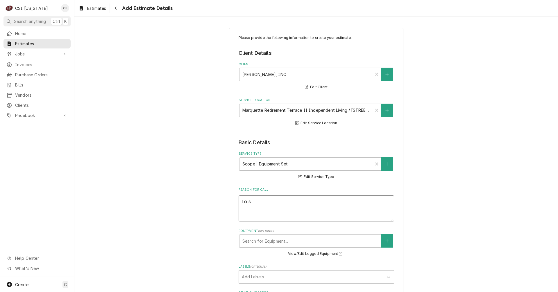
type textarea "To se"
type textarea "x"
type textarea "To set"
type textarea "x"
type textarea "To set"
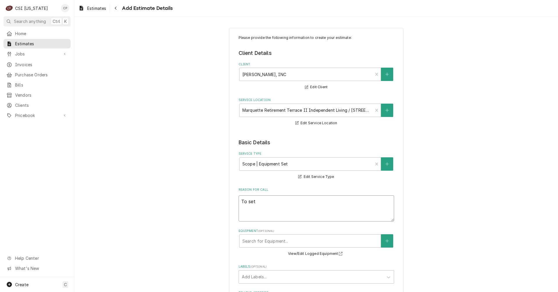
type textarea "x"
type textarea "To set i"
type textarea "x"
type textarea "To set in"
type textarea "x"
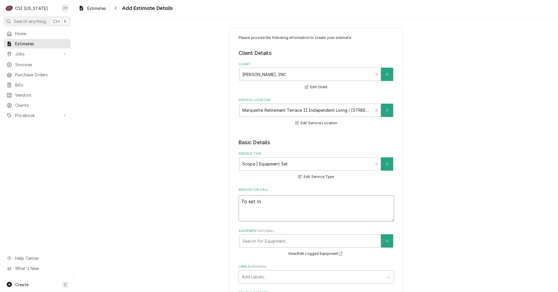
type textarea "To set in"
type textarea "x"
type textarea "To set in p"
type textarea "x"
type textarea "To set in pl"
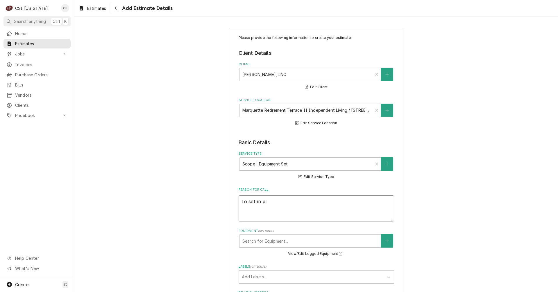
type textarea "x"
type textarea "To set in pla"
type textarea "x"
type textarea "To set in plac"
type textarea "x"
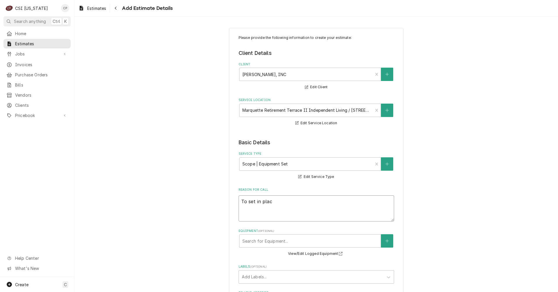
type textarea "To set in place"
type textarea "x"
type textarea "To set in place"
type textarea "x"
type textarea "To set in place r"
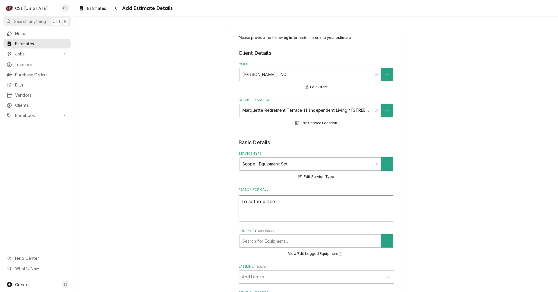
type textarea "x"
type textarea "To set in place re"
type textarea "x"
click at [262, 278] on div "Labels" at bounding box center [311, 277] width 139 height 10
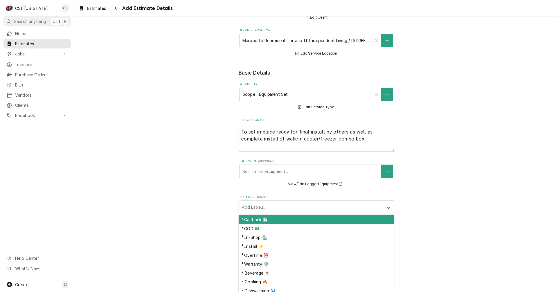
scroll to position [145, 0]
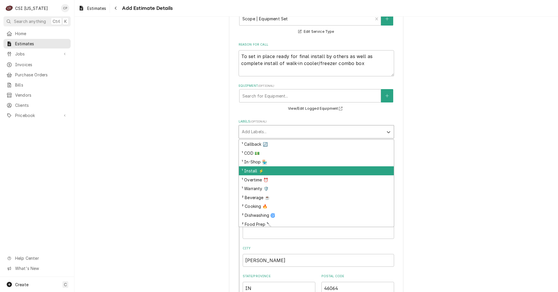
click at [258, 171] on div "¹ Install ⚡️" at bounding box center [316, 171] width 155 height 9
